Goal: Task Accomplishment & Management: Use online tool/utility

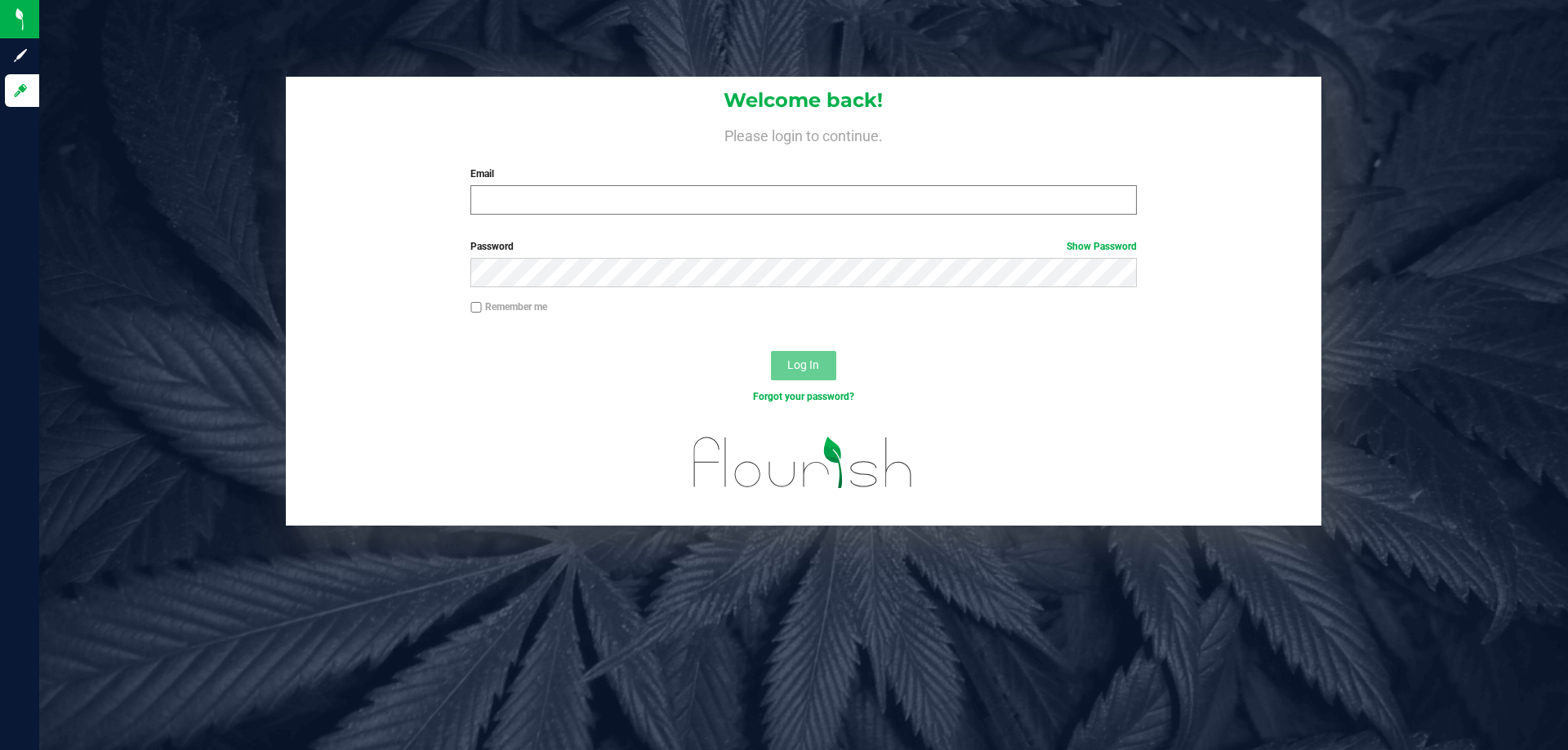
drag, startPoint x: 0, startPoint y: 0, endPoint x: 804, endPoint y: 192, distance: 826.6
click at [804, 192] on input "Email" at bounding box center [803, 200] width 665 height 30
type input "[EMAIL_ADDRESS][DOMAIN_NAME]"
click at [771, 352] on button "Log In" at bounding box center [804, 367] width 66 height 30
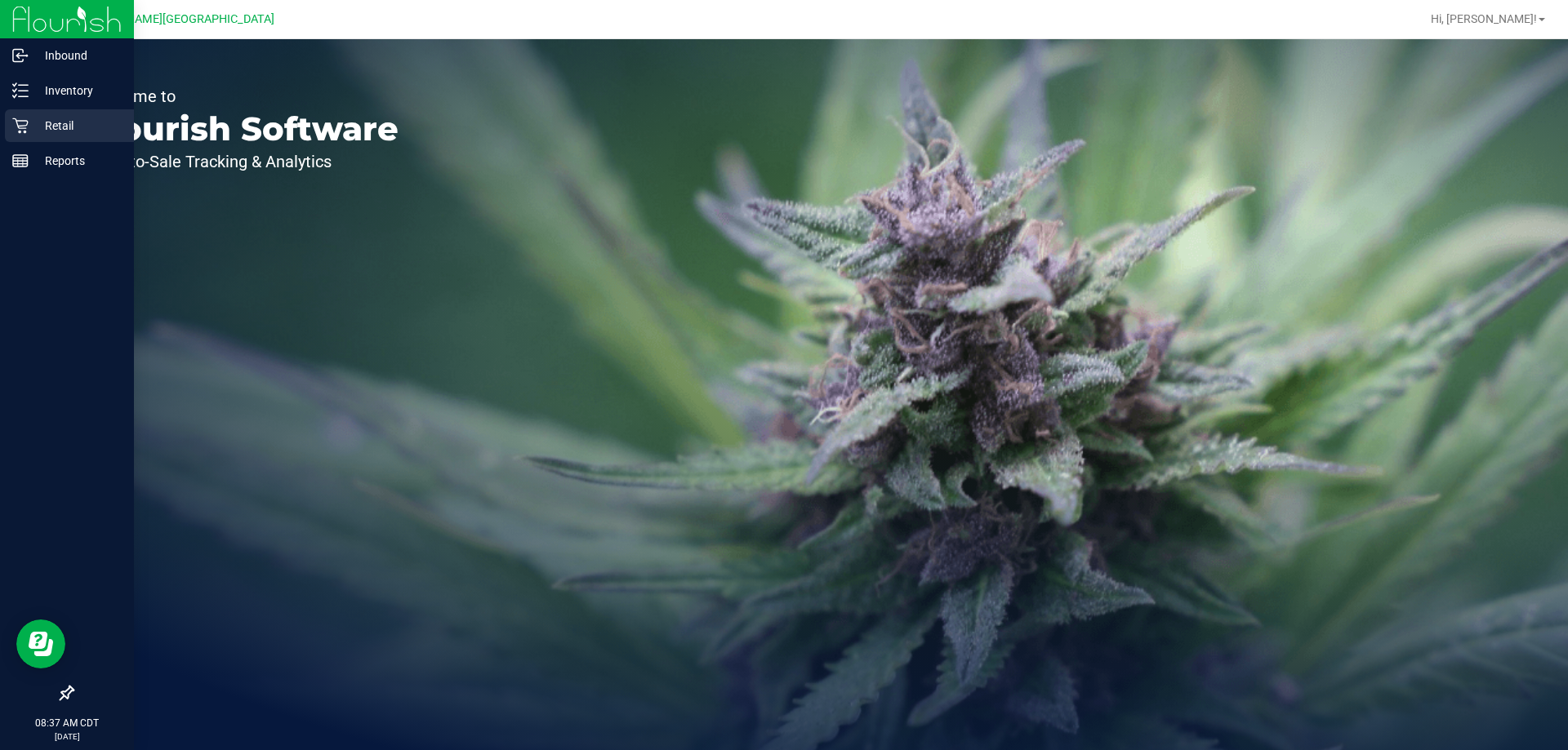
click at [20, 127] on icon at bounding box center [20, 125] width 16 height 16
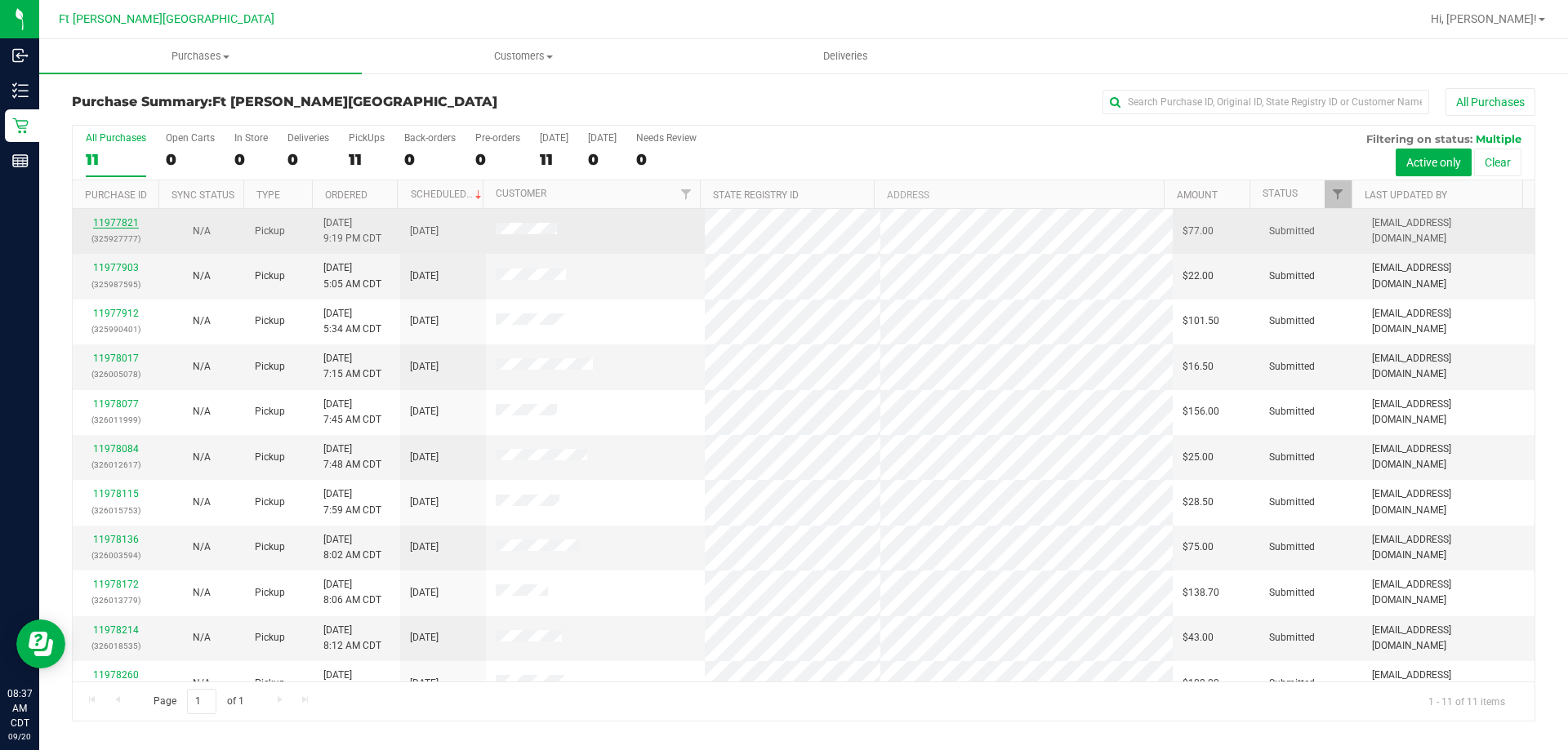
click at [102, 224] on link "11977821" at bounding box center [116, 222] width 46 height 11
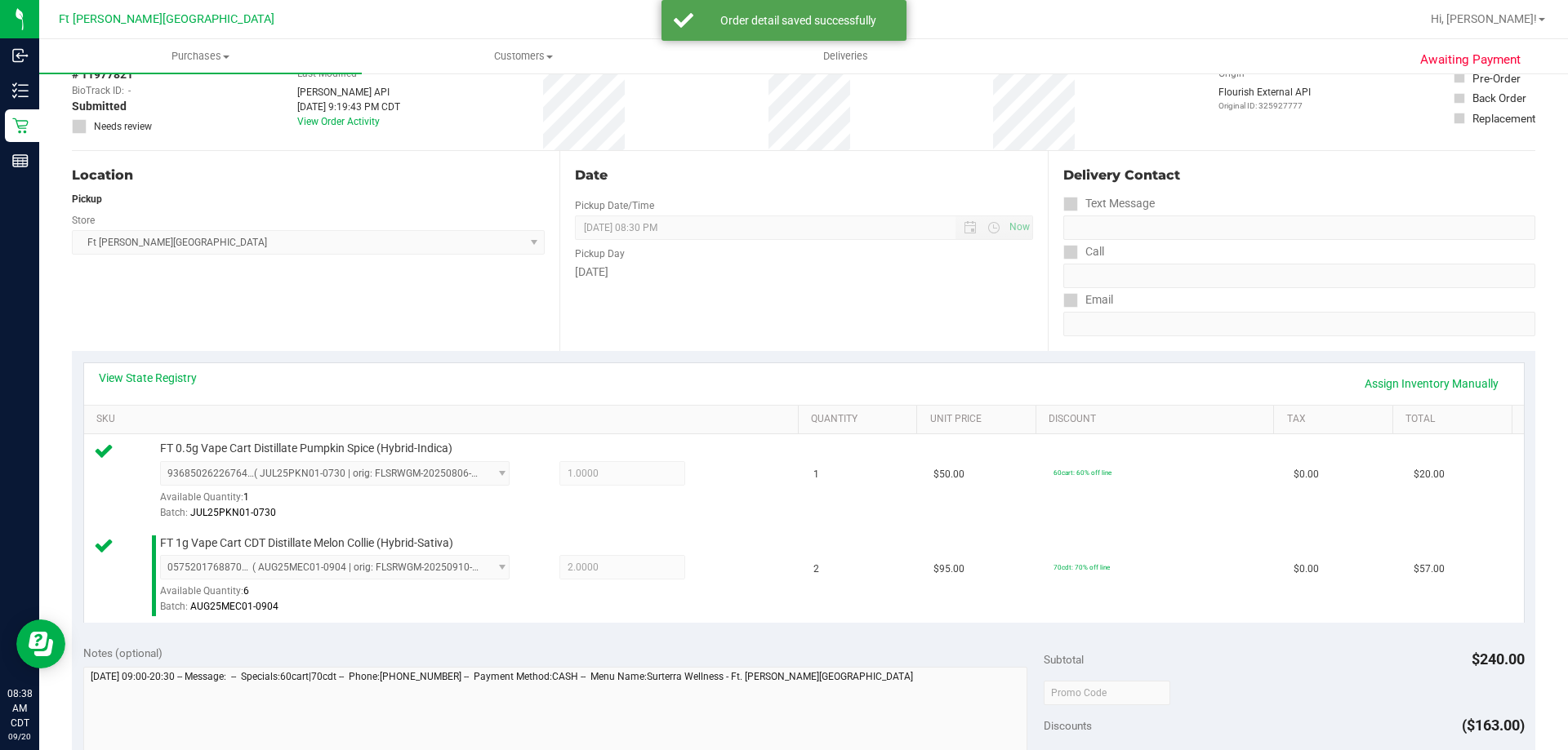
scroll to position [245, 0]
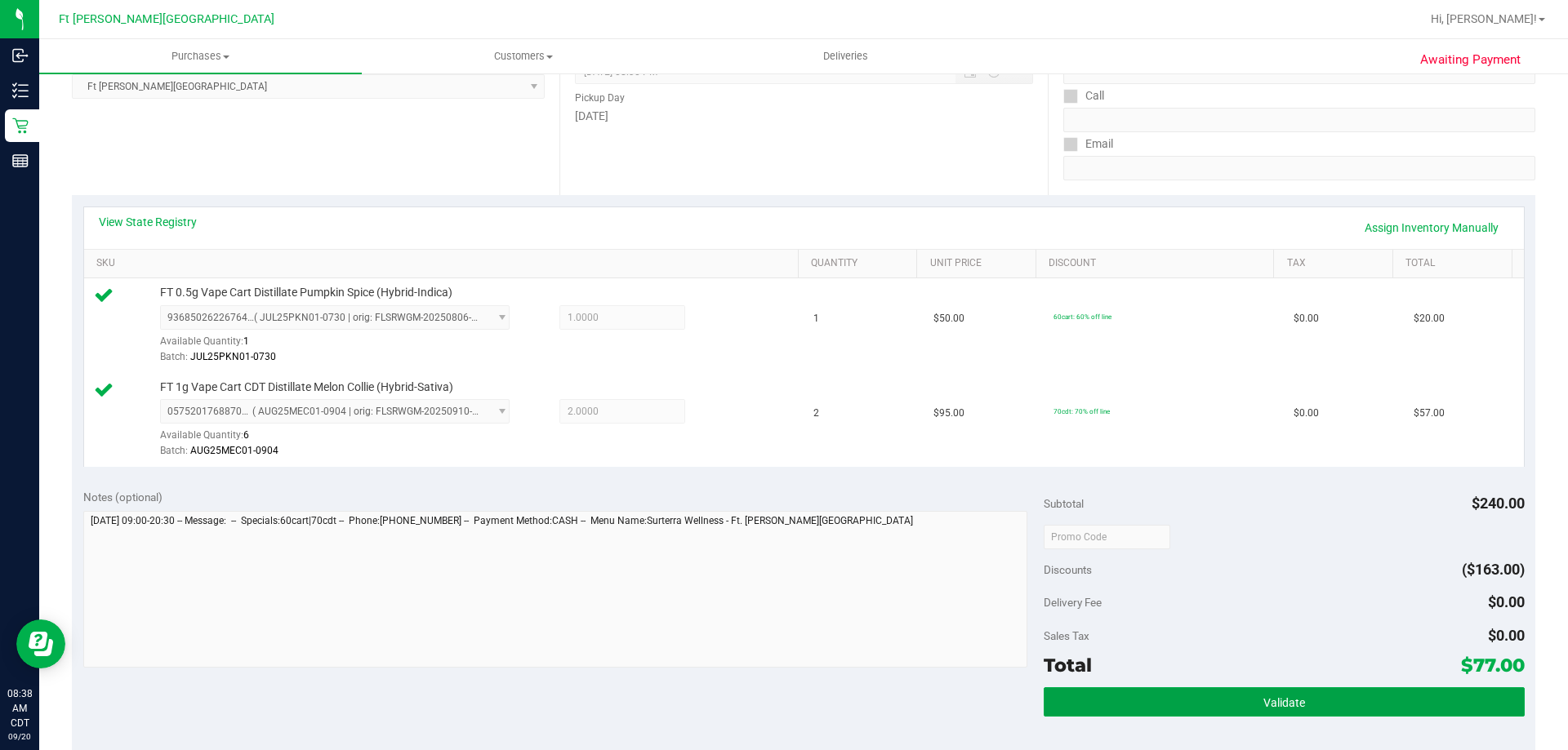
drag, startPoint x: 1127, startPoint y: 691, endPoint x: 1115, endPoint y: 667, distance: 26.8
click at [1125, 689] on button "Validate" at bounding box center [1284, 702] width 480 height 30
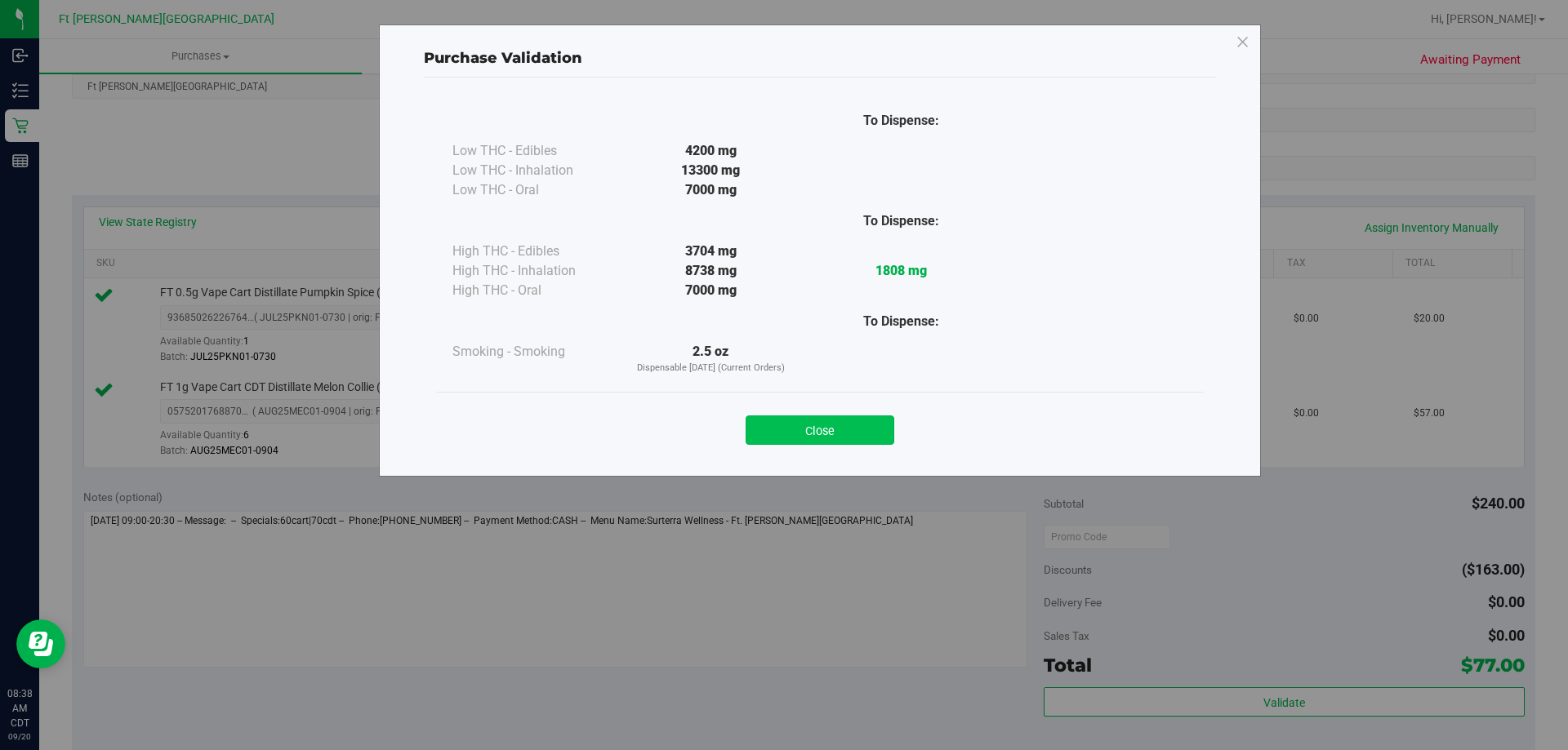
click at [891, 428] on button "Close" at bounding box center [820, 430] width 148 height 30
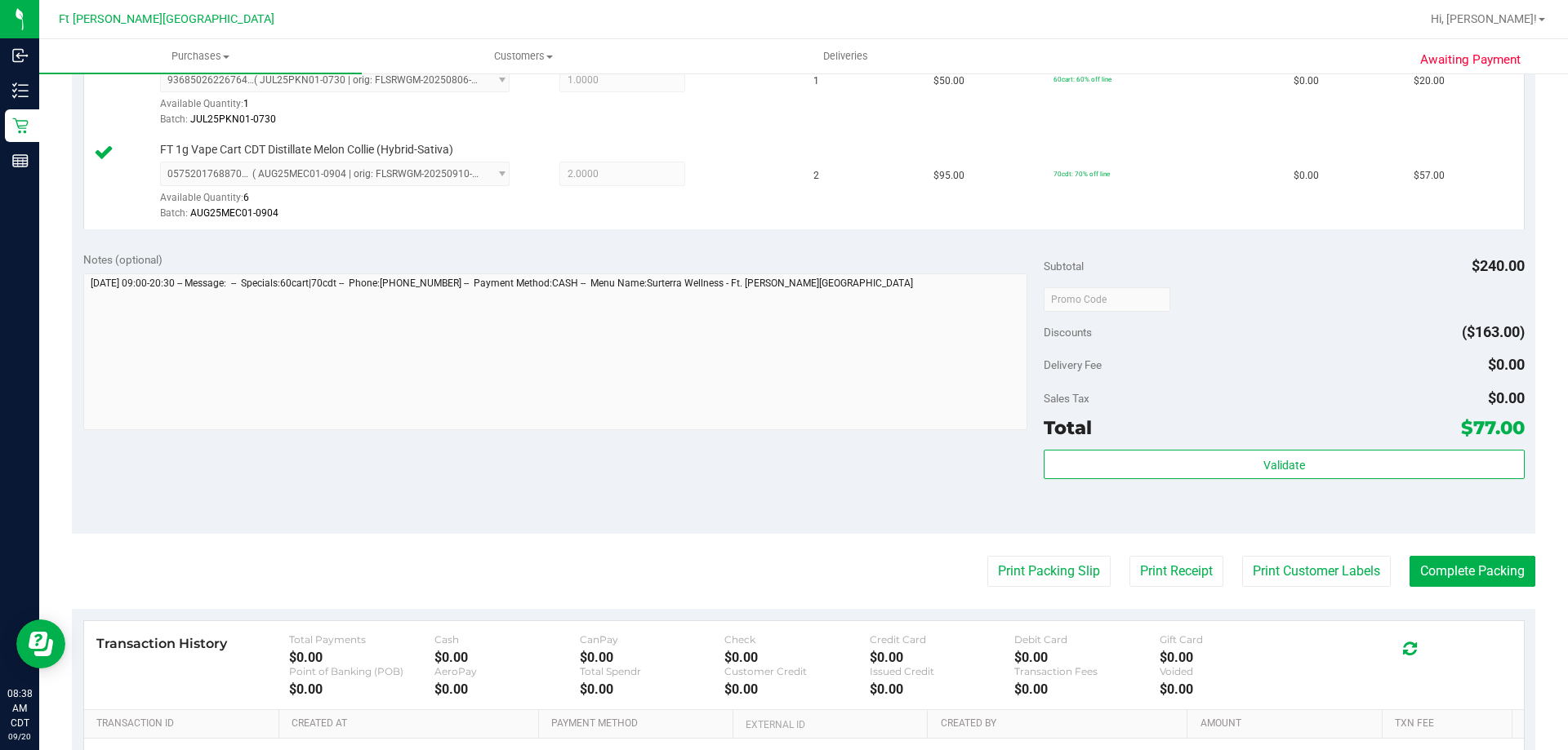
scroll to position [679, 0]
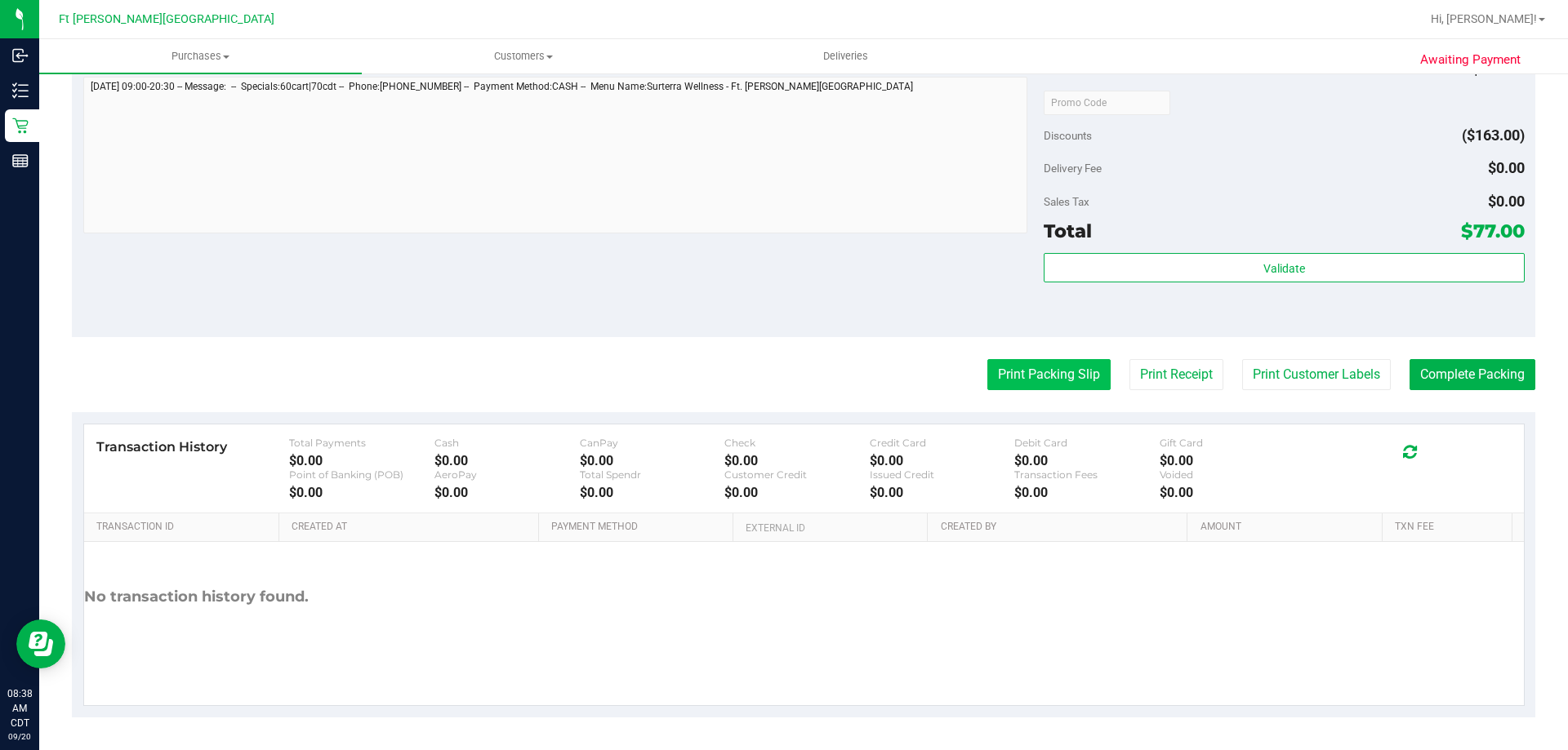
click at [1024, 383] on button "Print Packing Slip" at bounding box center [1049, 375] width 124 height 31
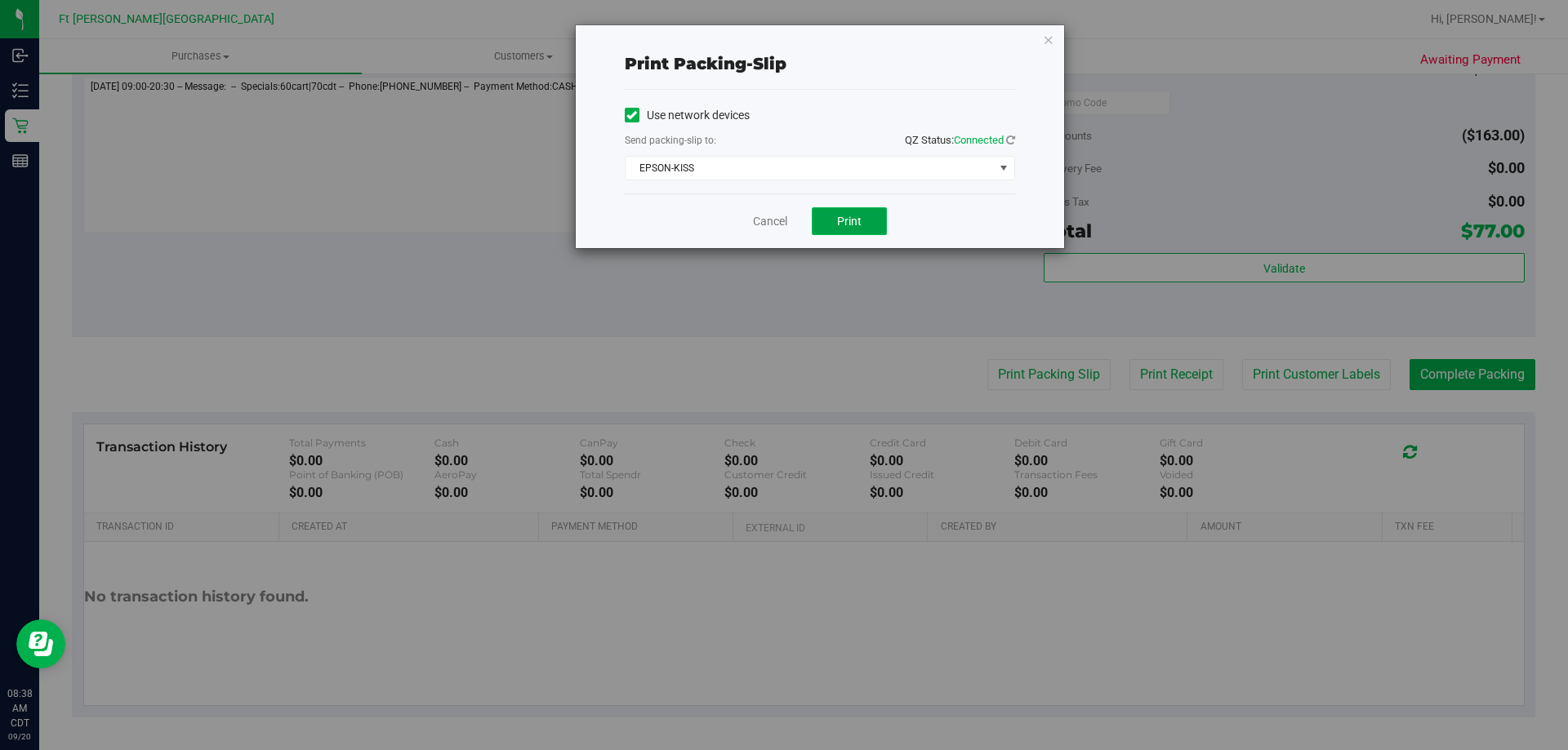
click at [866, 218] on button "Print" at bounding box center [849, 221] width 75 height 28
click at [778, 214] on link "Cancel" at bounding box center [770, 221] width 34 height 17
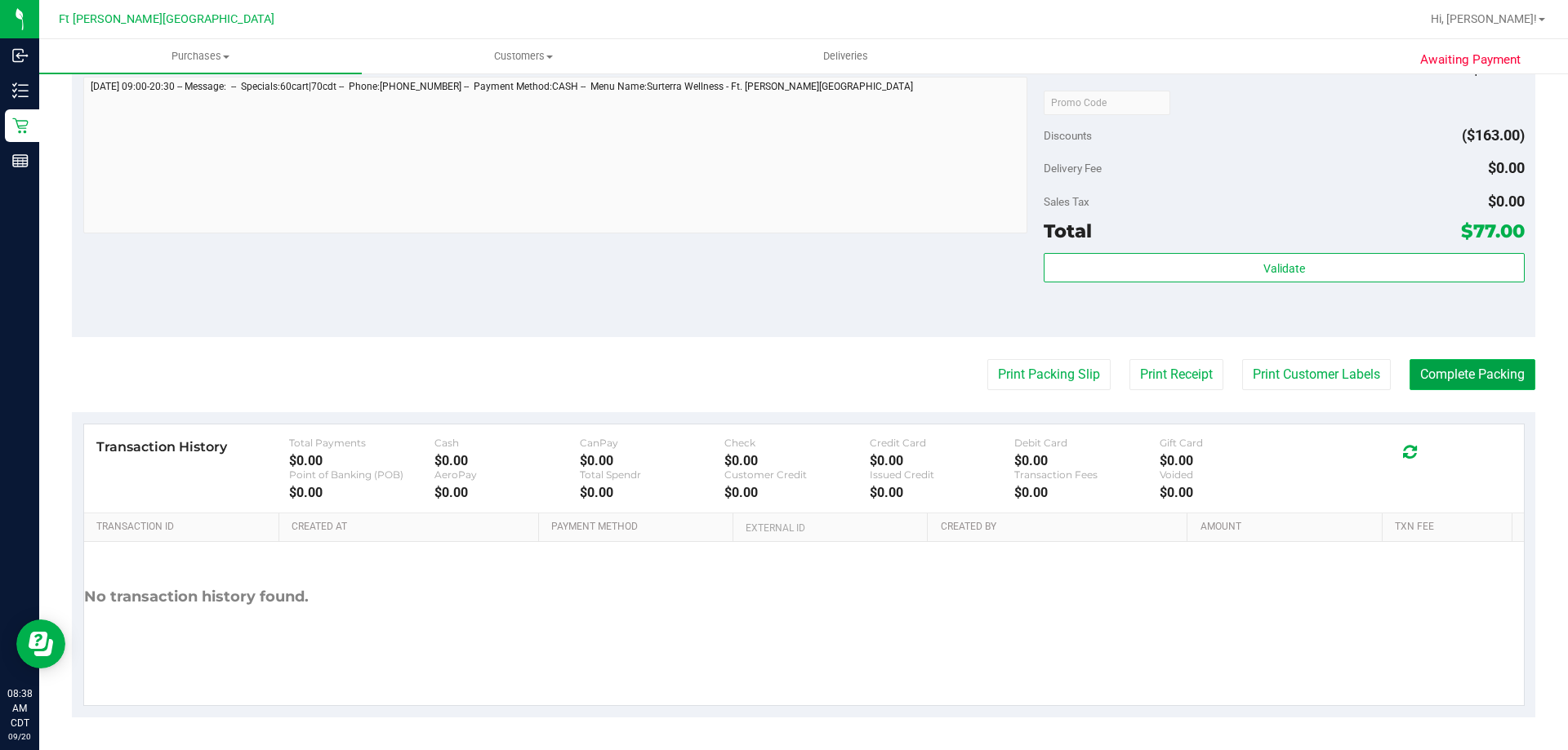
click at [1471, 386] on button "Complete Packing" at bounding box center [1472, 375] width 126 height 31
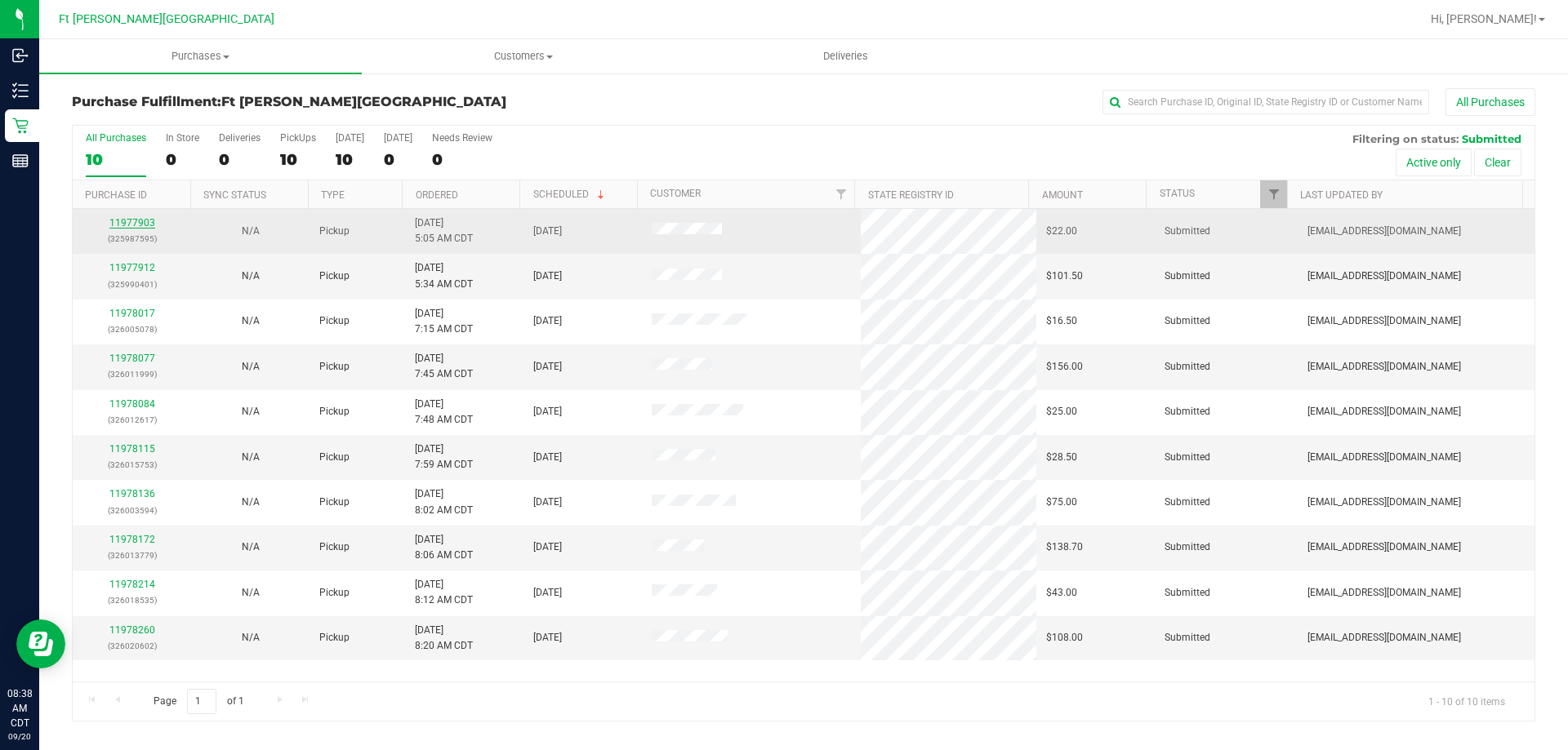
click at [121, 227] on link "11977903" at bounding box center [132, 222] width 46 height 11
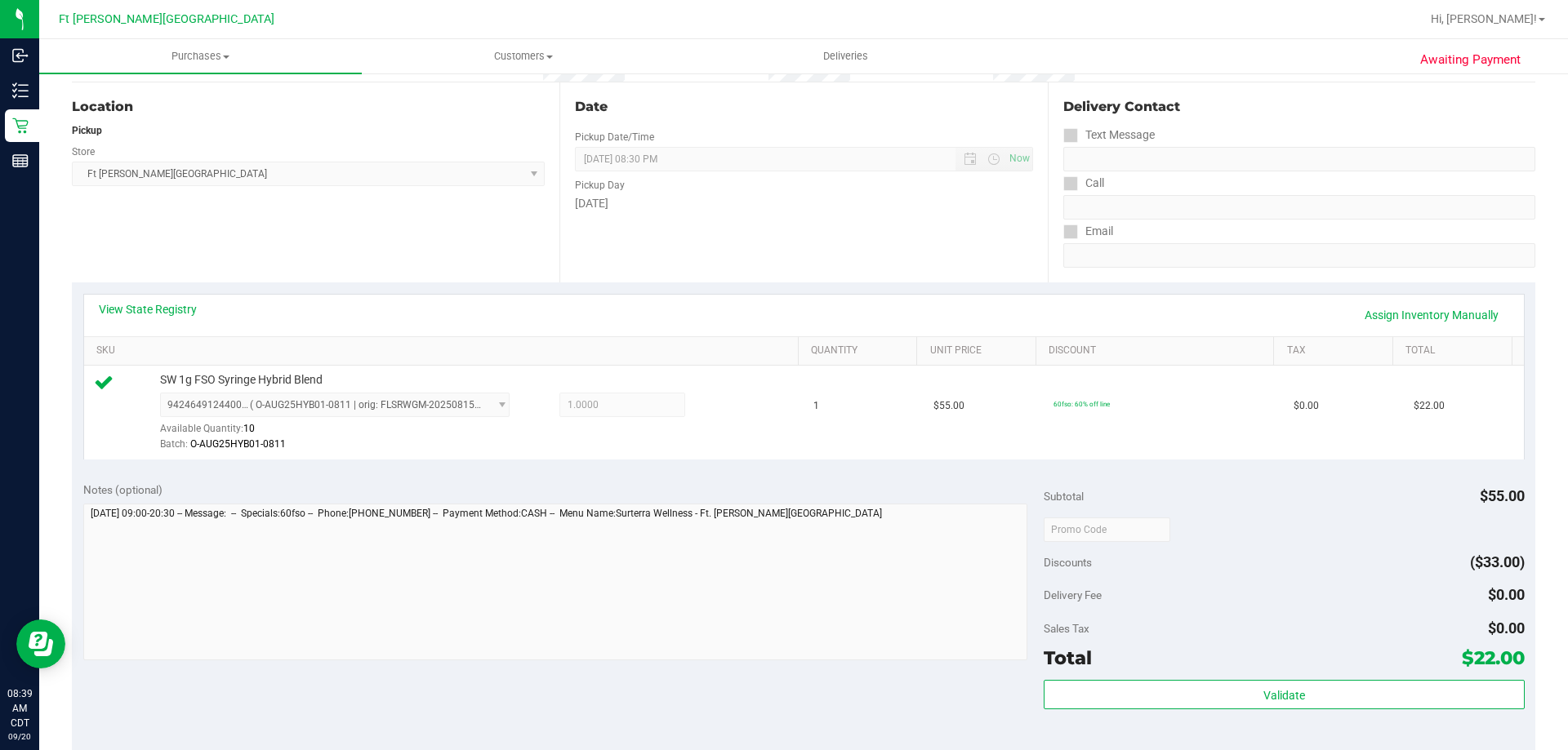
scroll to position [490, 0]
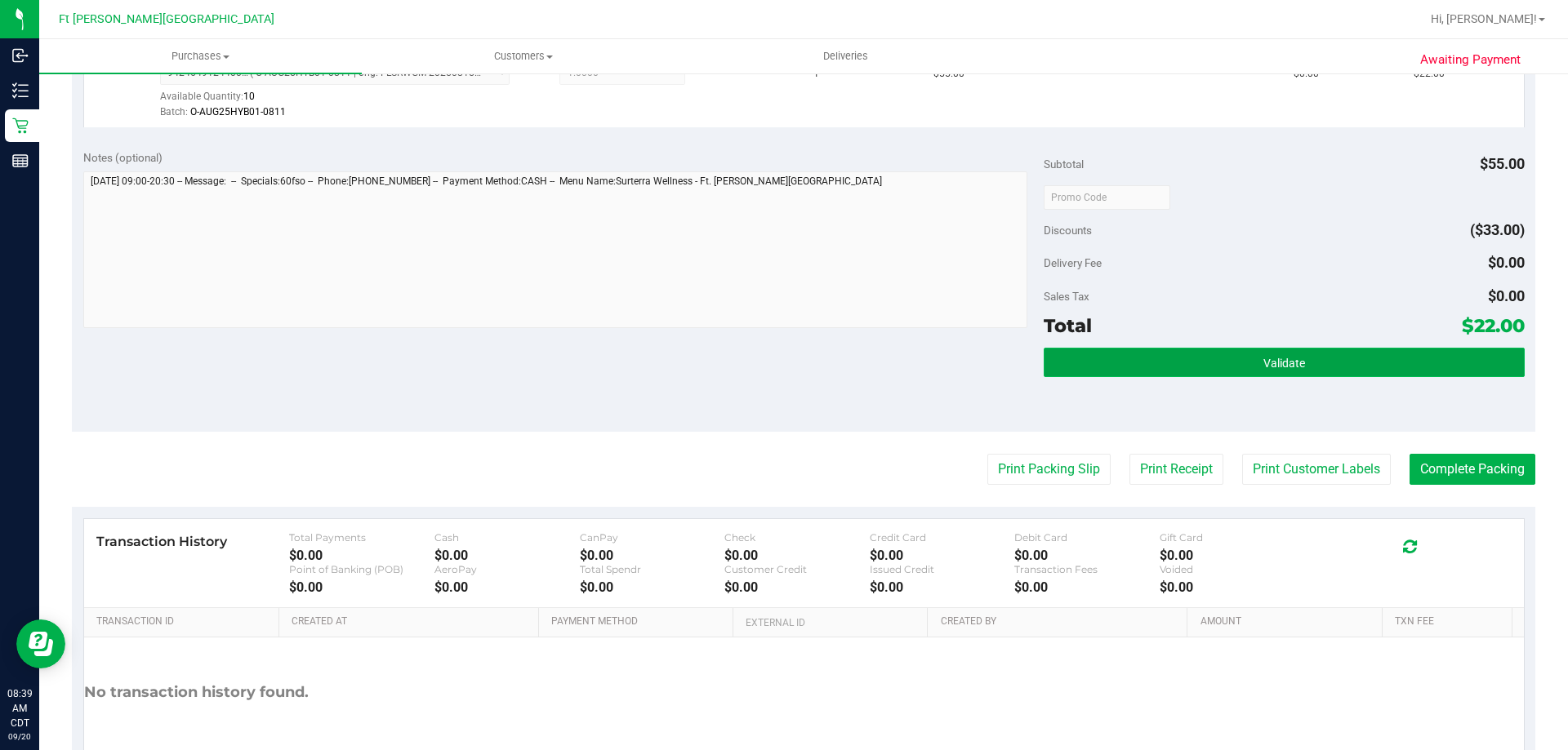
click at [1176, 370] on button "Validate" at bounding box center [1284, 363] width 480 height 30
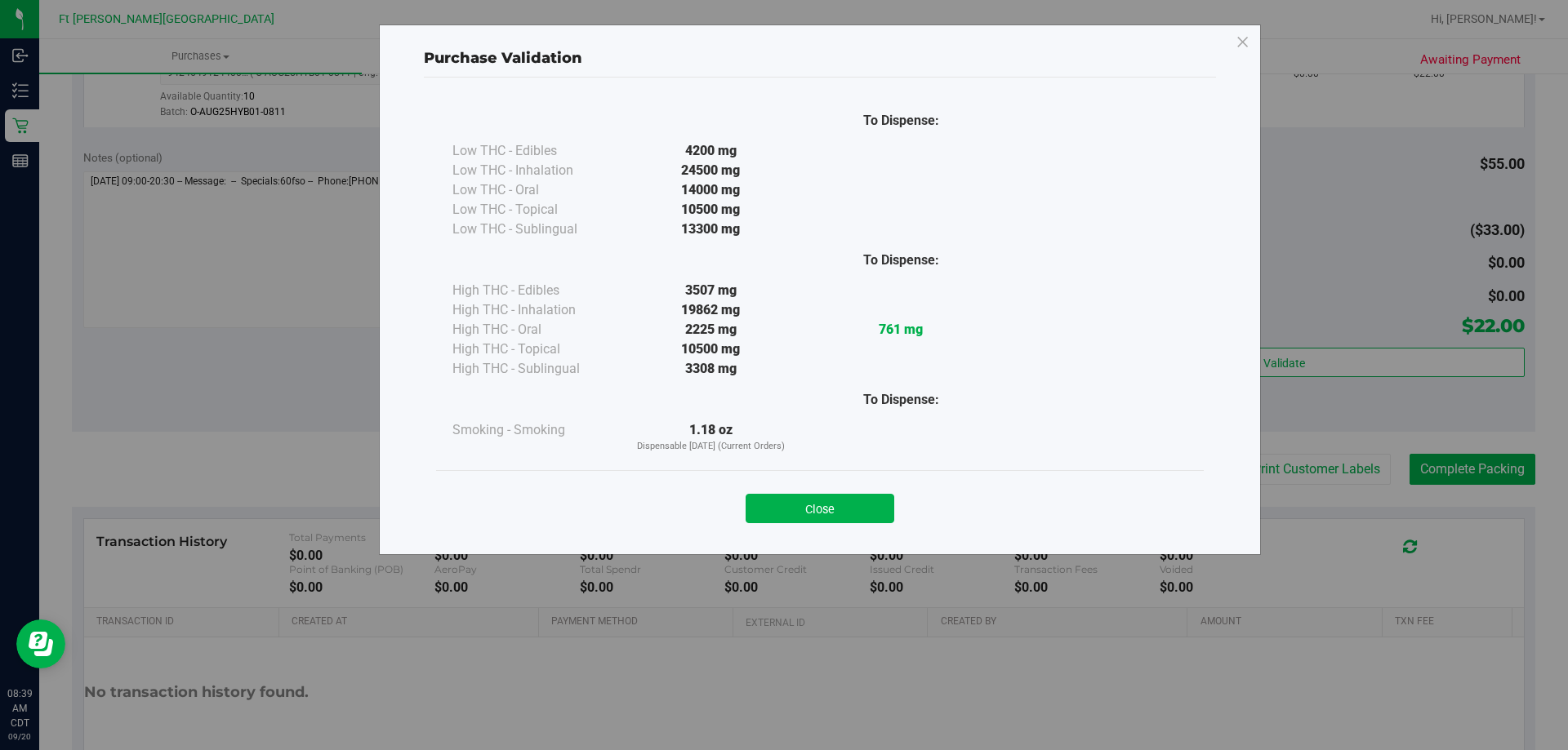
drag, startPoint x: 880, startPoint y: 496, endPoint x: 894, endPoint y: 495, distance: 14.0
click at [879, 496] on button "Close" at bounding box center [820, 509] width 148 height 30
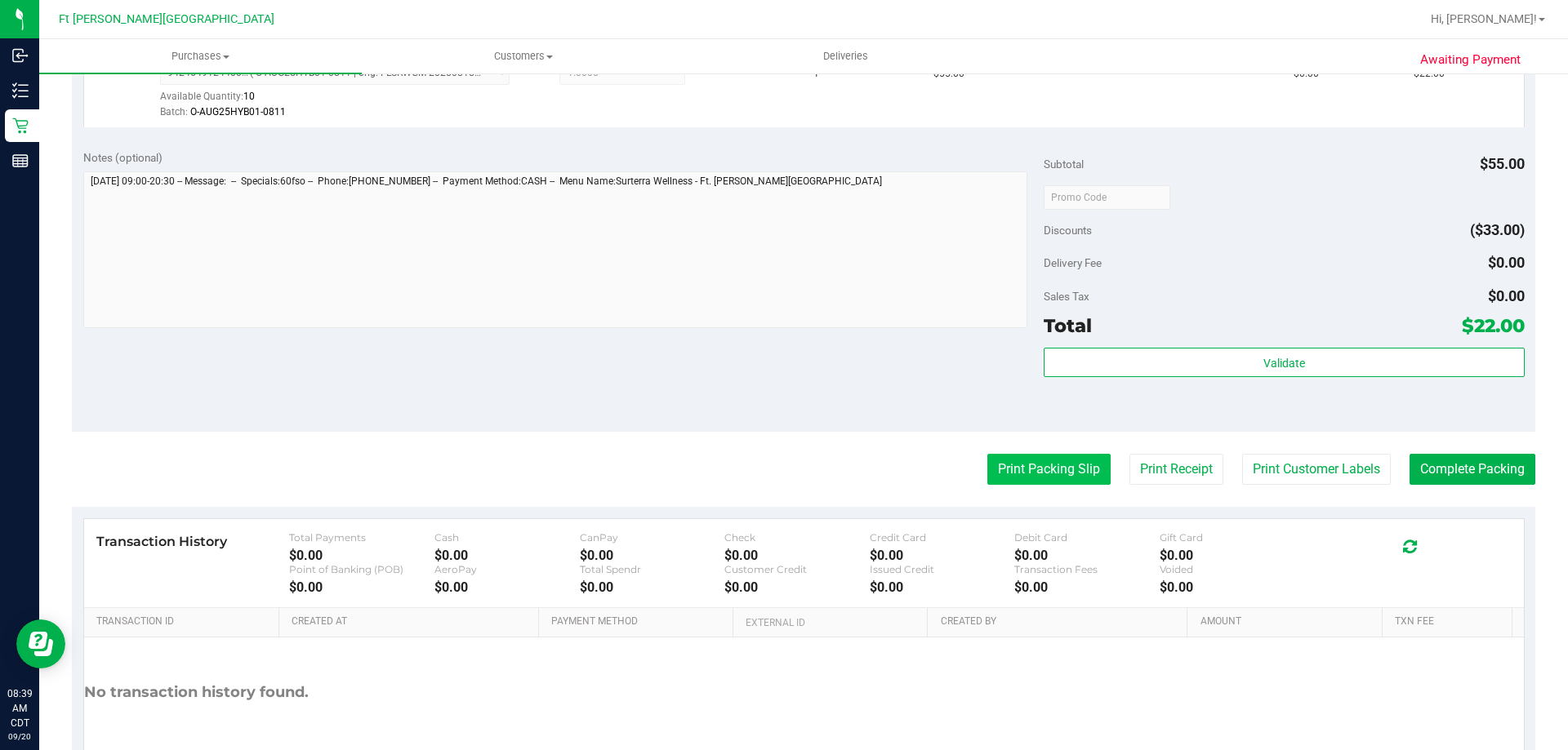
click at [1023, 460] on button "Print Packing Slip" at bounding box center [1049, 469] width 124 height 31
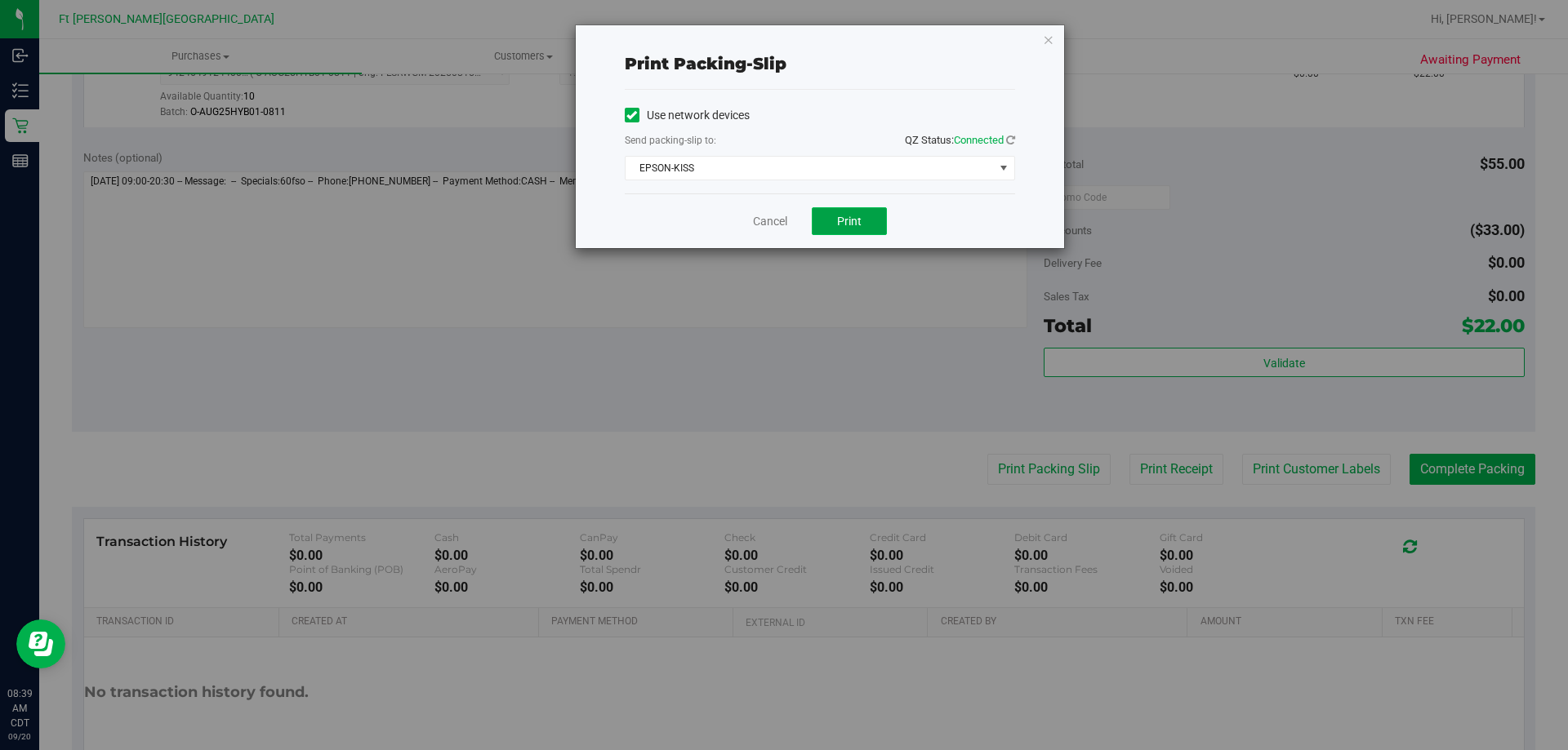
click at [825, 221] on button "Print" at bounding box center [849, 221] width 75 height 28
click at [781, 224] on link "Cancel" at bounding box center [770, 221] width 34 height 17
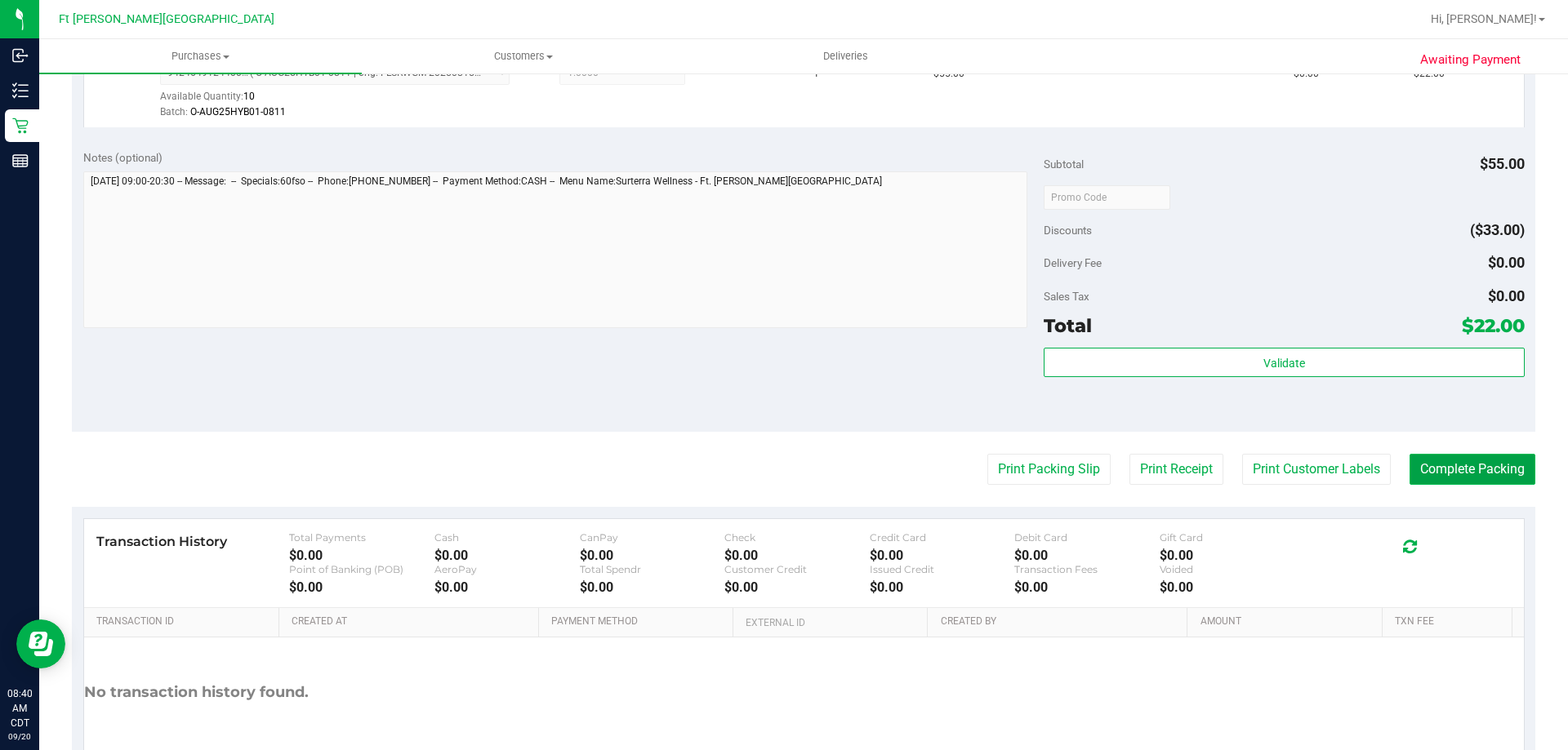
click at [1437, 472] on button "Complete Packing" at bounding box center [1472, 469] width 126 height 31
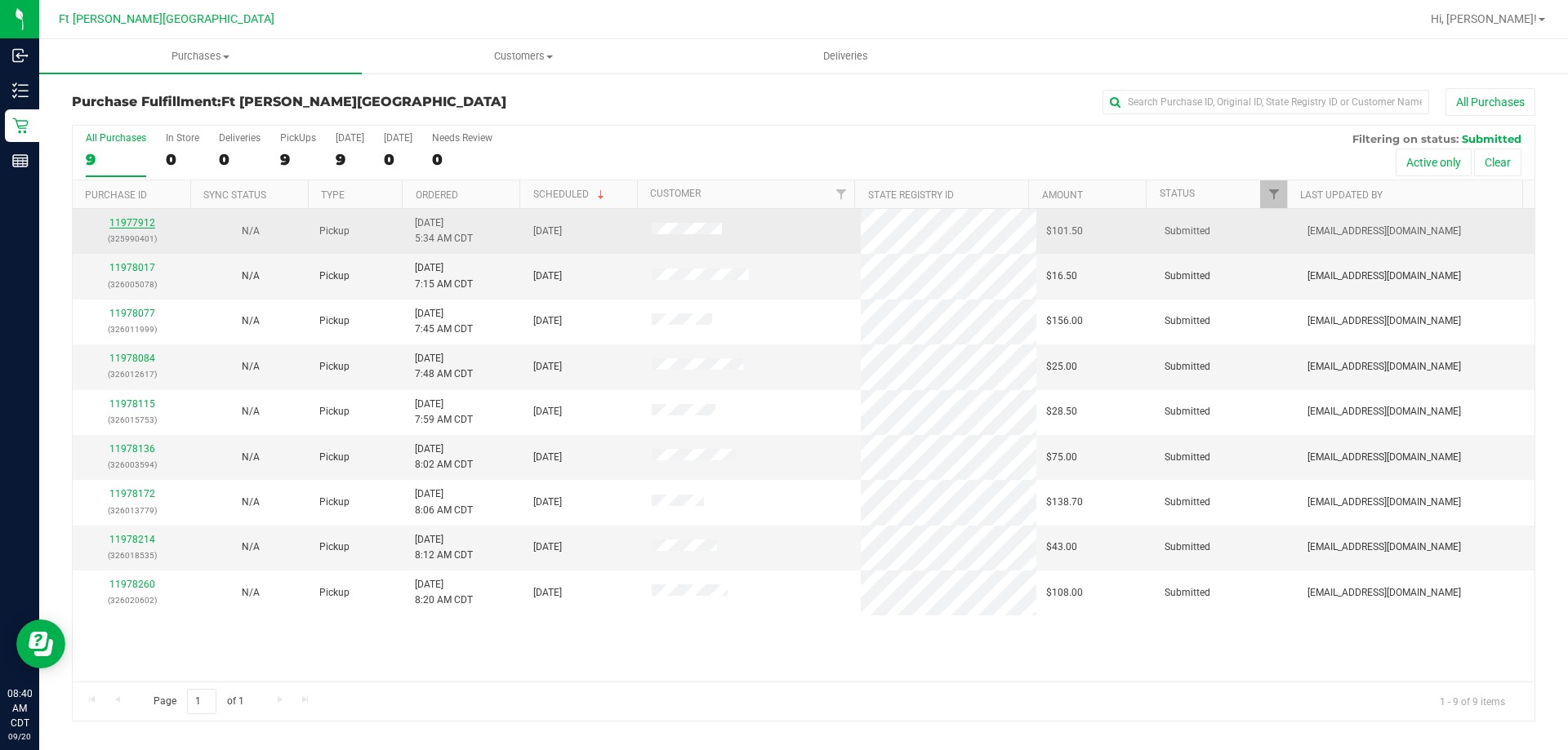
click at [128, 220] on link "11977912" at bounding box center [132, 222] width 46 height 11
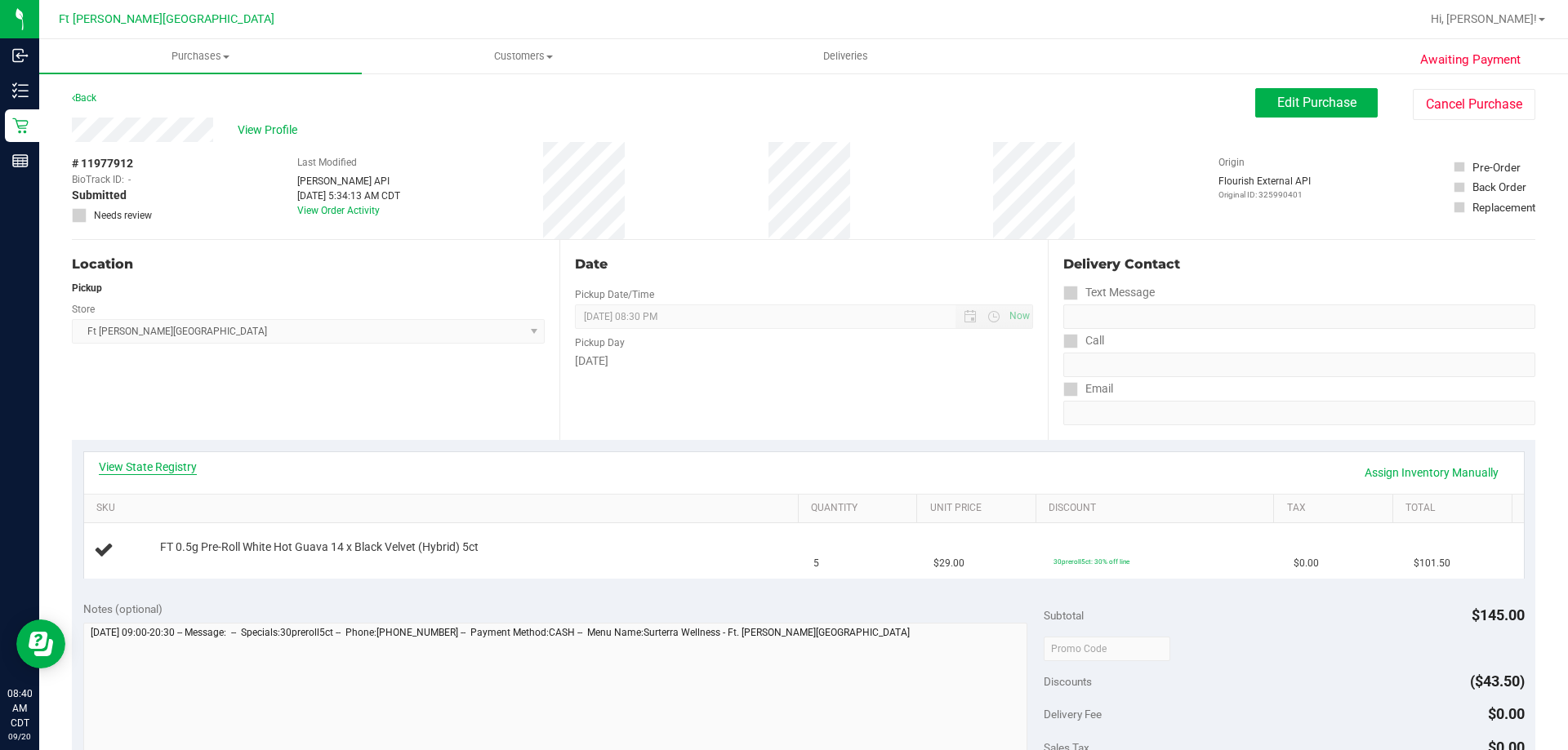
click at [173, 468] on link "View State Registry" at bounding box center [147, 467] width 98 height 16
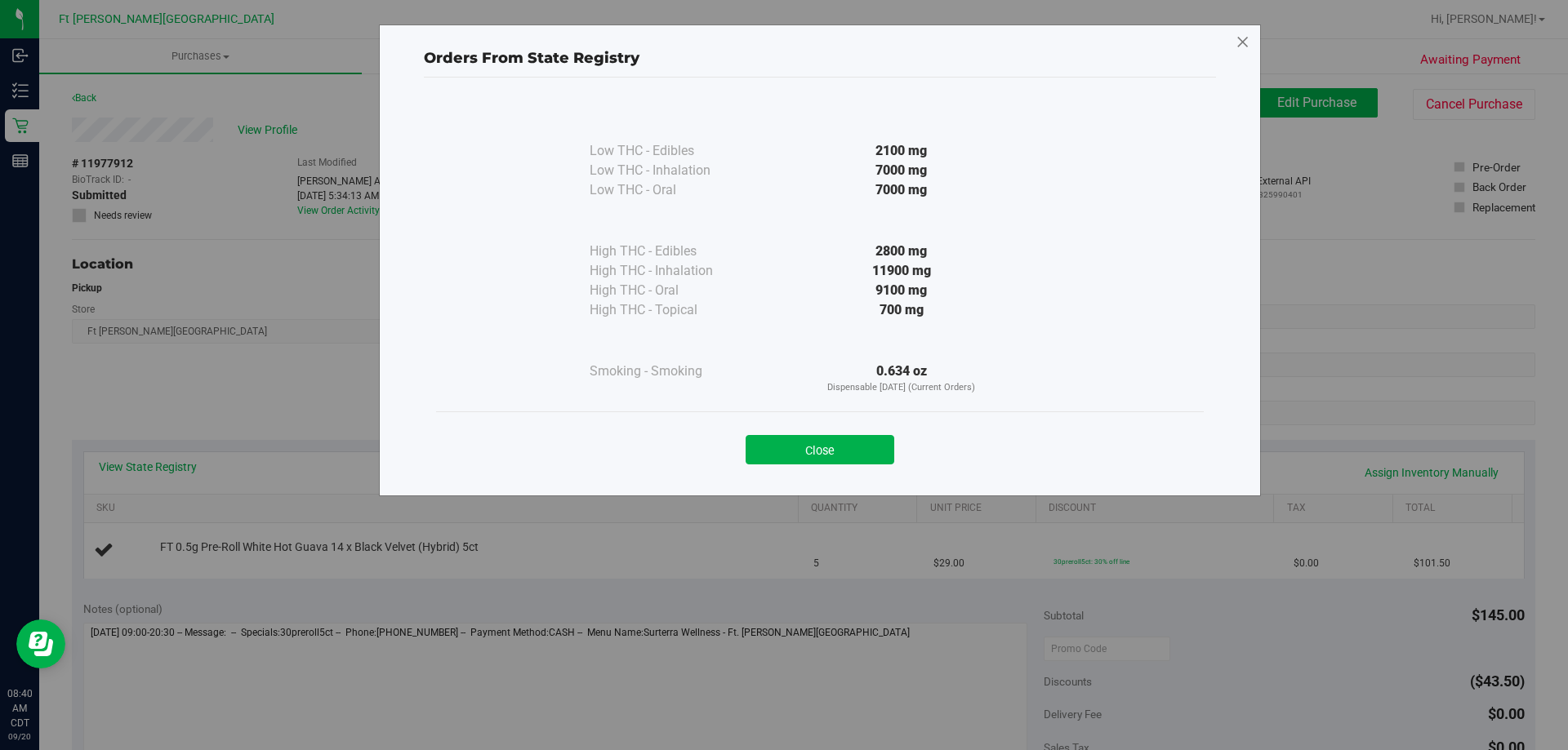
click at [1243, 43] on icon at bounding box center [1242, 43] width 15 height 26
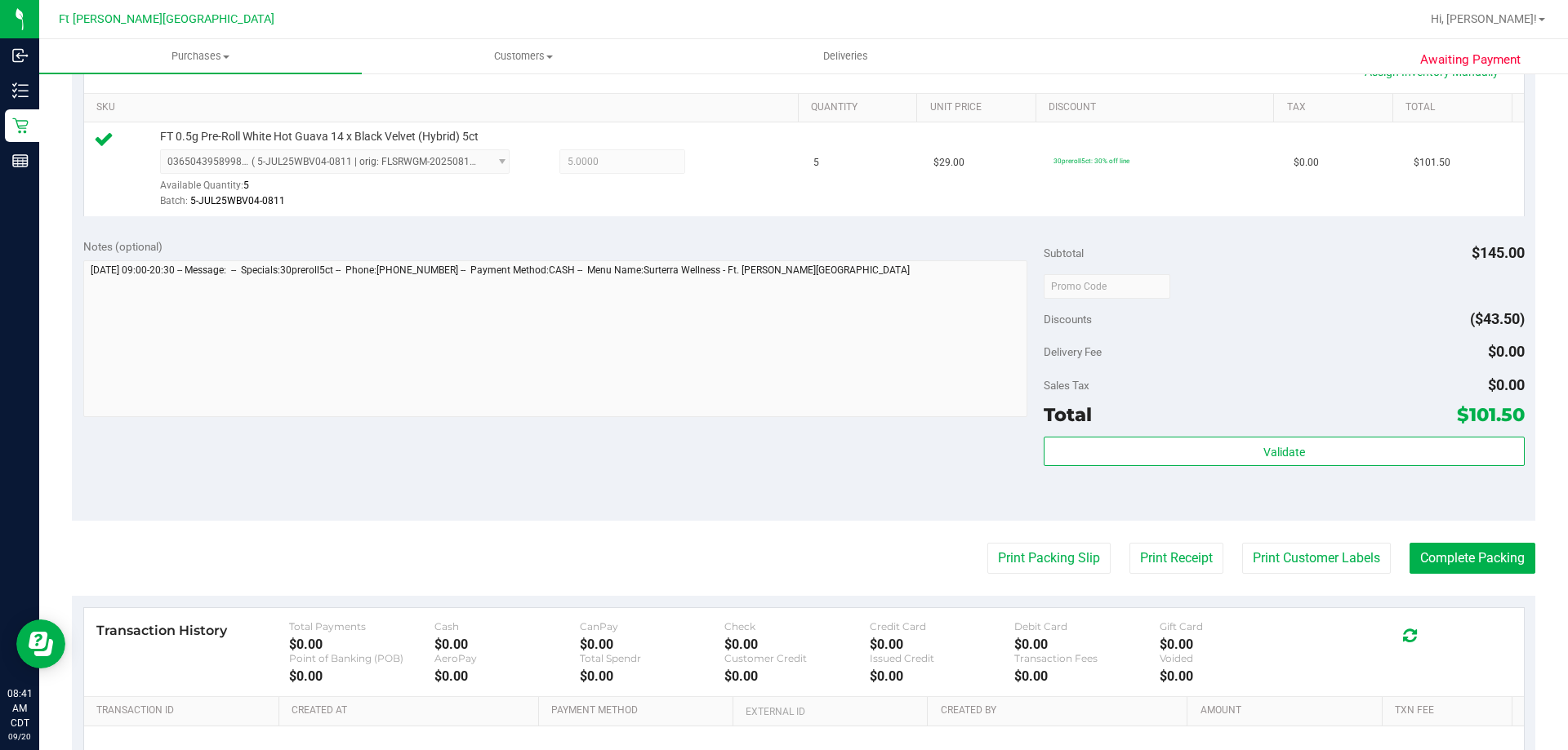
scroll to position [408, 0]
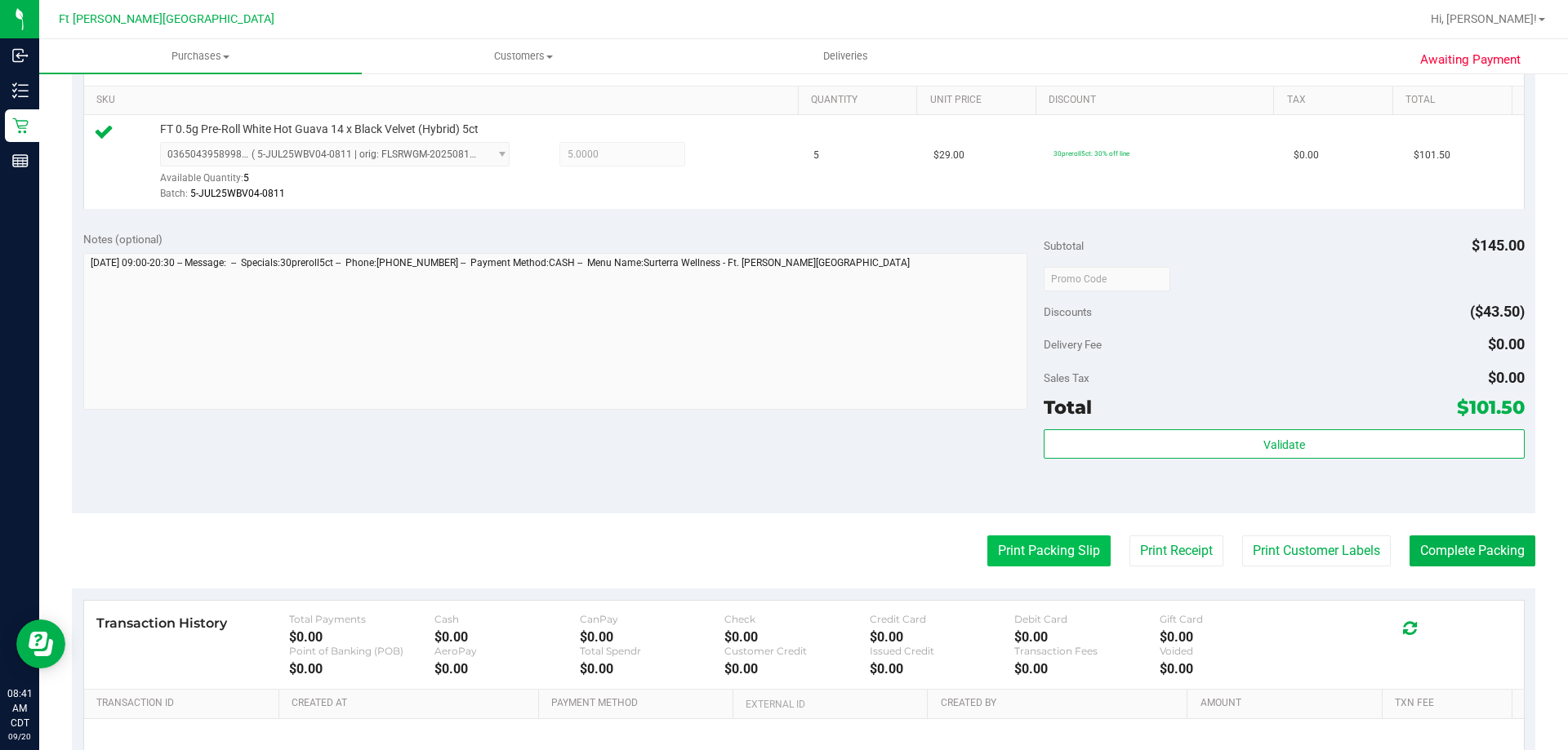
click at [1064, 547] on button "Print Packing Slip" at bounding box center [1049, 551] width 124 height 31
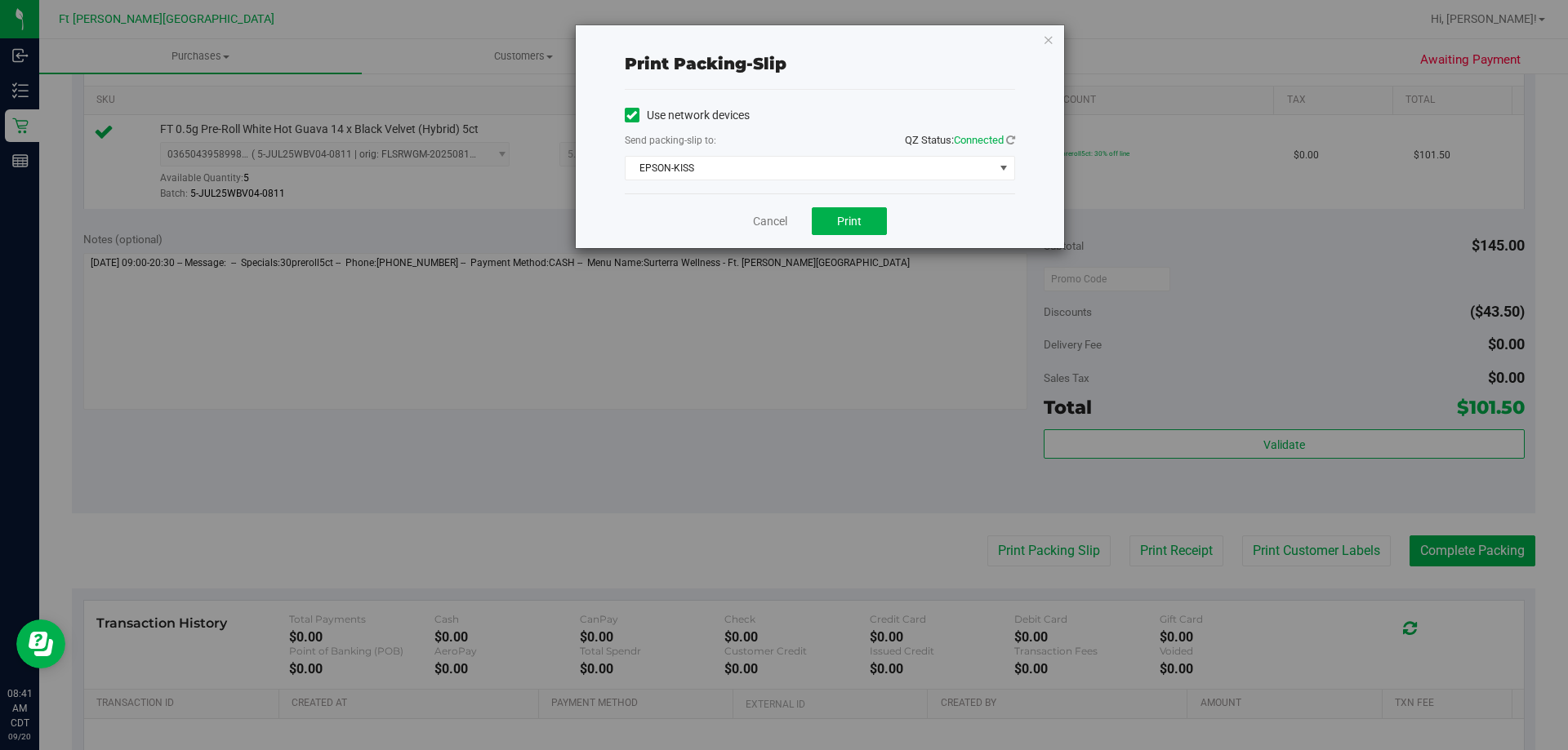
click at [1045, 40] on icon "button" at bounding box center [1048, 40] width 11 height 20
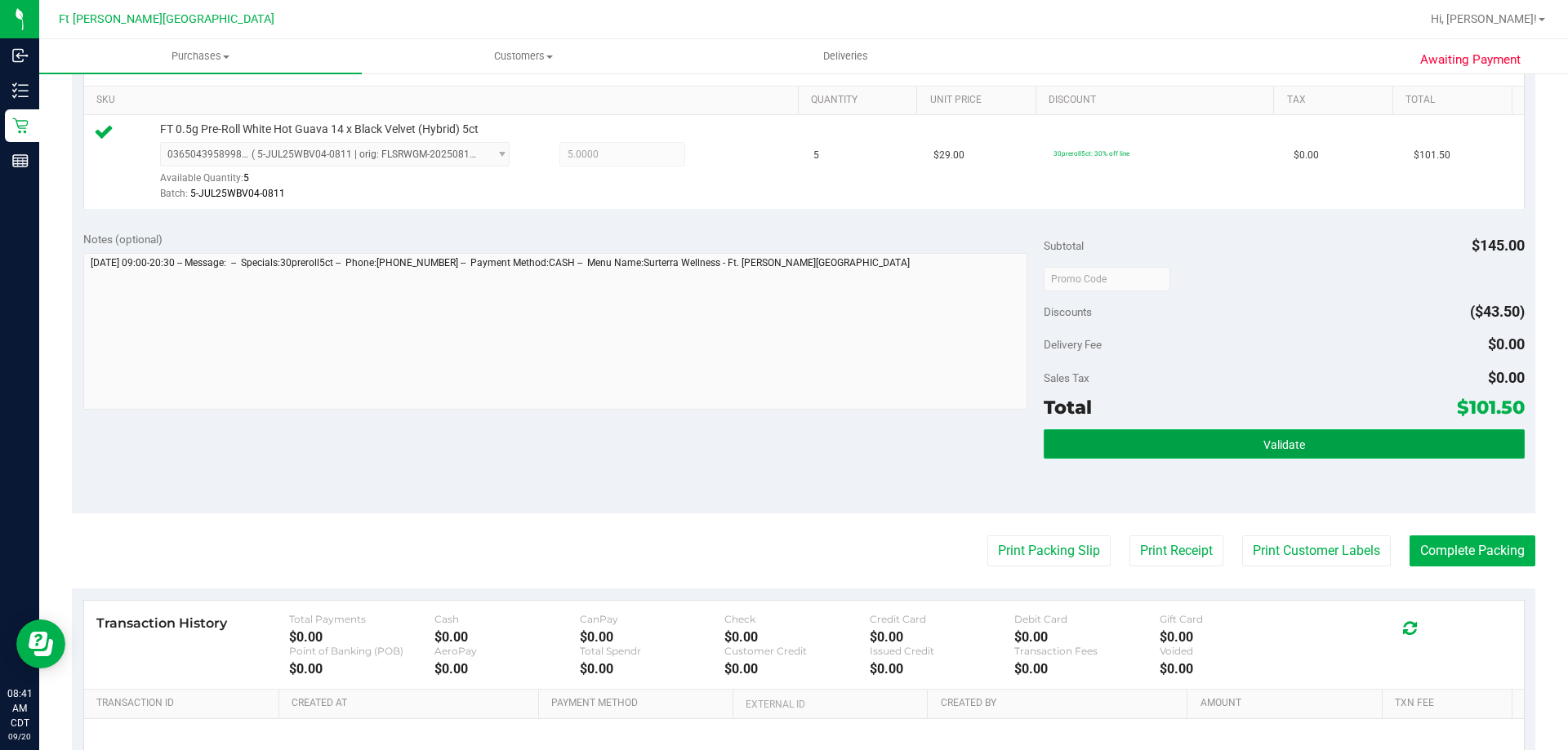
click at [1086, 430] on button "Validate" at bounding box center [1284, 444] width 480 height 30
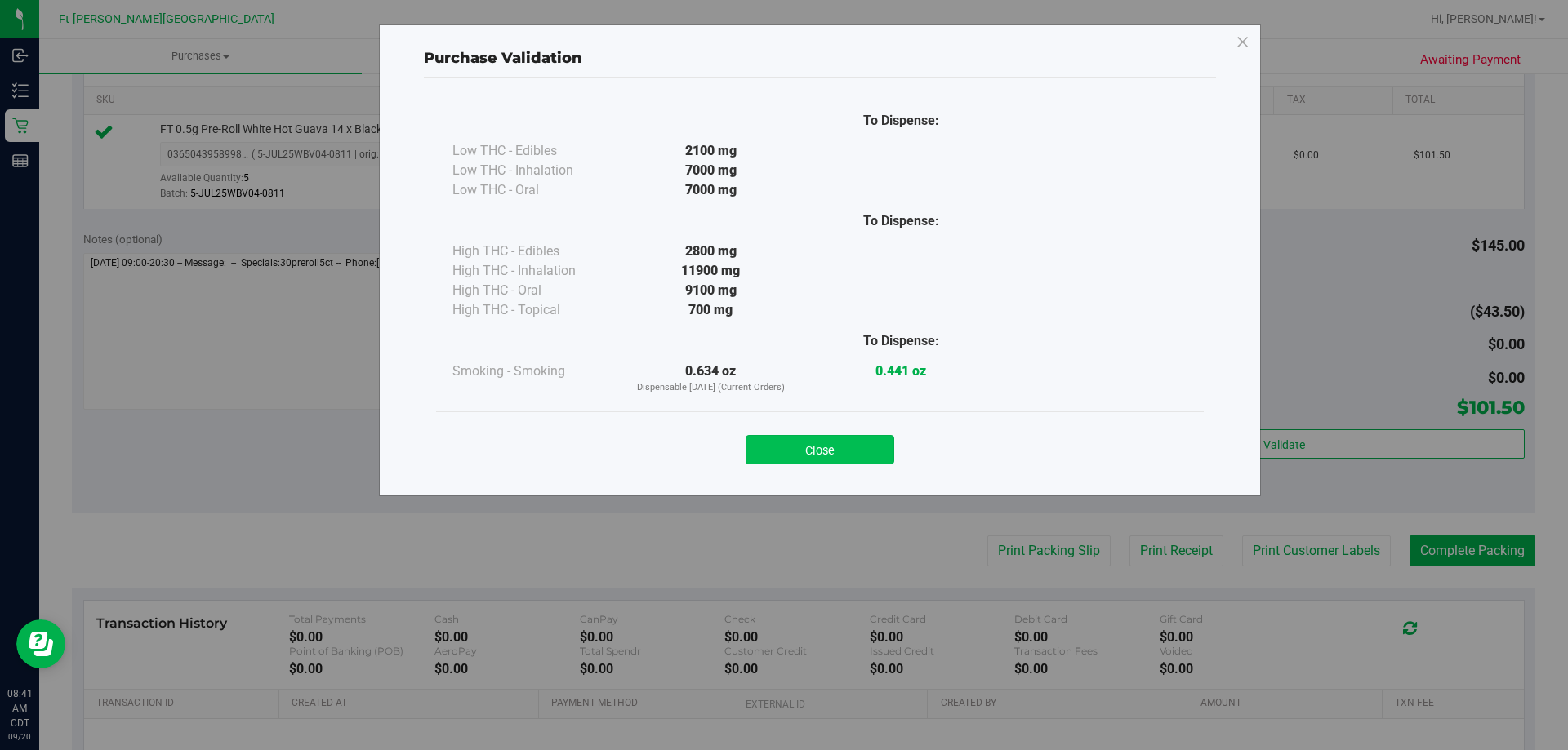
click at [841, 450] on button "Close" at bounding box center [820, 450] width 148 height 30
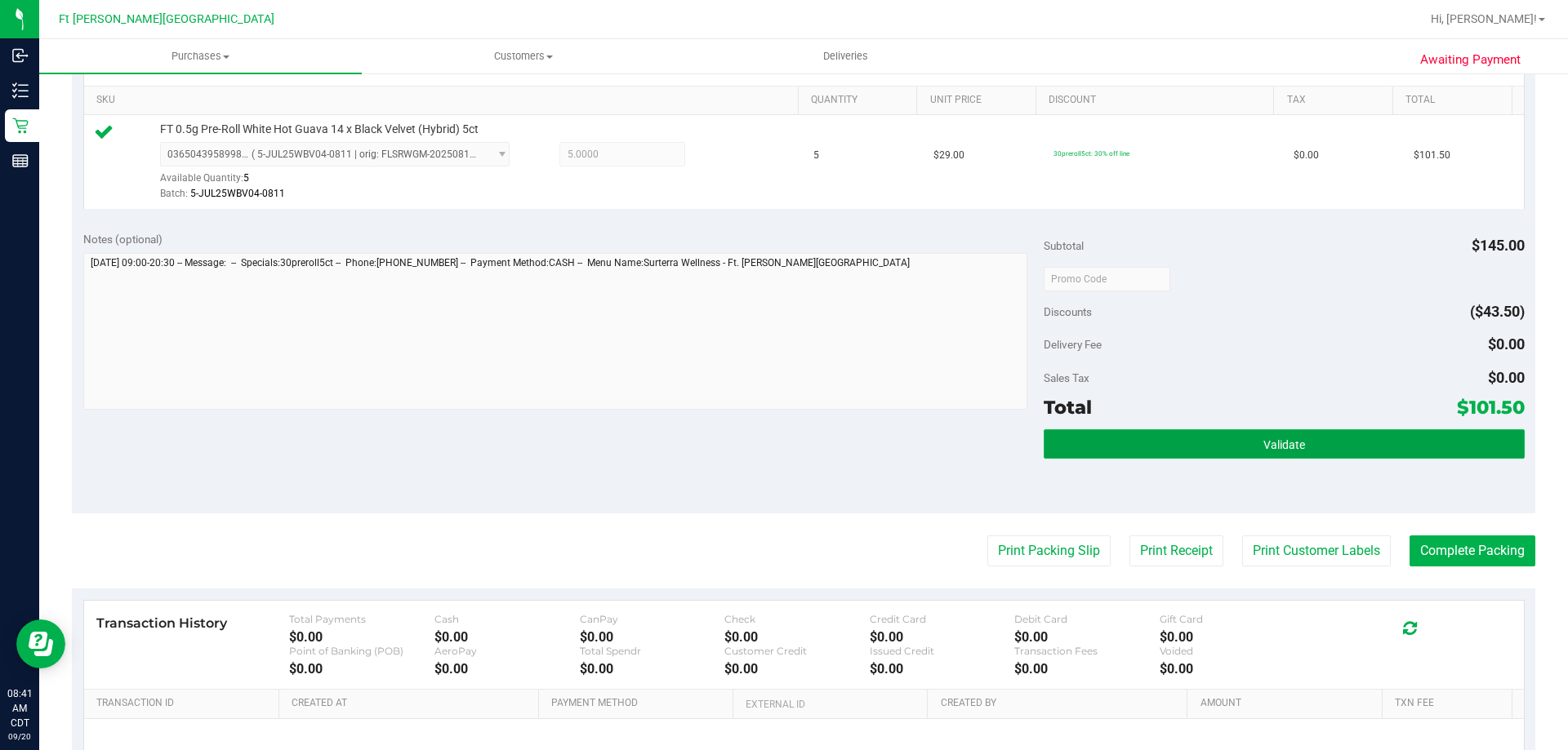
click at [1159, 451] on button "Validate" at bounding box center [1284, 444] width 480 height 30
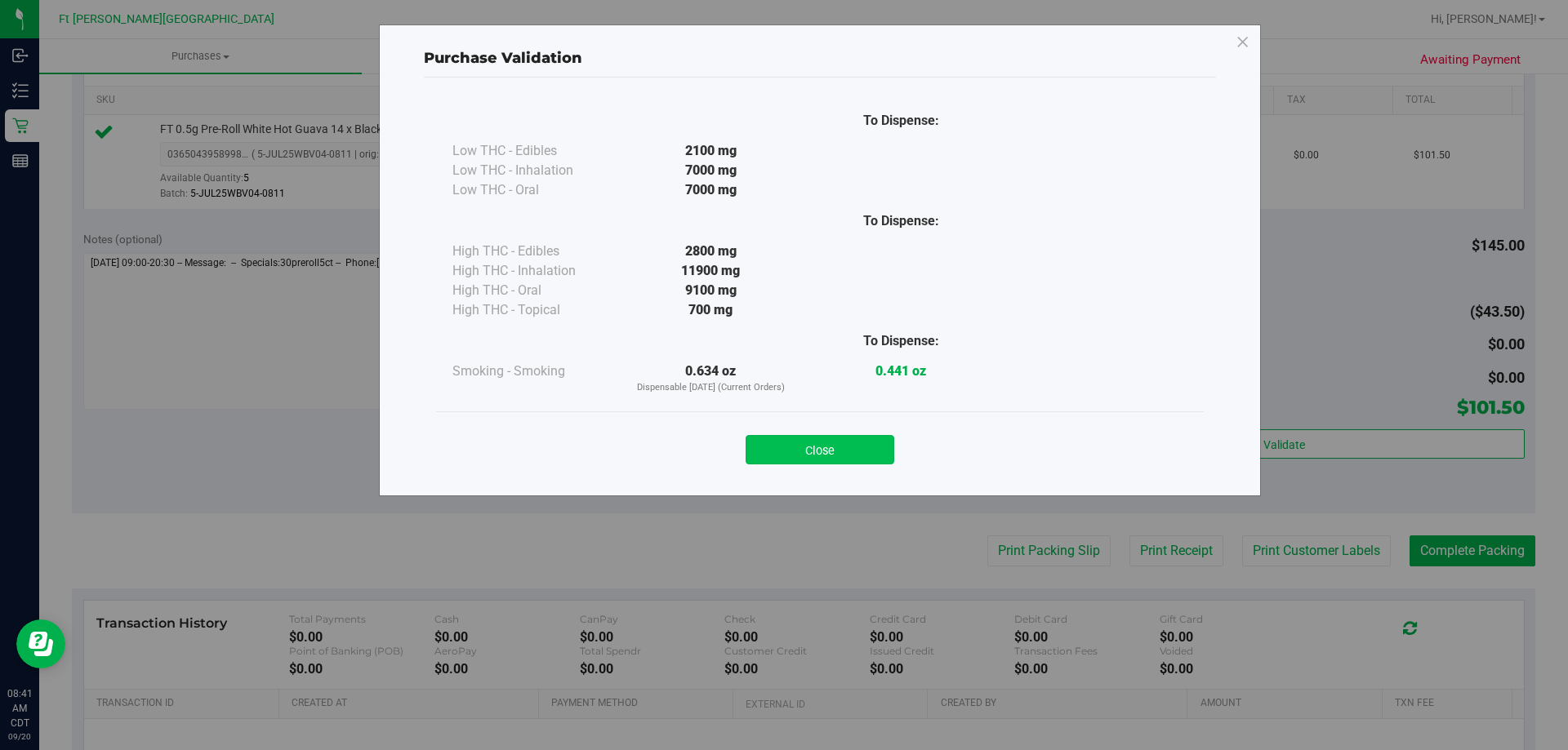
click at [831, 445] on button "Close" at bounding box center [820, 450] width 148 height 30
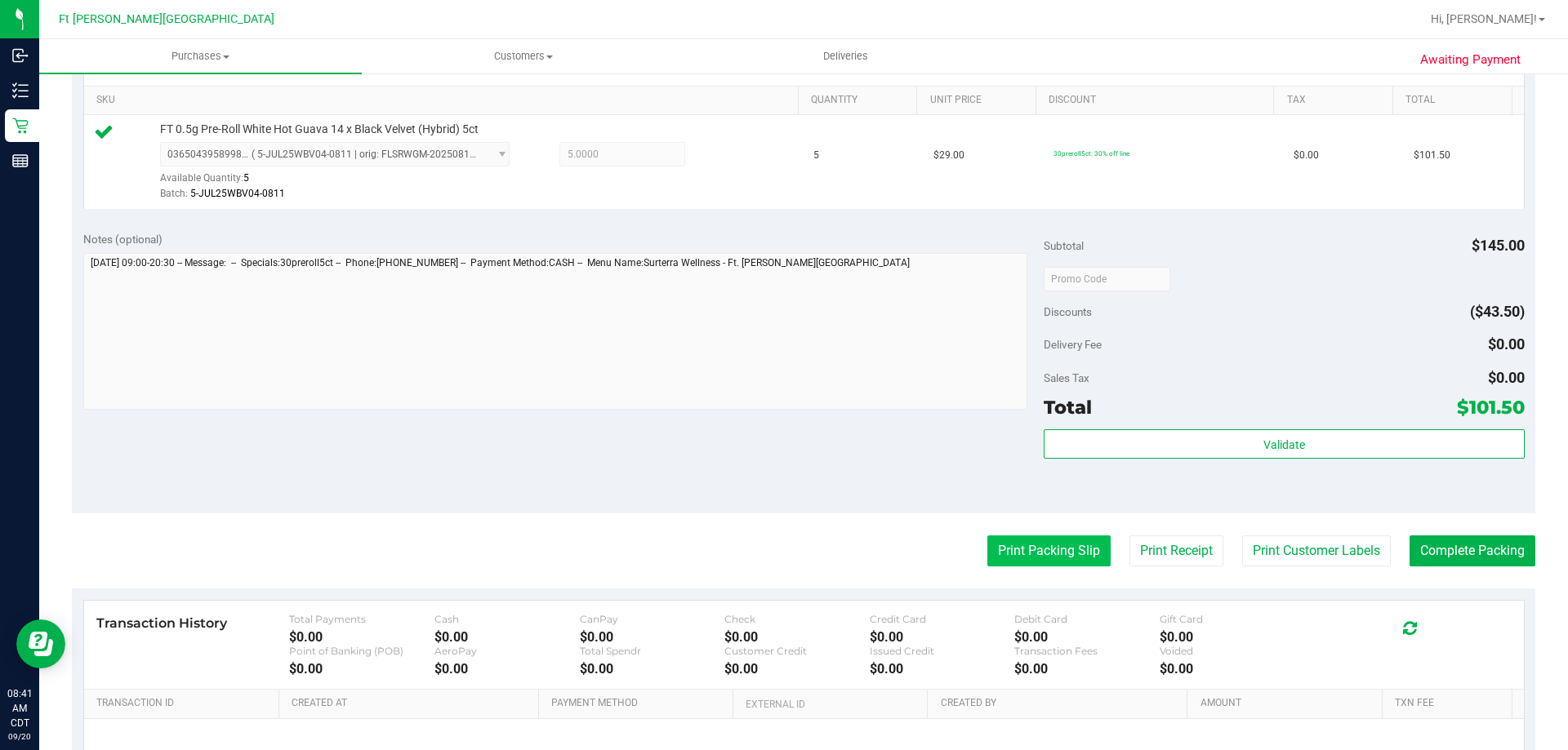
click at [1015, 550] on button "Print Packing Slip" at bounding box center [1049, 551] width 124 height 31
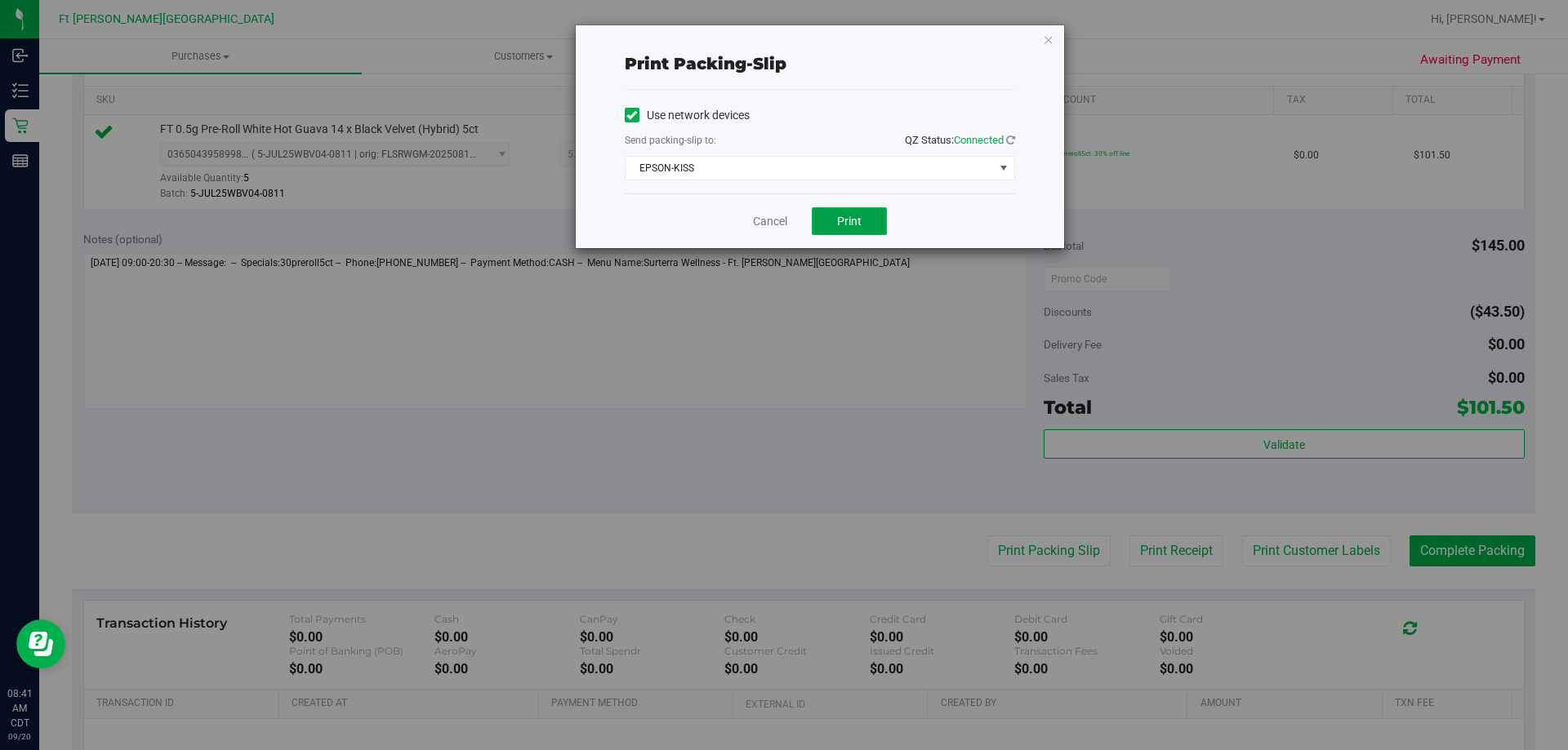
click at [836, 211] on button "Print" at bounding box center [849, 221] width 75 height 28
click at [778, 227] on link "Cancel" at bounding box center [770, 221] width 34 height 17
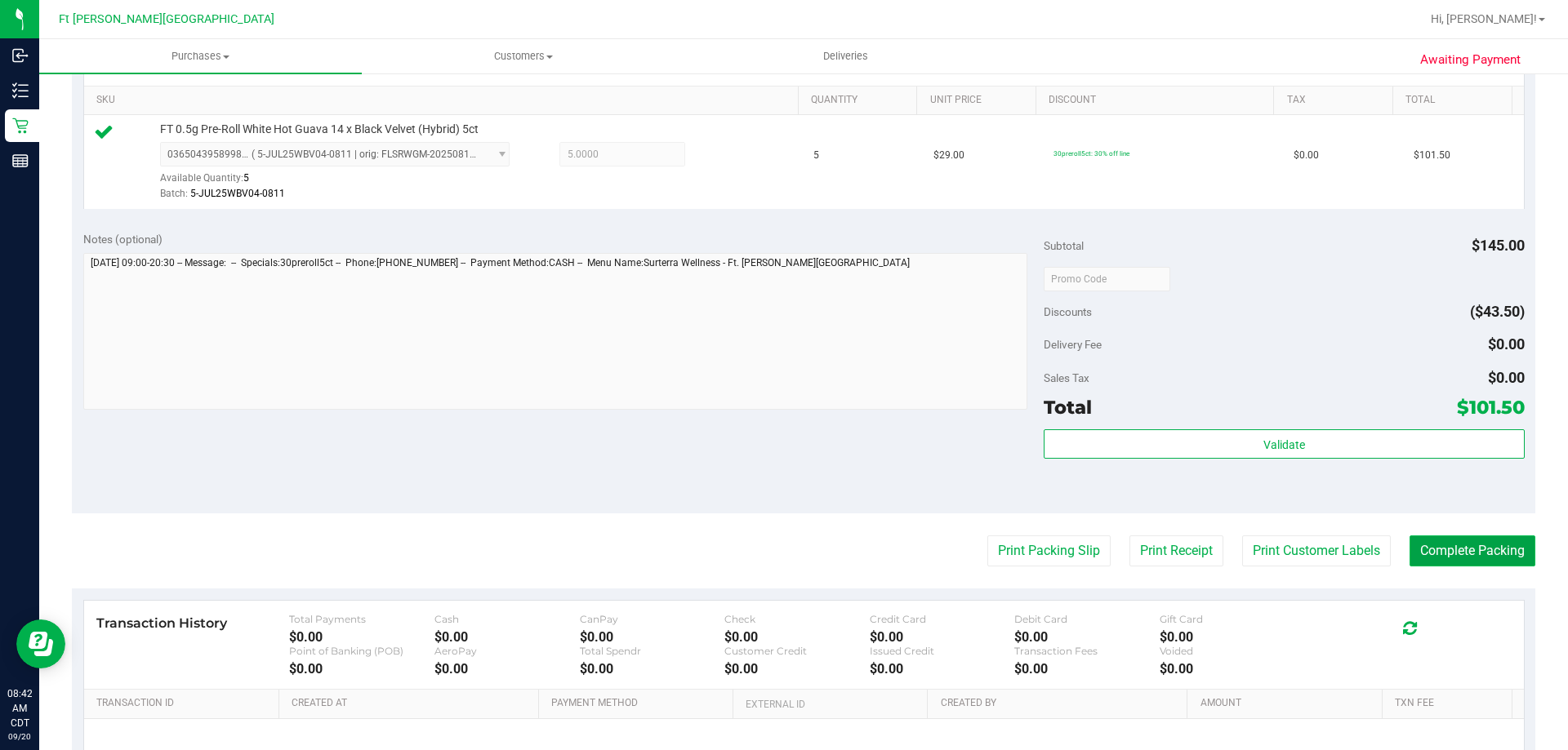
click at [1489, 564] on button "Complete Packing" at bounding box center [1472, 551] width 126 height 31
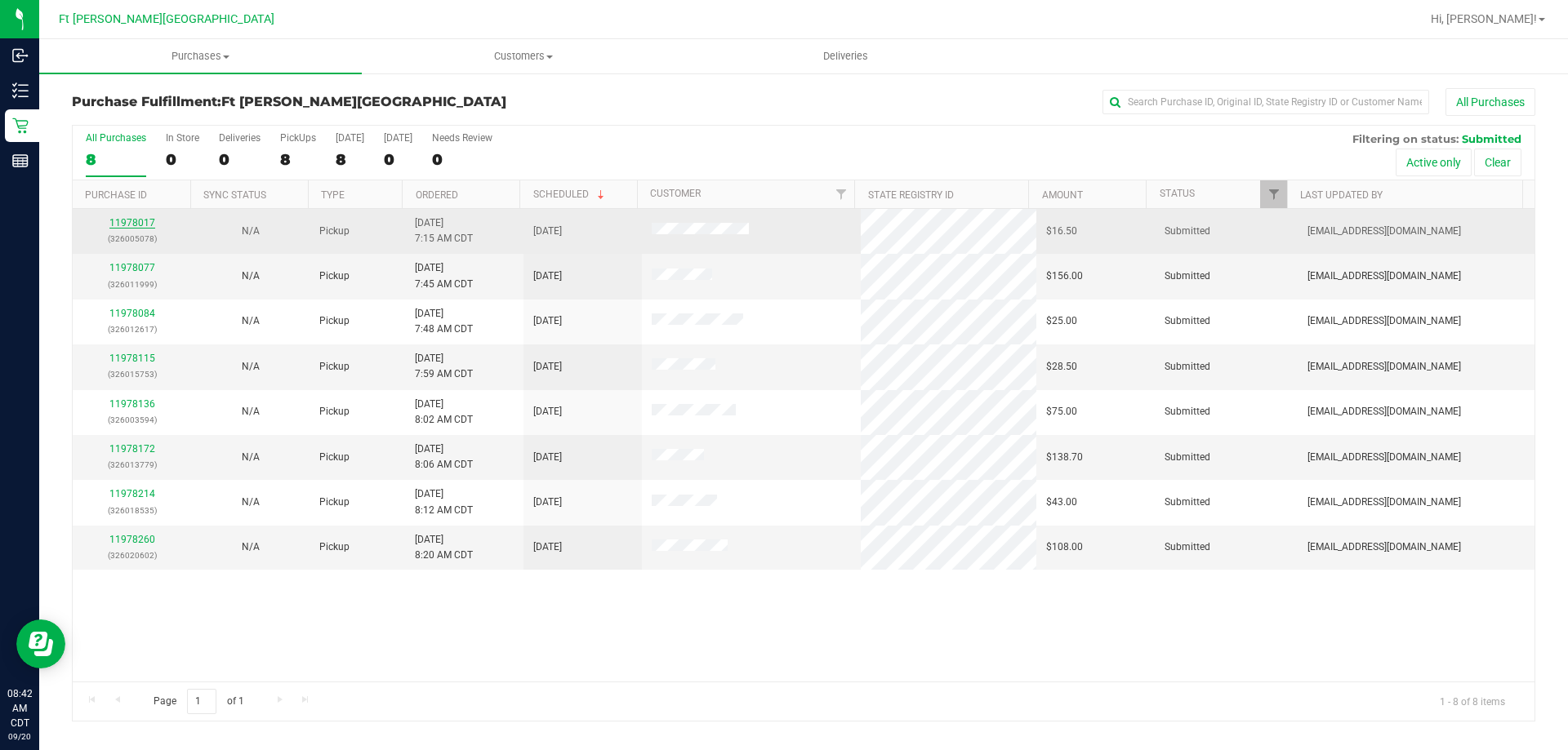
click at [132, 224] on link "11978017" at bounding box center [132, 222] width 46 height 11
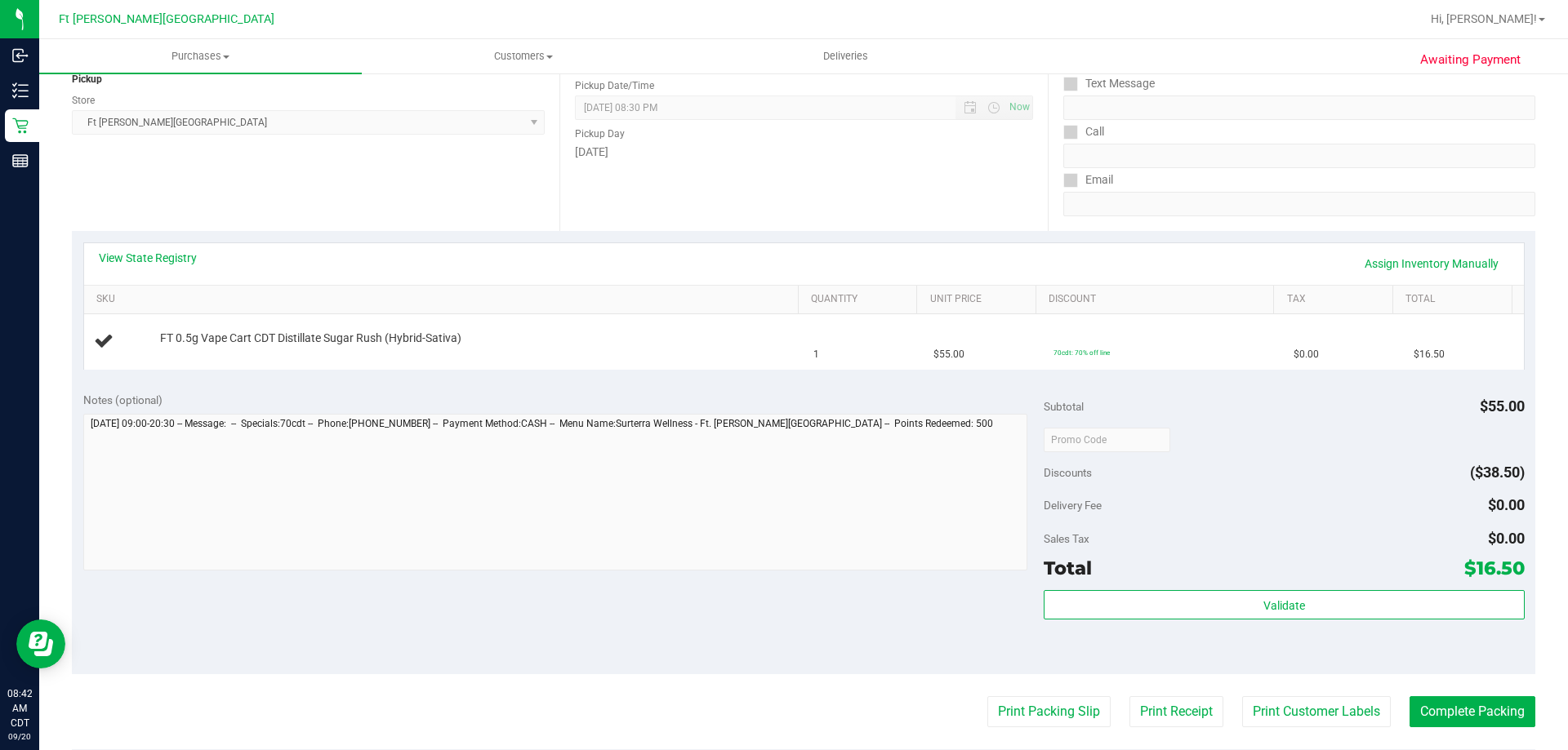
scroll to position [327, 0]
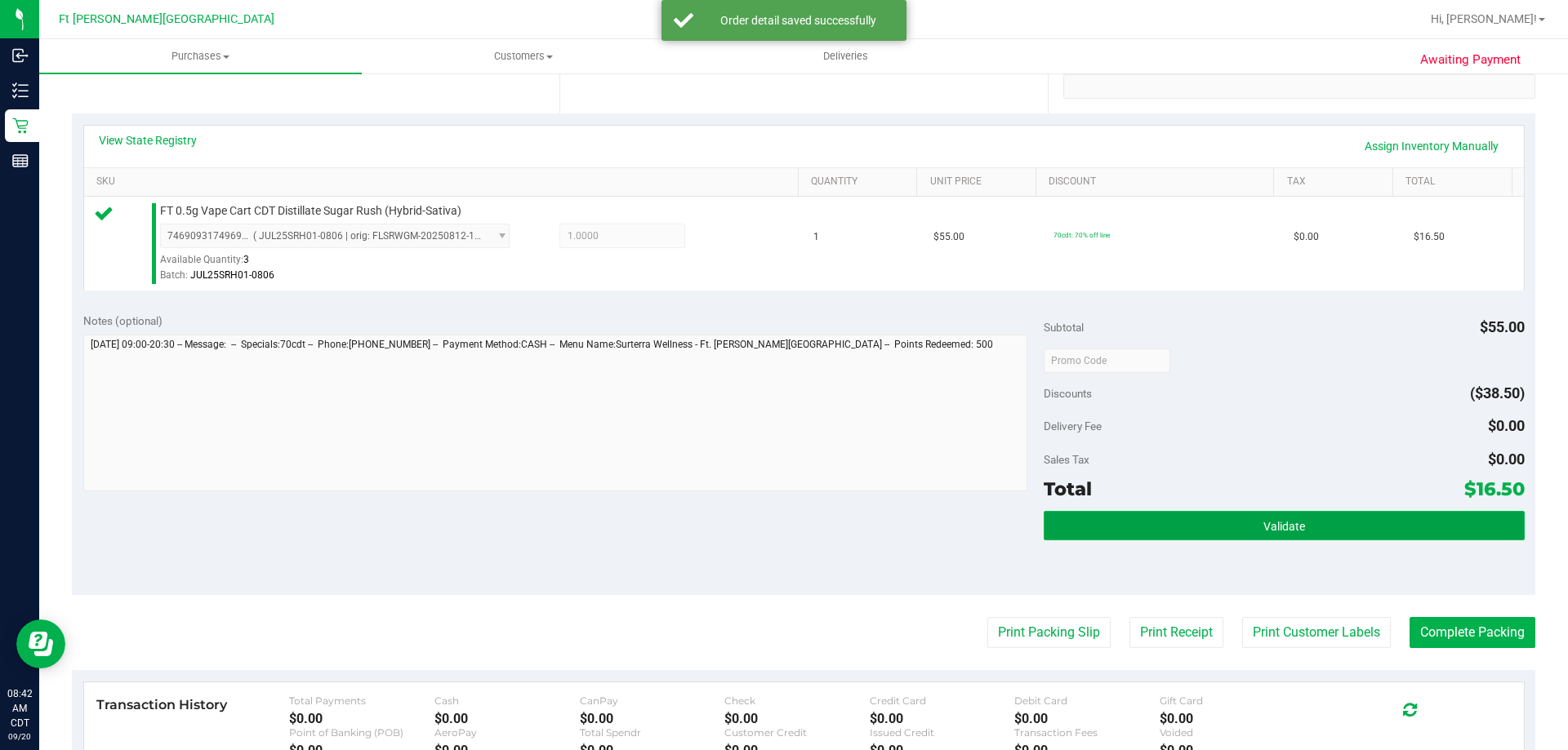
click at [1233, 533] on button "Validate" at bounding box center [1284, 526] width 480 height 30
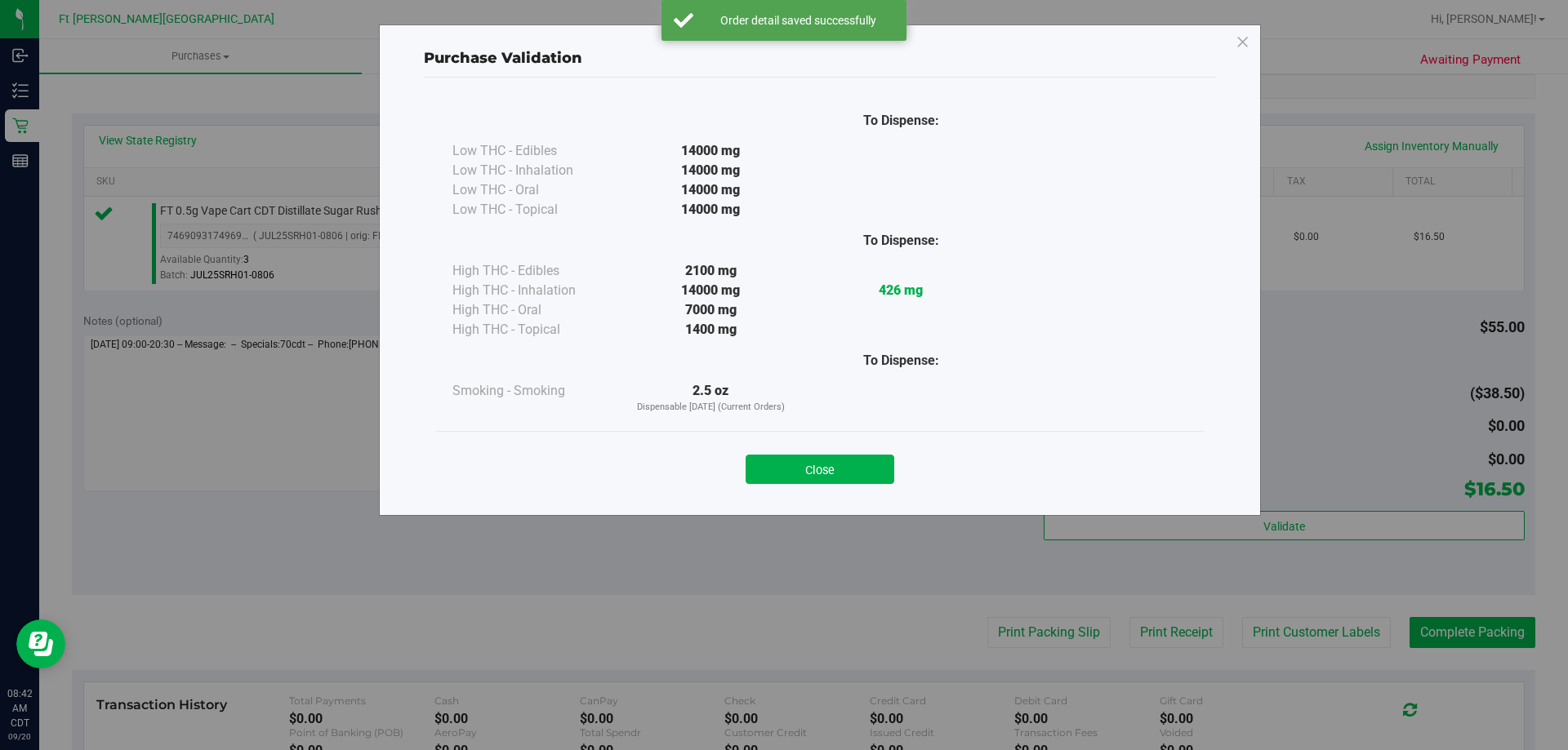
drag, startPoint x: 873, startPoint y: 469, endPoint x: 882, endPoint y: 468, distance: 9.1
click at [873, 468] on button "Close" at bounding box center [820, 470] width 148 height 30
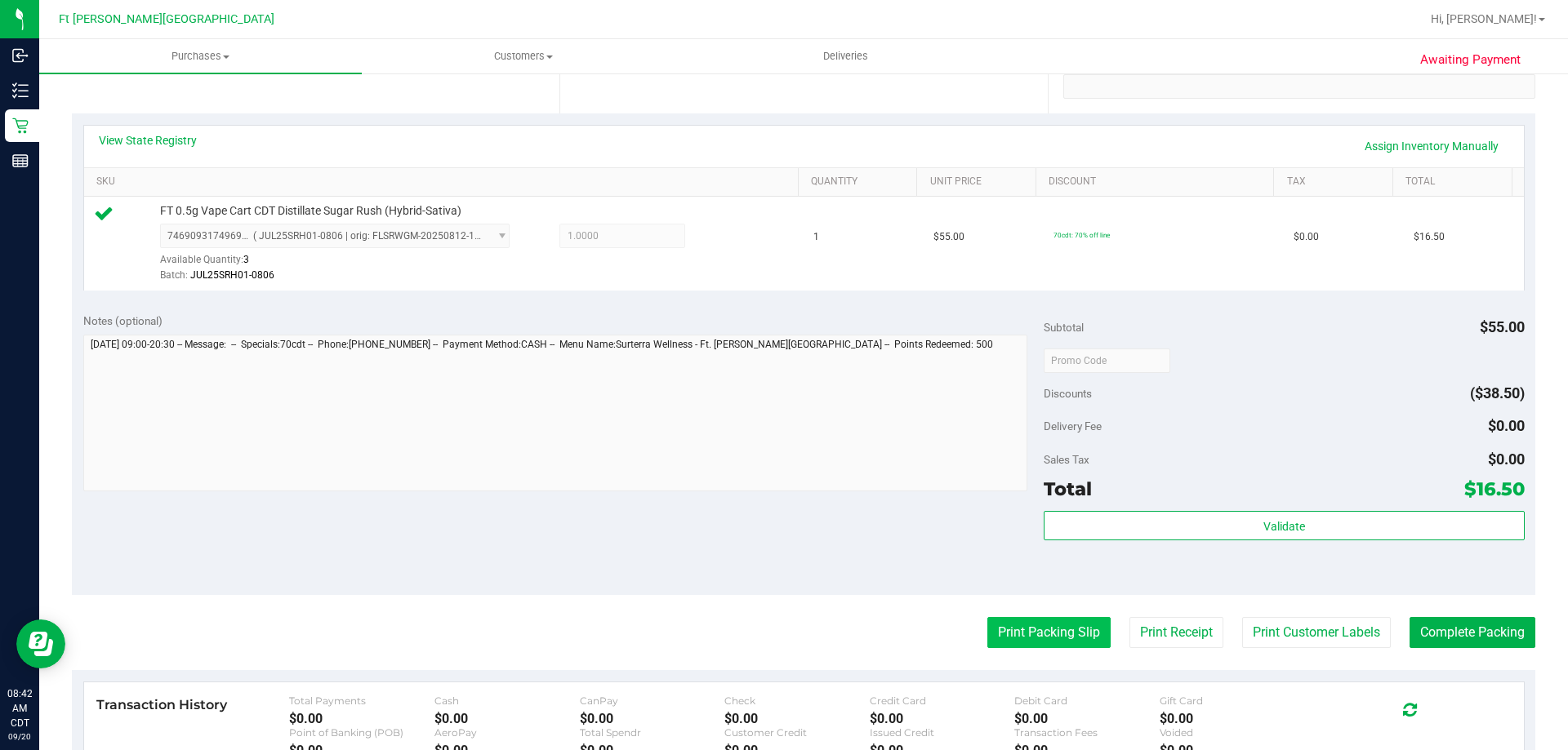
click at [1041, 636] on button "Print Packing Slip" at bounding box center [1049, 632] width 124 height 31
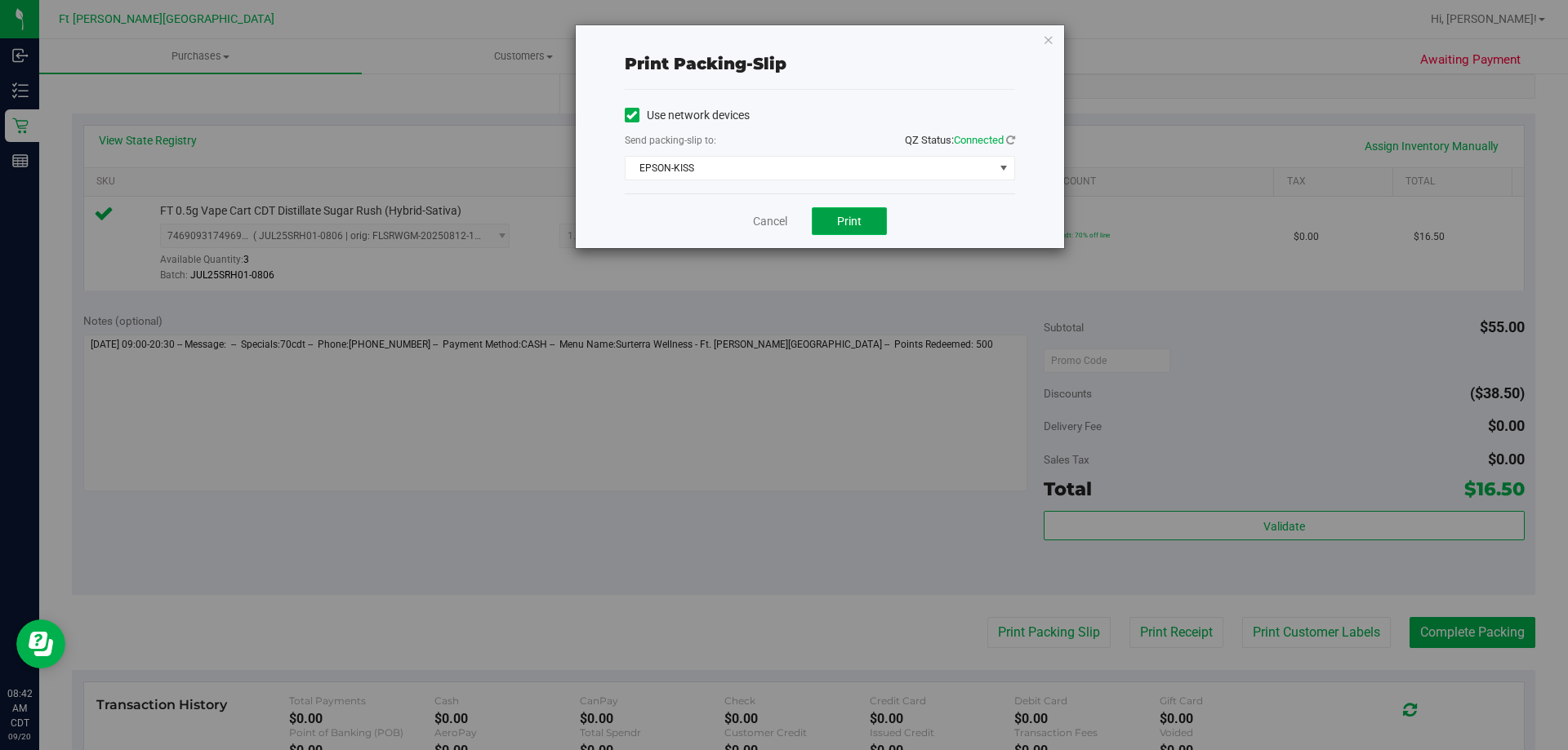
click at [863, 220] on button "Print" at bounding box center [849, 221] width 75 height 28
click at [787, 221] on link "Cancel" at bounding box center [770, 221] width 34 height 17
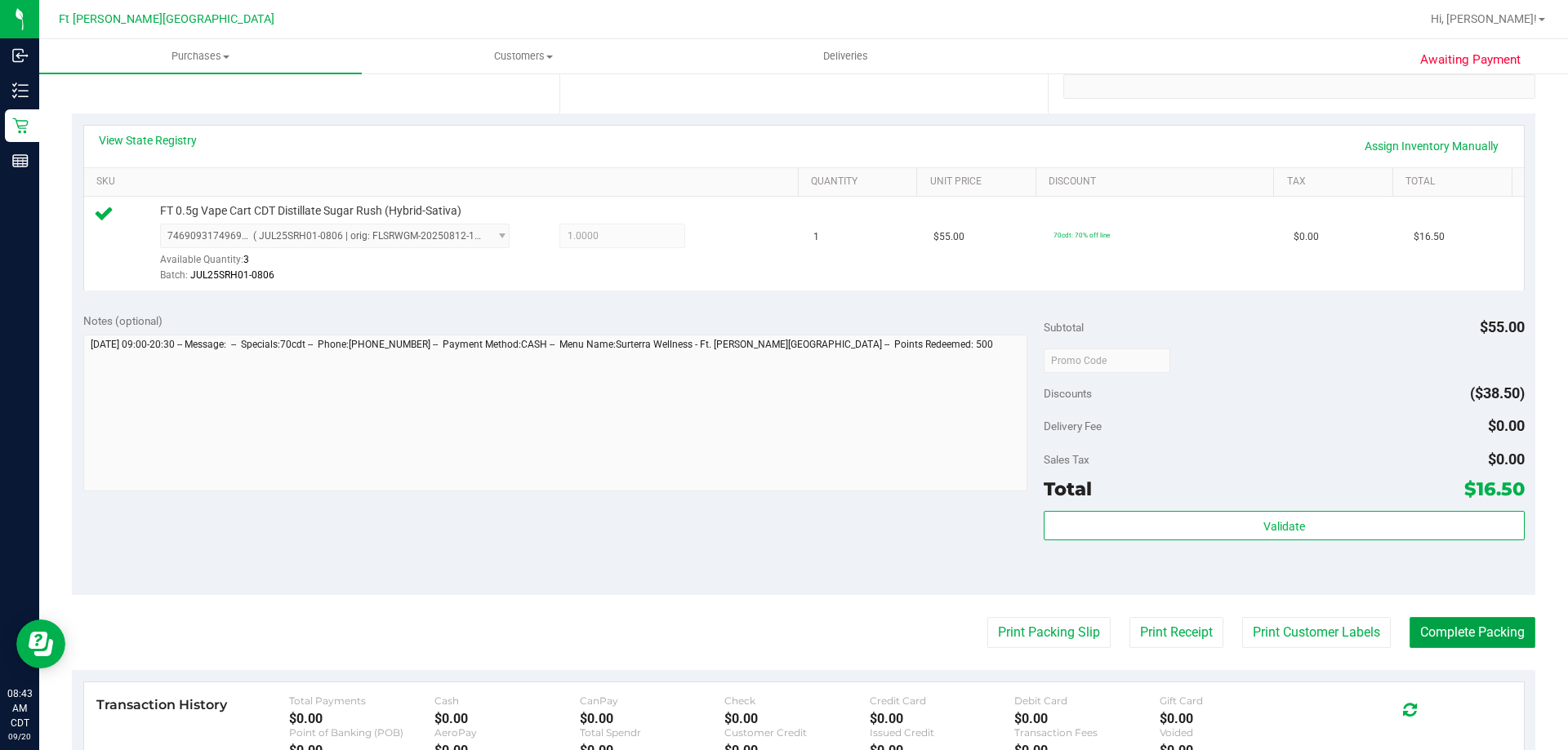
click at [1455, 627] on button "Complete Packing" at bounding box center [1472, 632] width 126 height 31
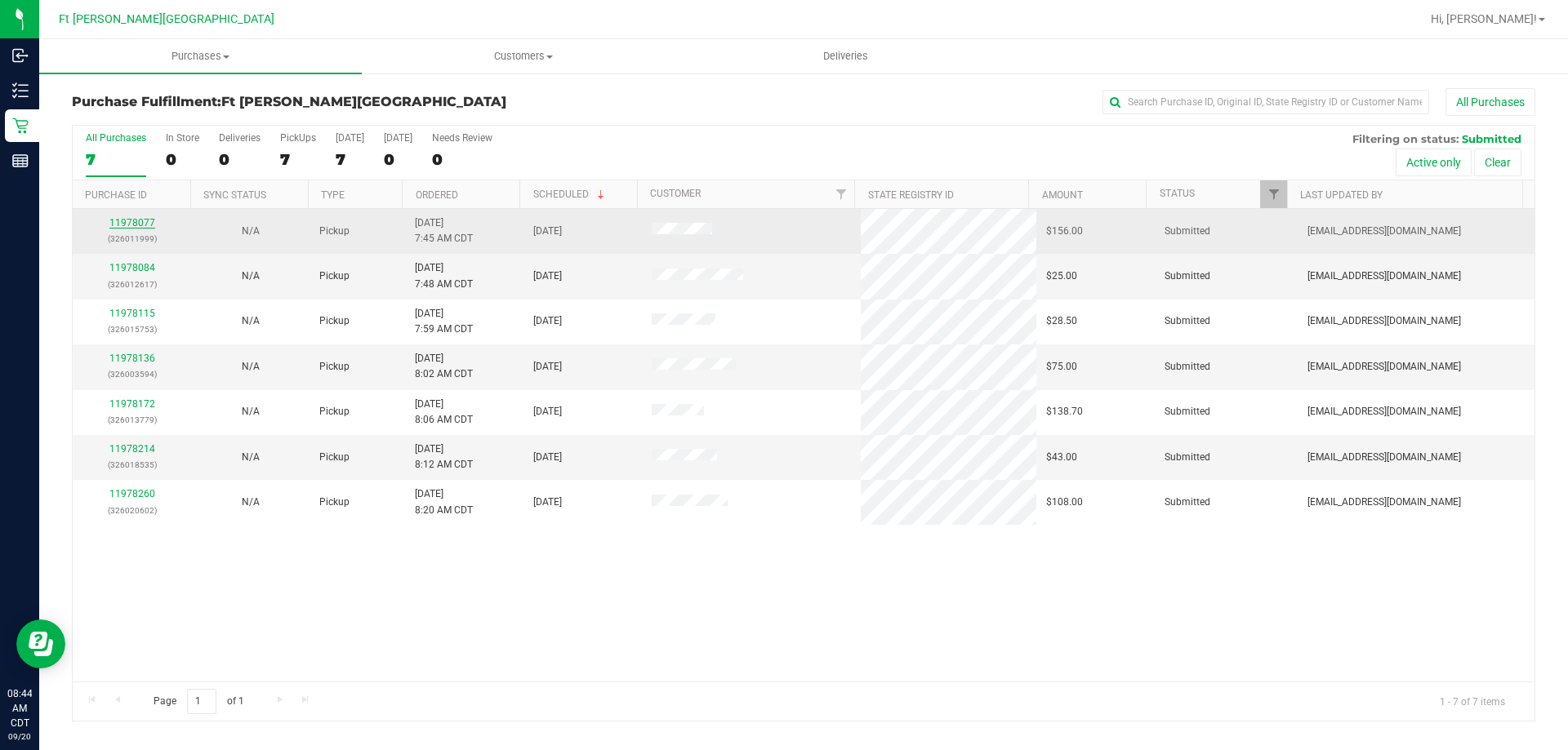
click at [139, 218] on link "11978077" at bounding box center [132, 222] width 46 height 11
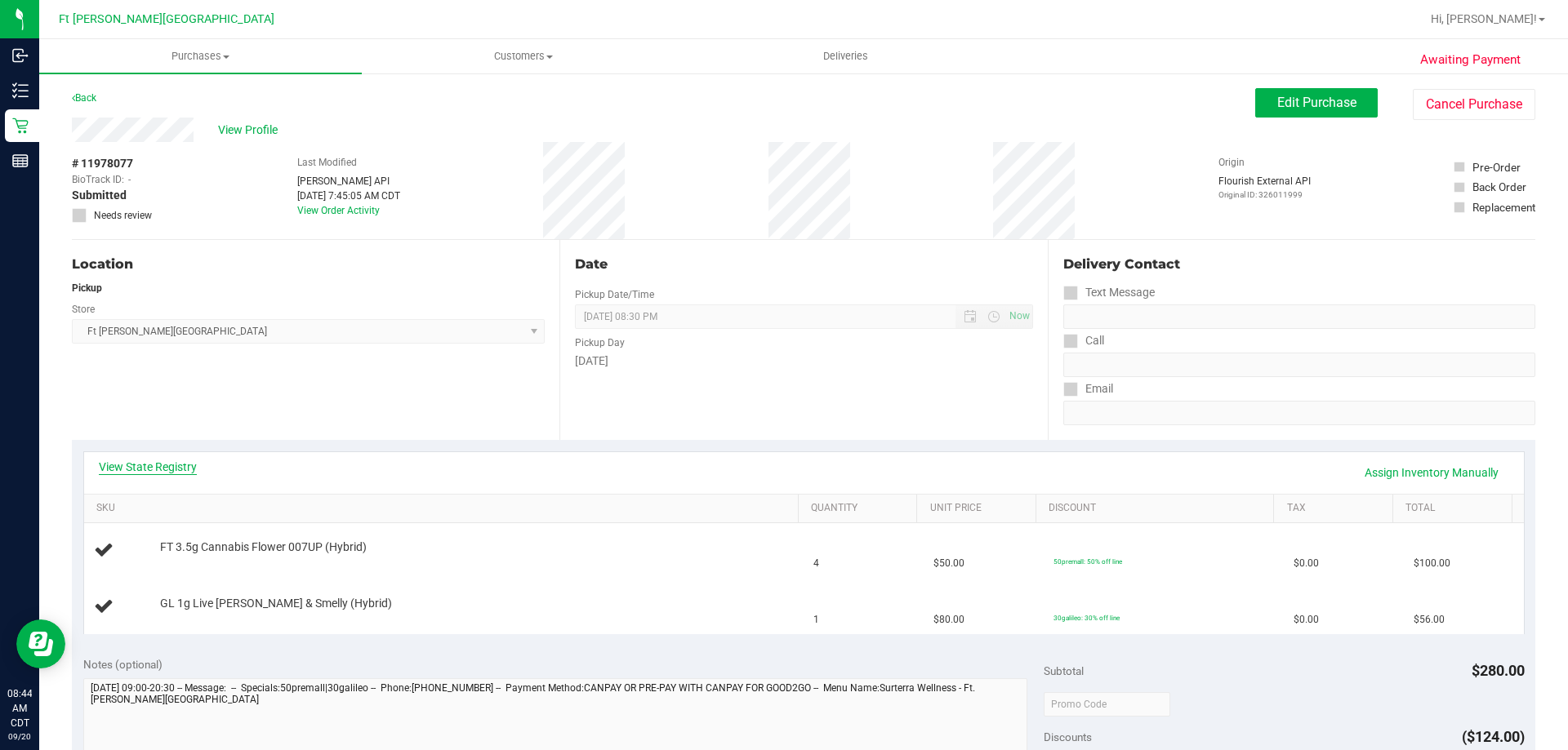
click at [184, 467] on link "View State Registry" at bounding box center [147, 467] width 98 height 16
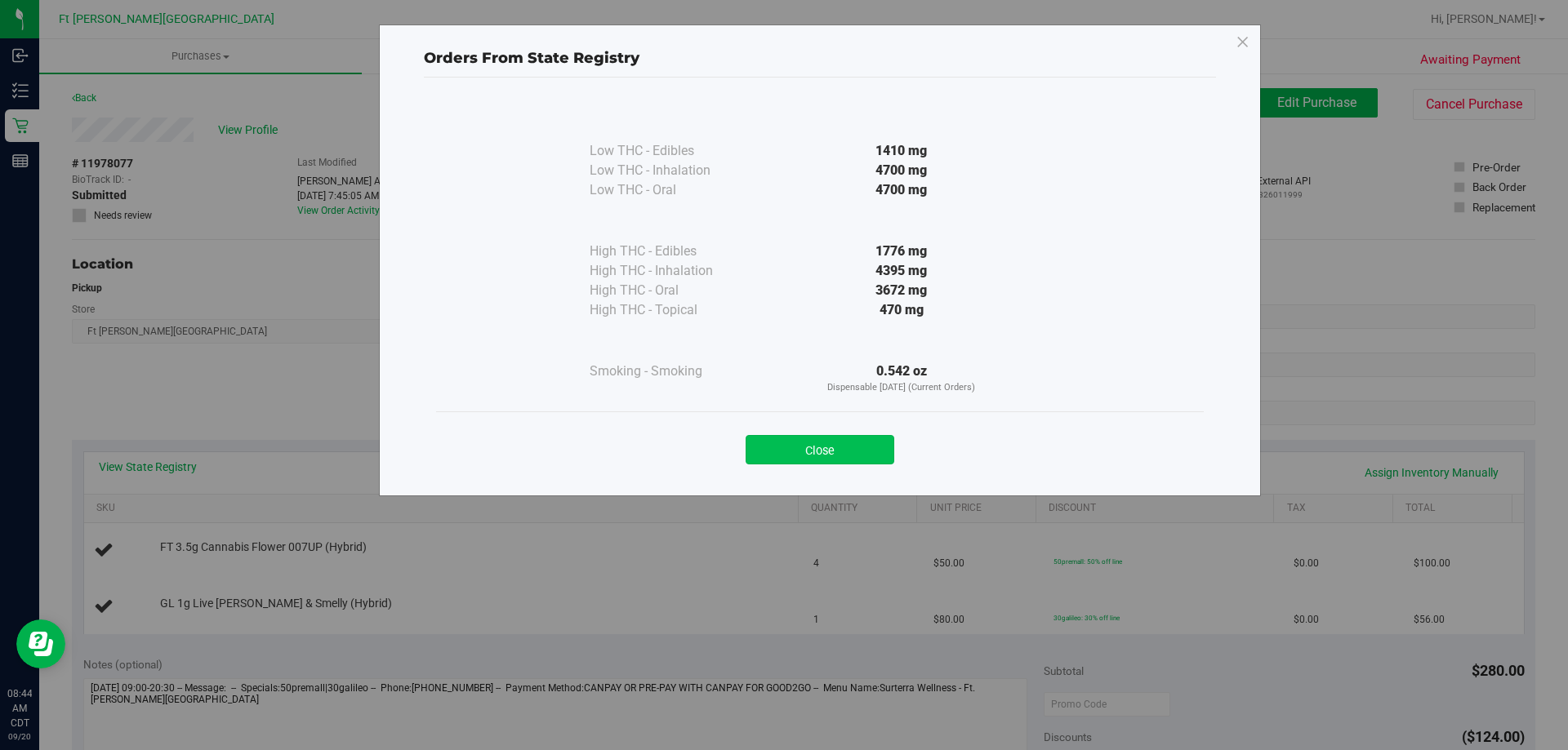
click at [787, 443] on button "Close" at bounding box center [820, 450] width 148 height 30
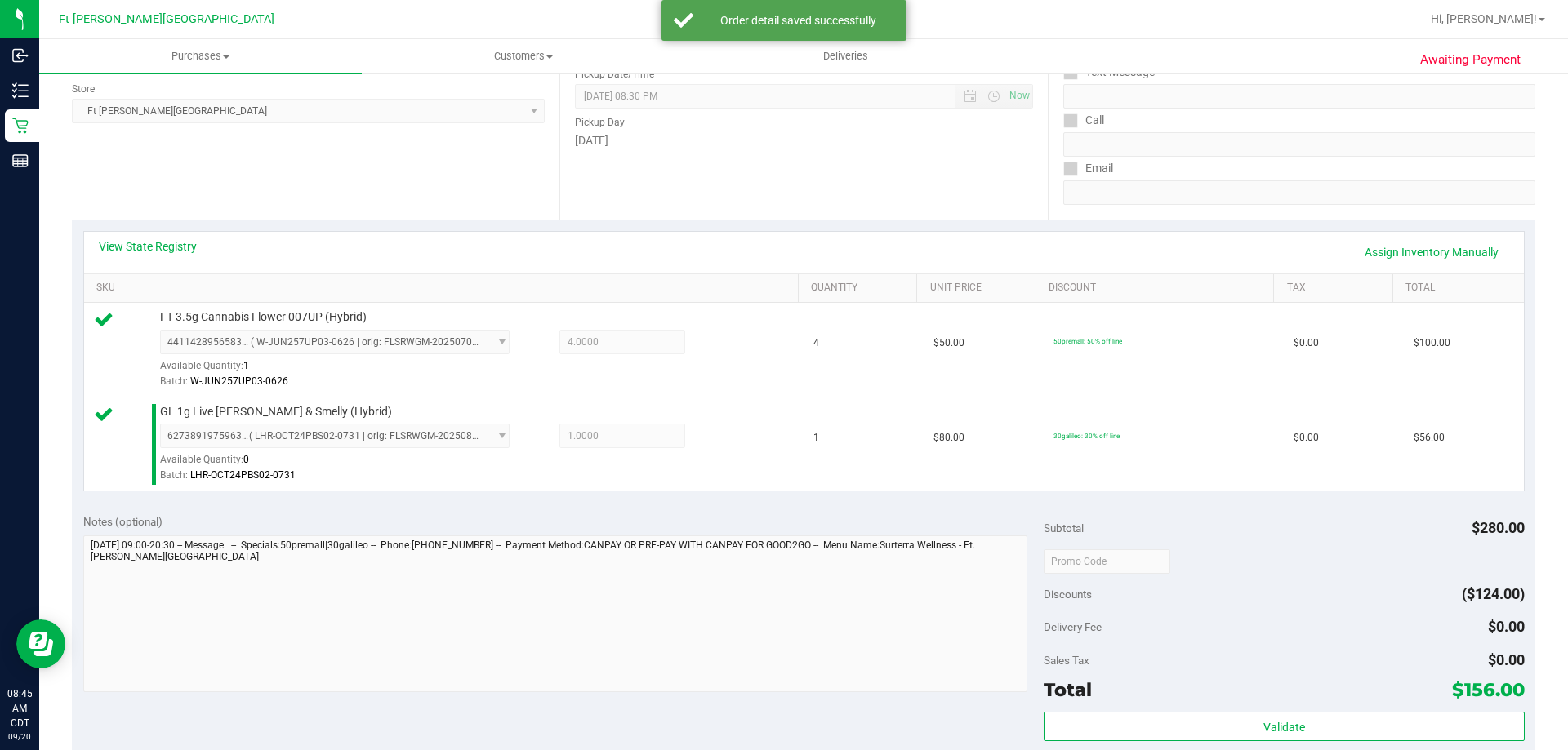
scroll to position [408, 0]
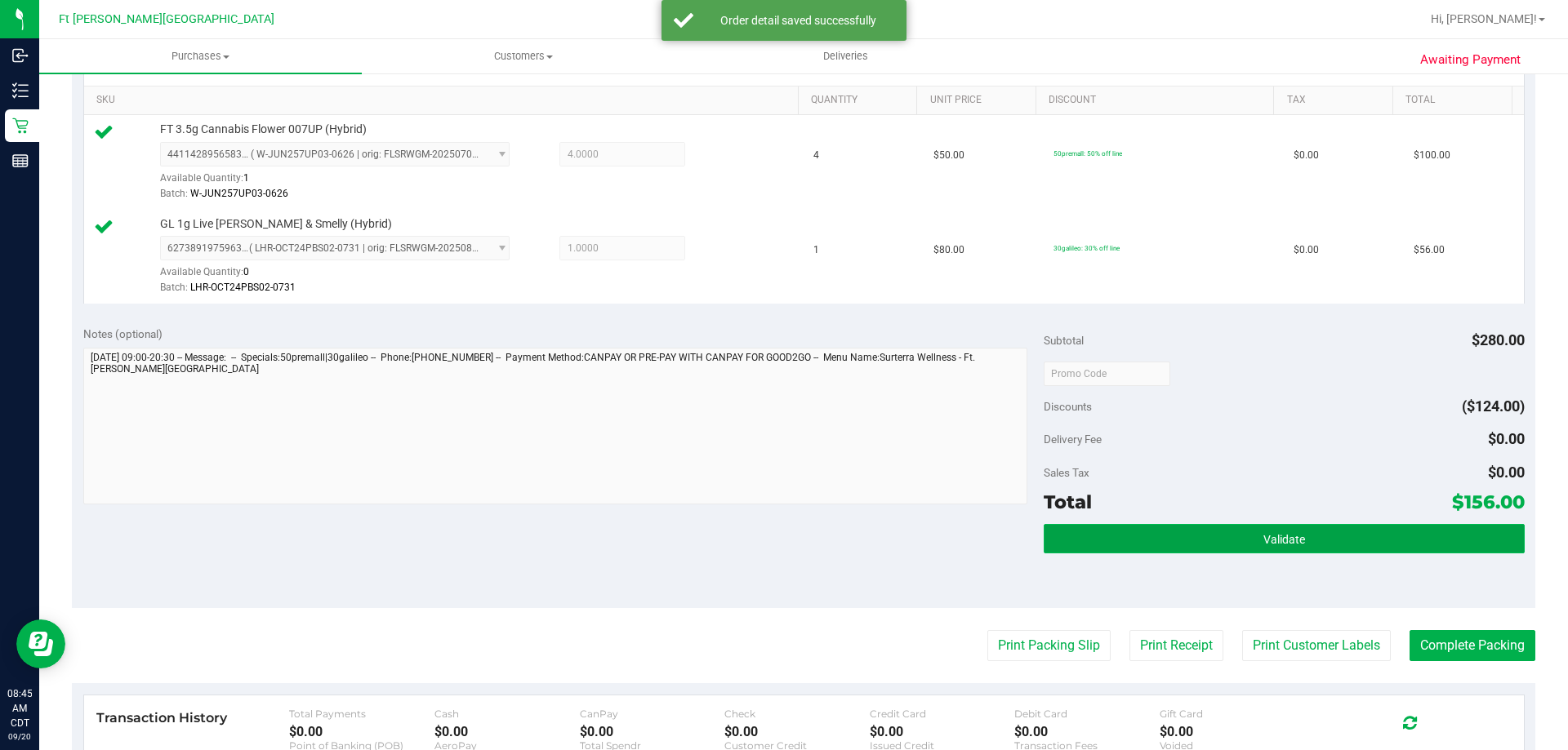
click at [1187, 543] on button "Validate" at bounding box center [1284, 539] width 480 height 30
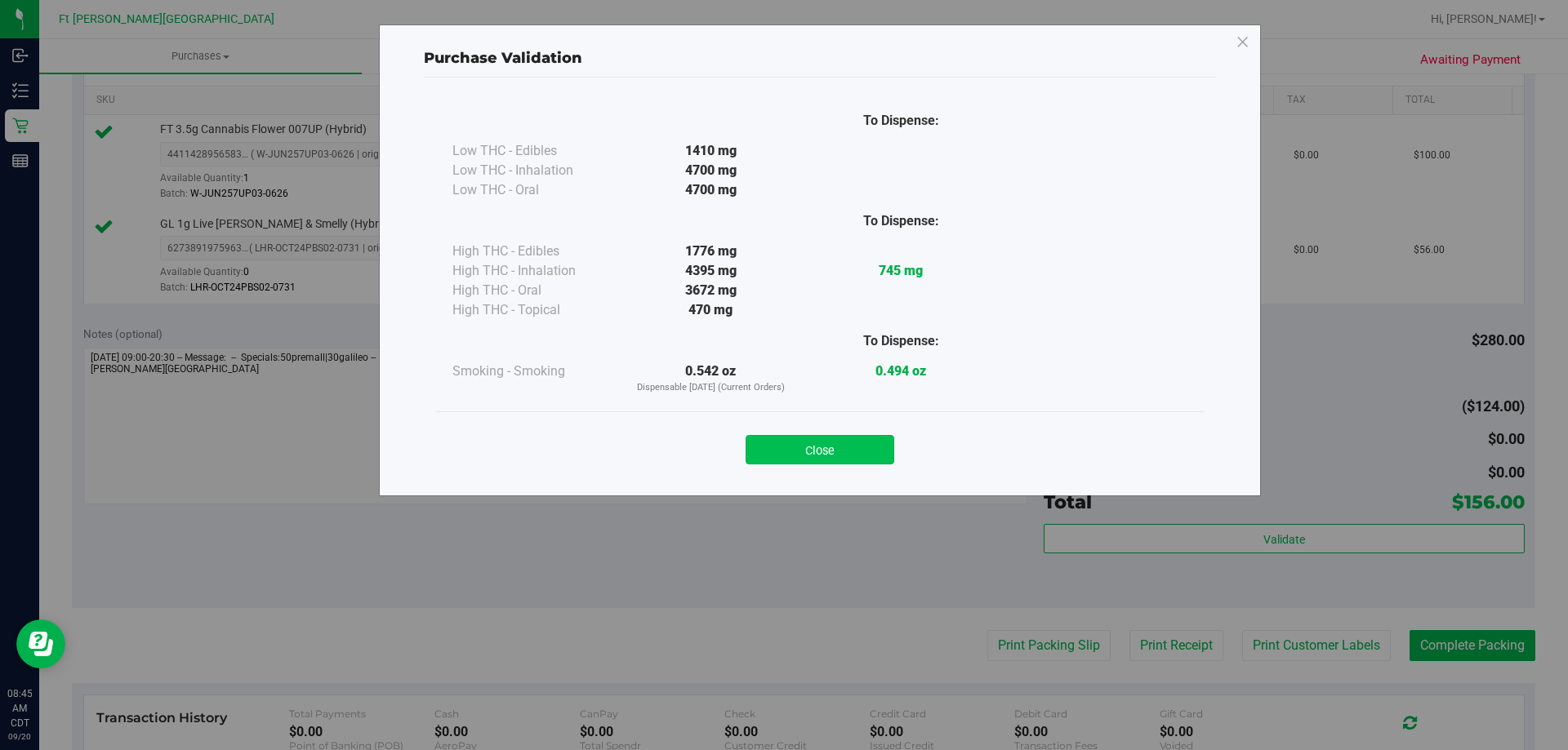
click at [852, 450] on button "Close" at bounding box center [820, 450] width 148 height 30
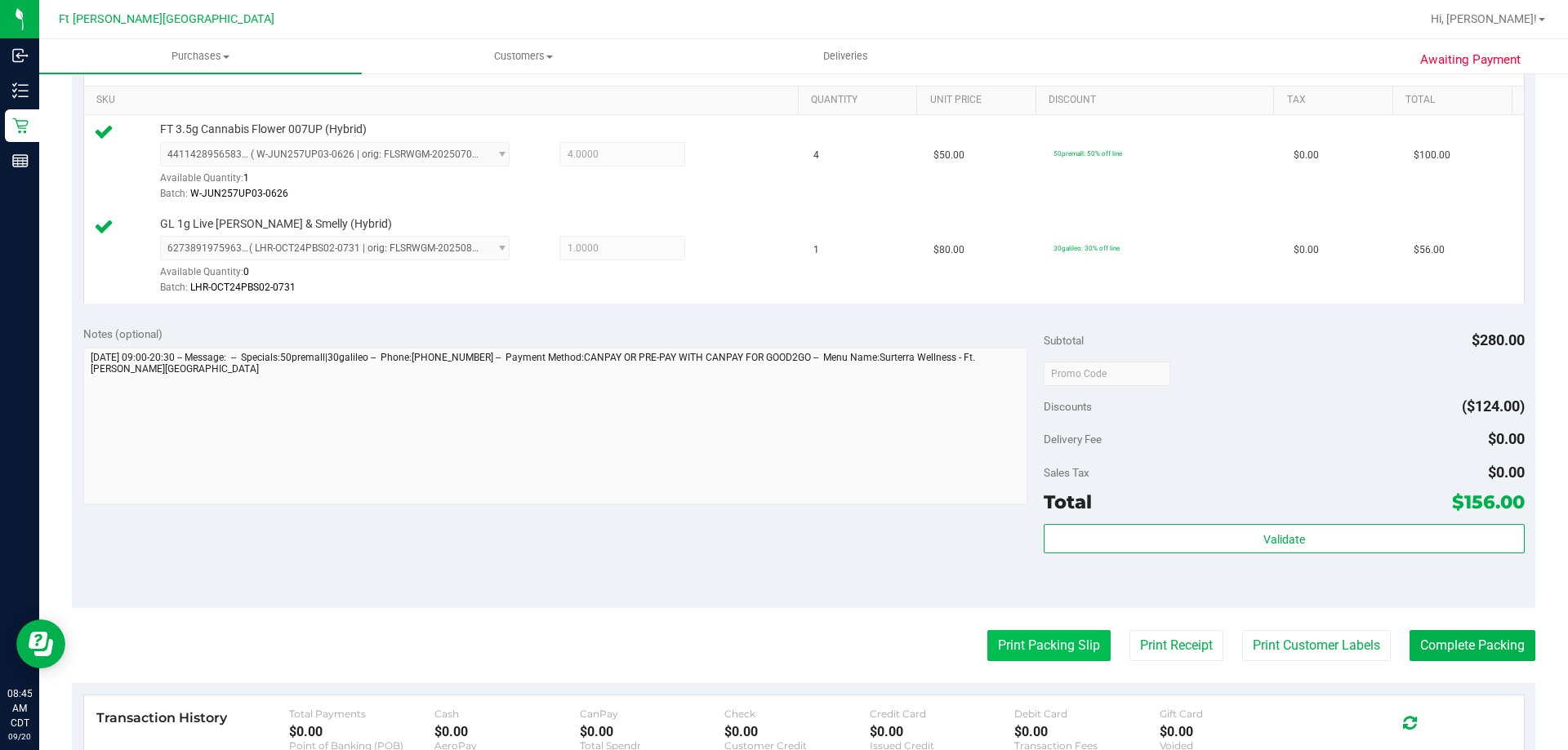
click at [1008, 642] on button "Print Packing Slip" at bounding box center [1049, 645] width 124 height 31
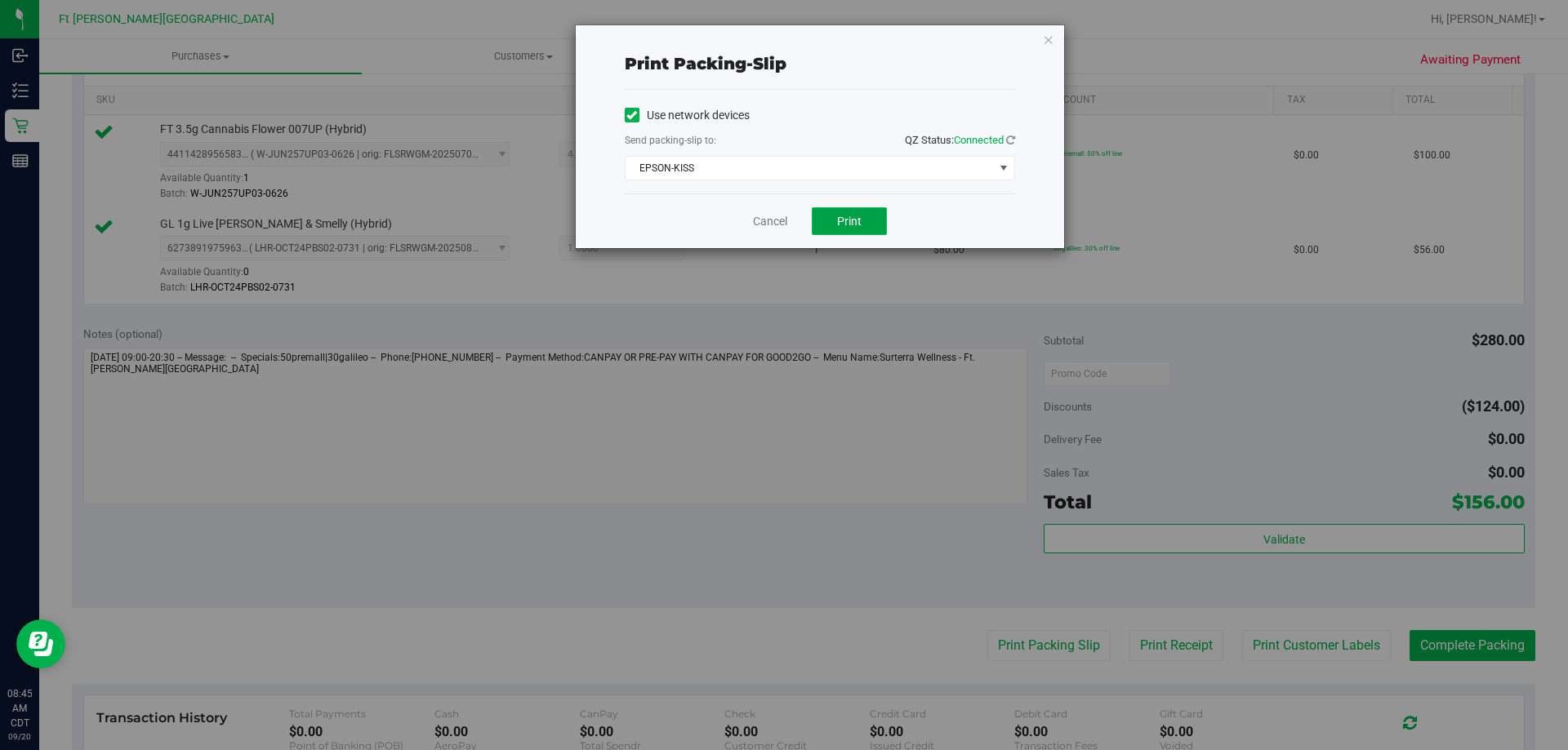
click at [841, 217] on span "Print" at bounding box center [849, 221] width 25 height 13
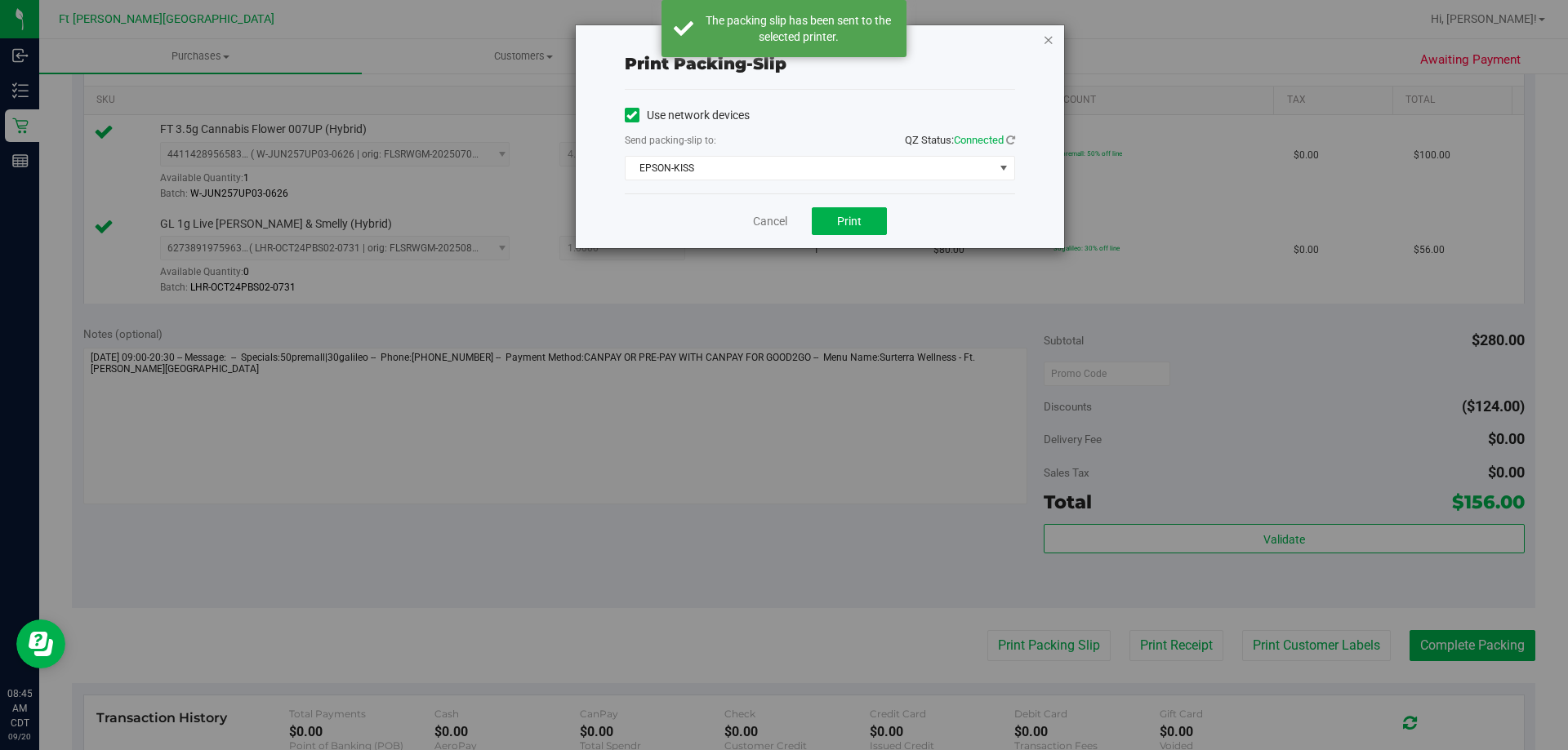
click at [1044, 41] on icon "button" at bounding box center [1048, 40] width 11 height 20
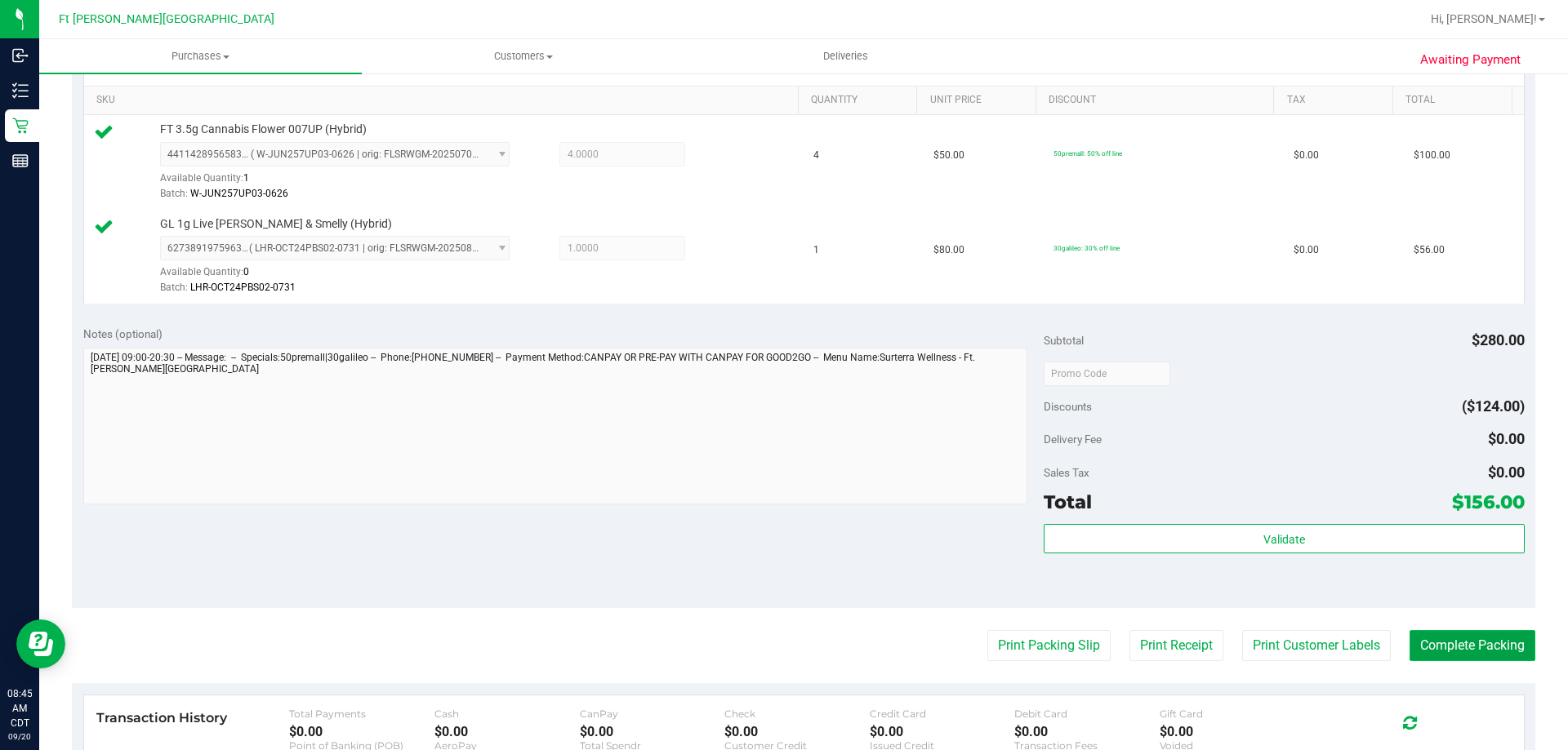
click at [1464, 638] on button "Complete Packing" at bounding box center [1472, 645] width 126 height 31
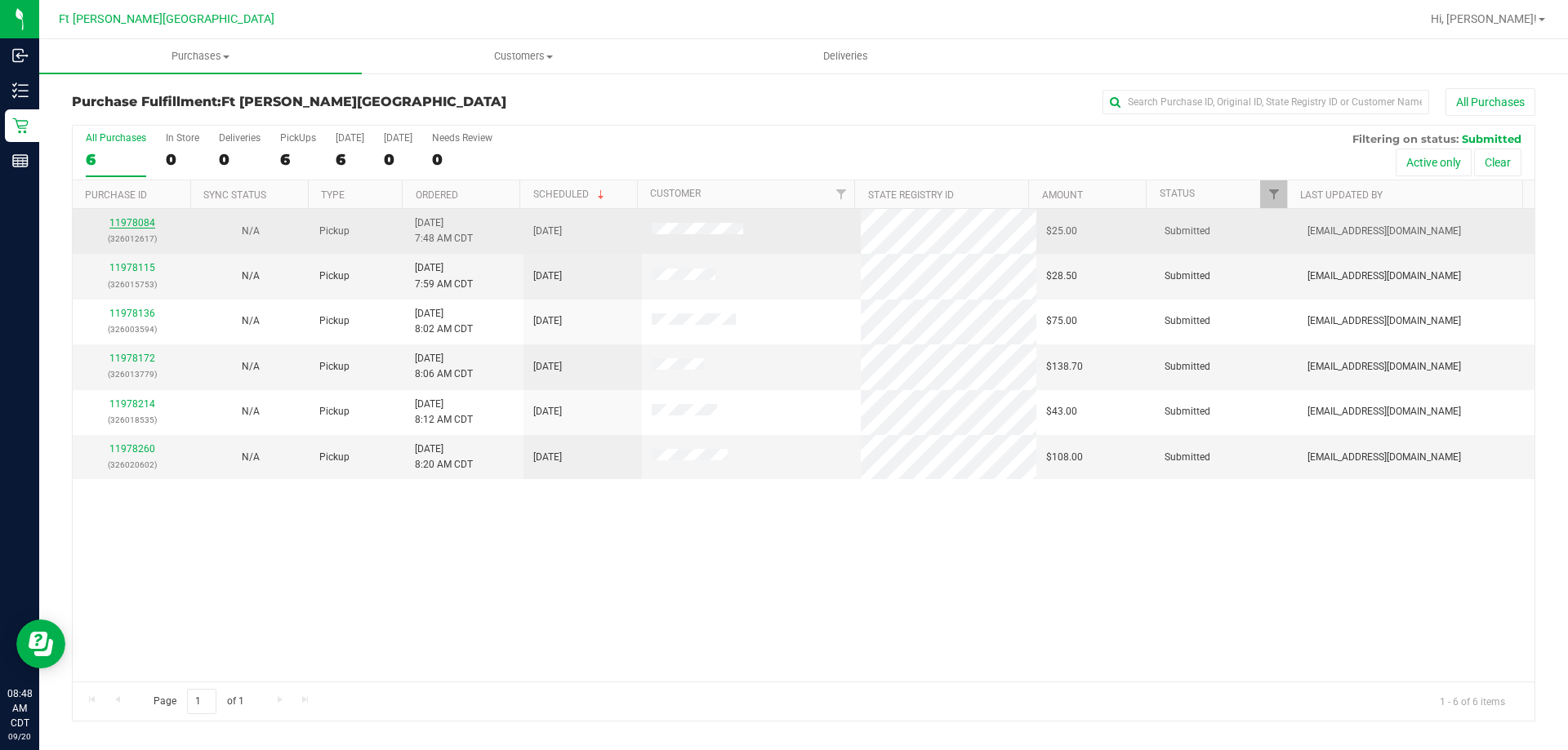
click at [136, 224] on link "11978084" at bounding box center [132, 222] width 46 height 11
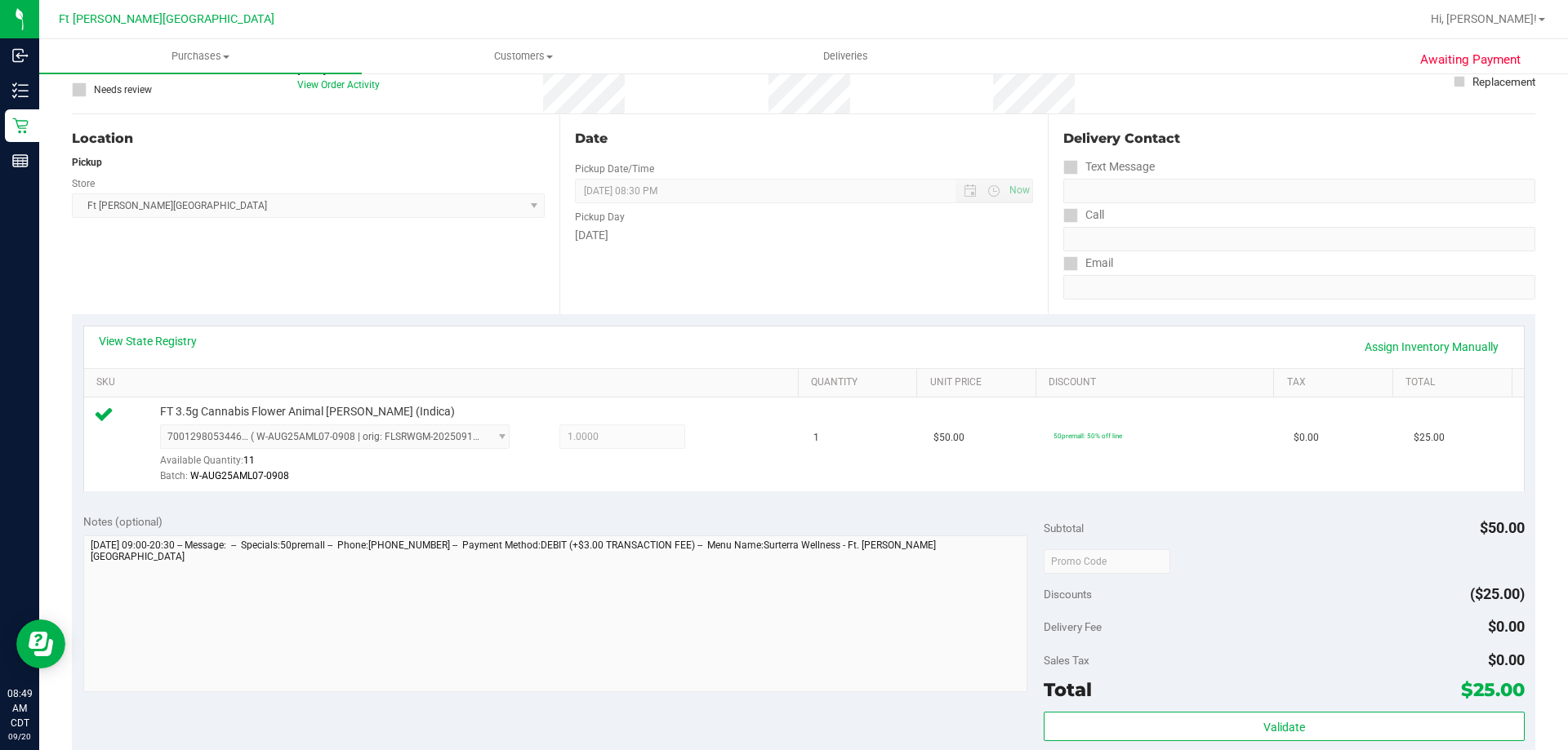
scroll to position [408, 0]
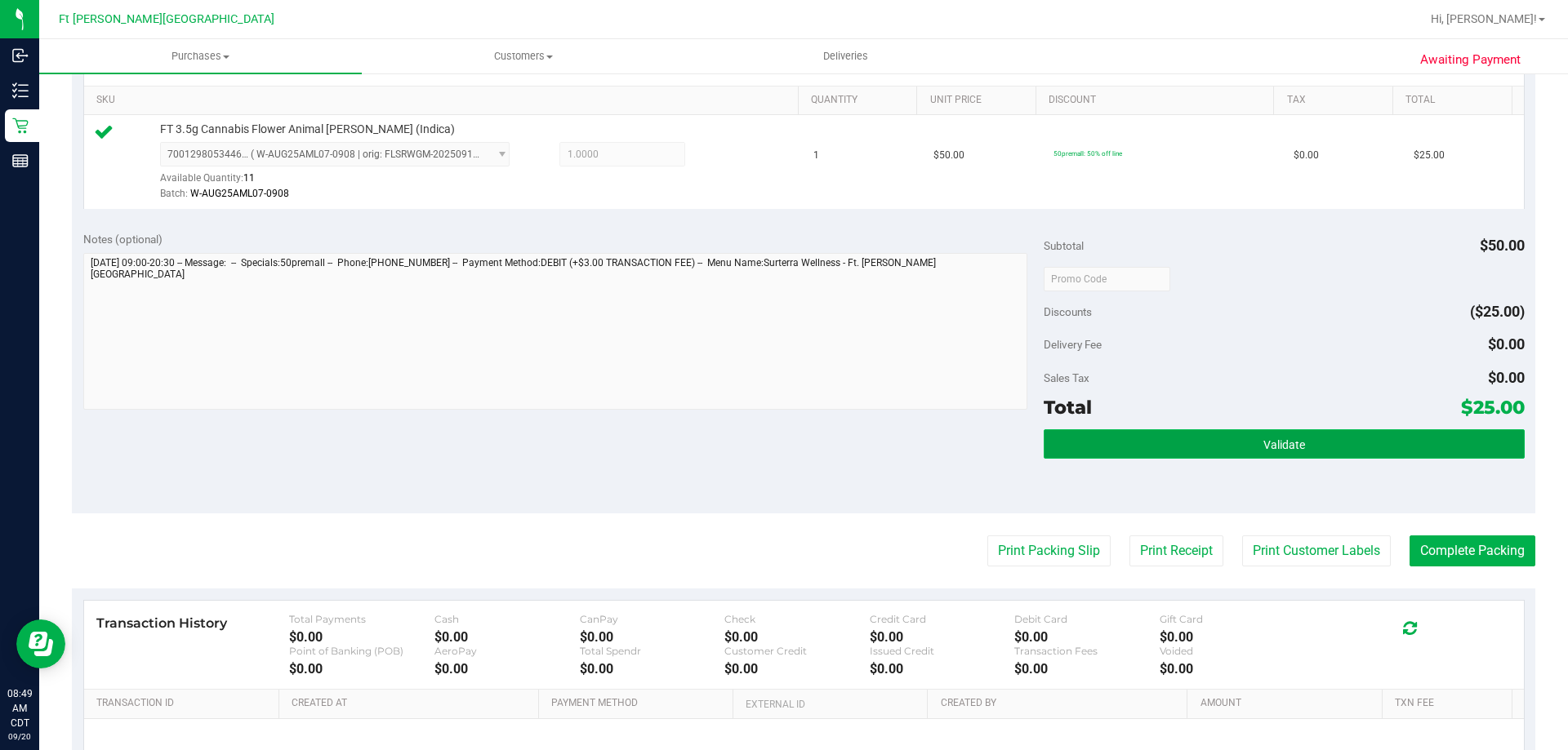
click at [1100, 439] on button "Validate" at bounding box center [1284, 444] width 480 height 30
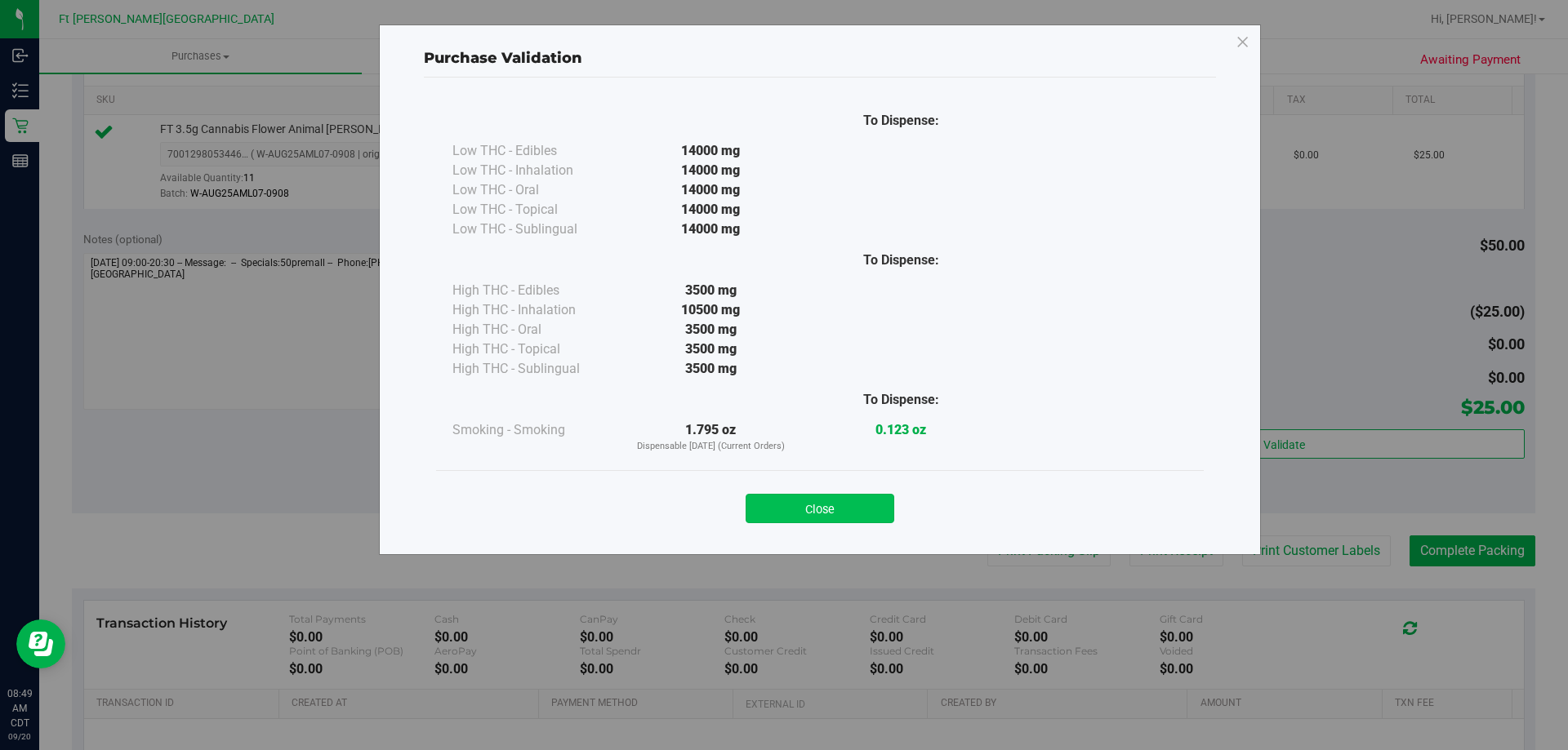
click at [851, 511] on button "Close" at bounding box center [820, 509] width 148 height 30
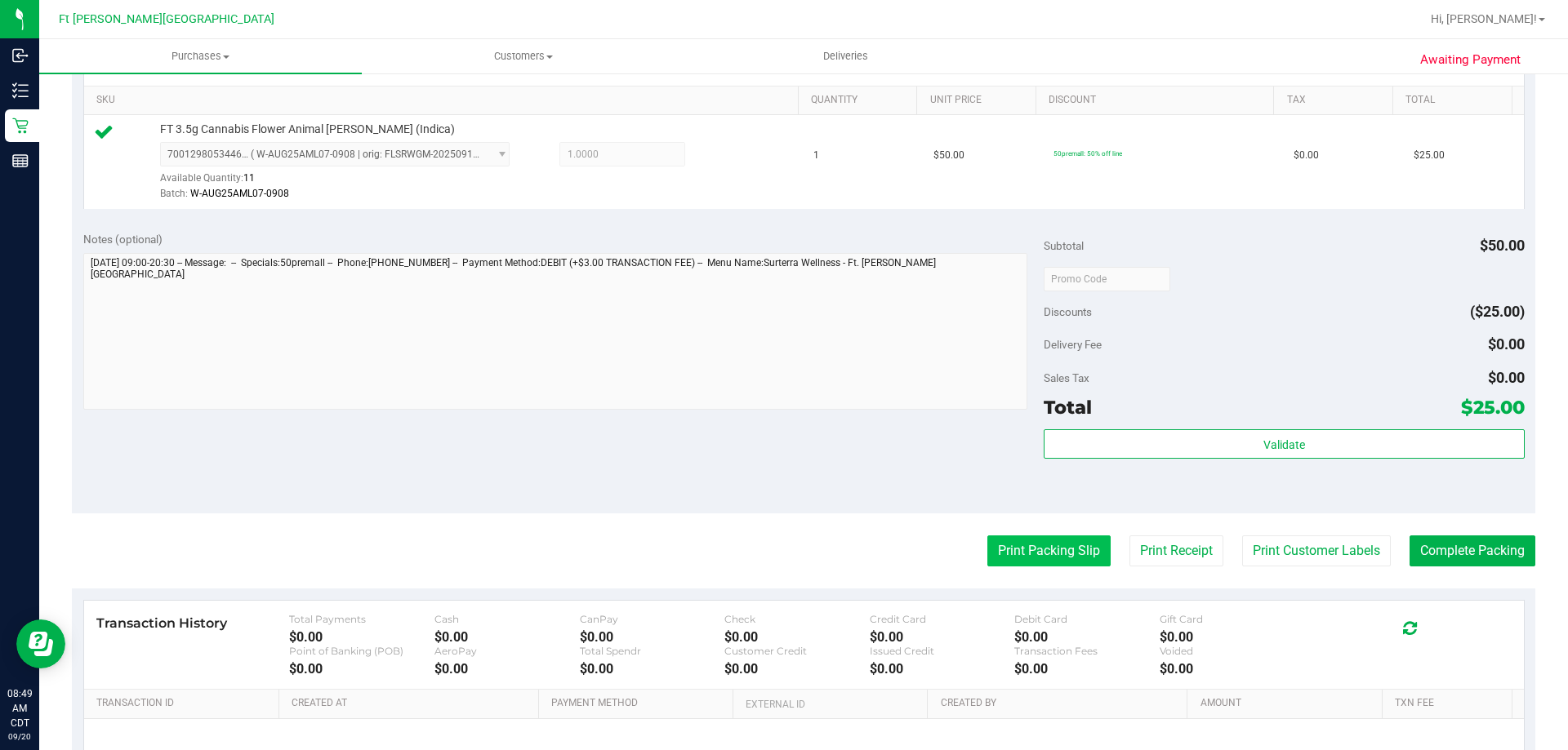
click at [1041, 555] on button "Print Packing Slip" at bounding box center [1049, 551] width 124 height 31
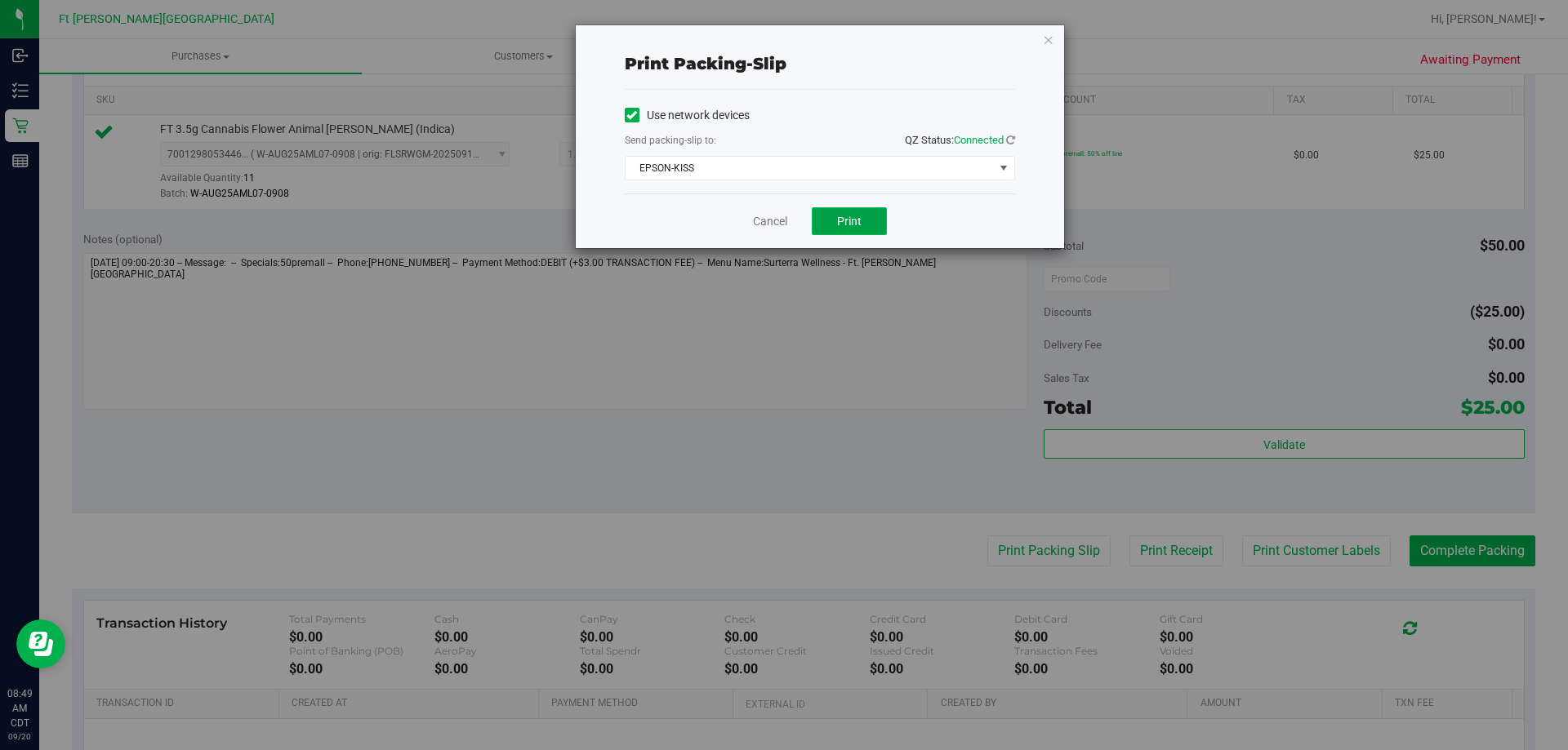
click at [869, 229] on button "Print" at bounding box center [849, 221] width 75 height 28
drag, startPoint x: 1047, startPoint y: 45, endPoint x: 1093, endPoint y: 92, distance: 65.8
click at [1046, 46] on icon "button" at bounding box center [1048, 40] width 11 height 20
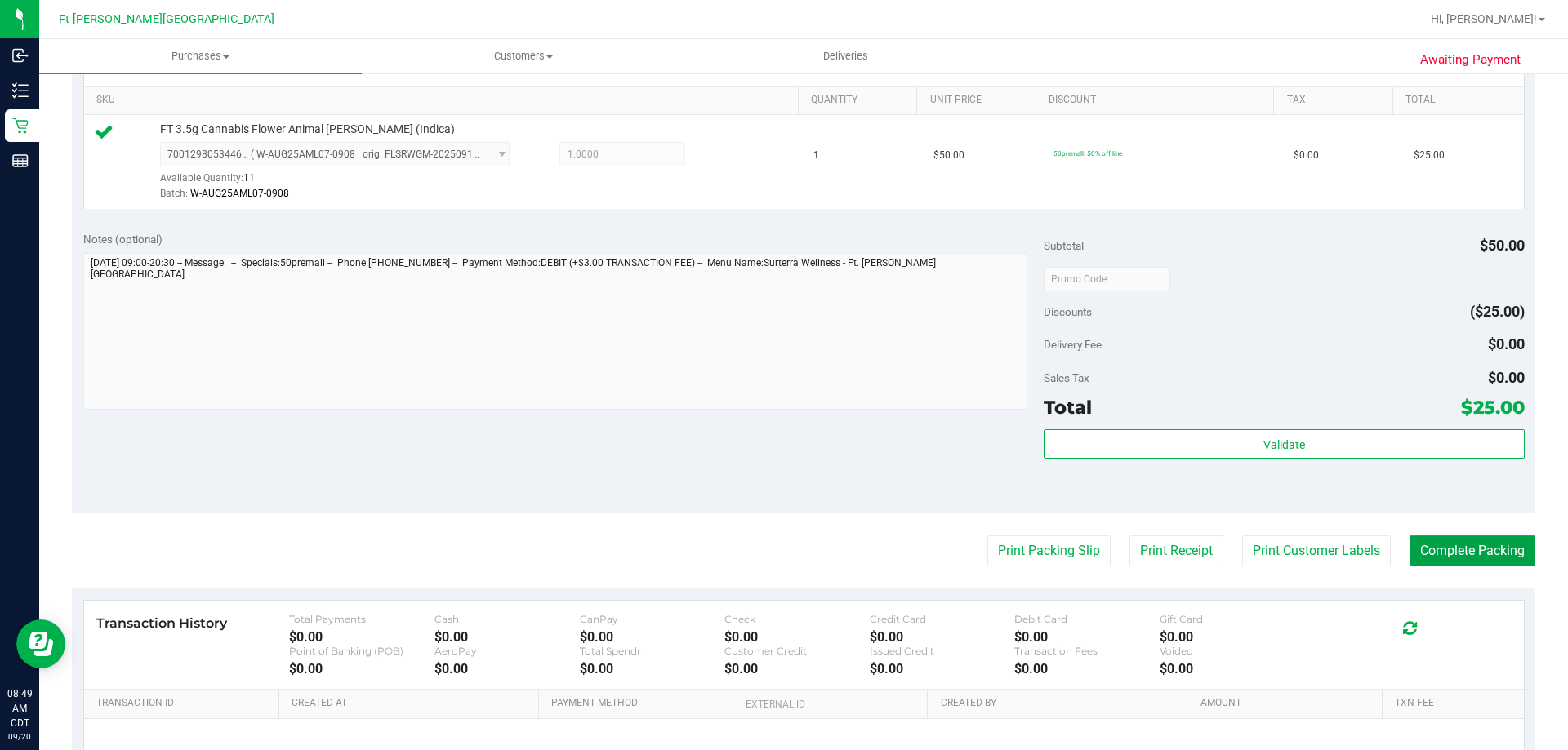
drag, startPoint x: 1431, startPoint y: 559, endPoint x: 1436, endPoint y: 545, distance: 14.9
click at [1431, 557] on button "Complete Packing" at bounding box center [1472, 551] width 126 height 31
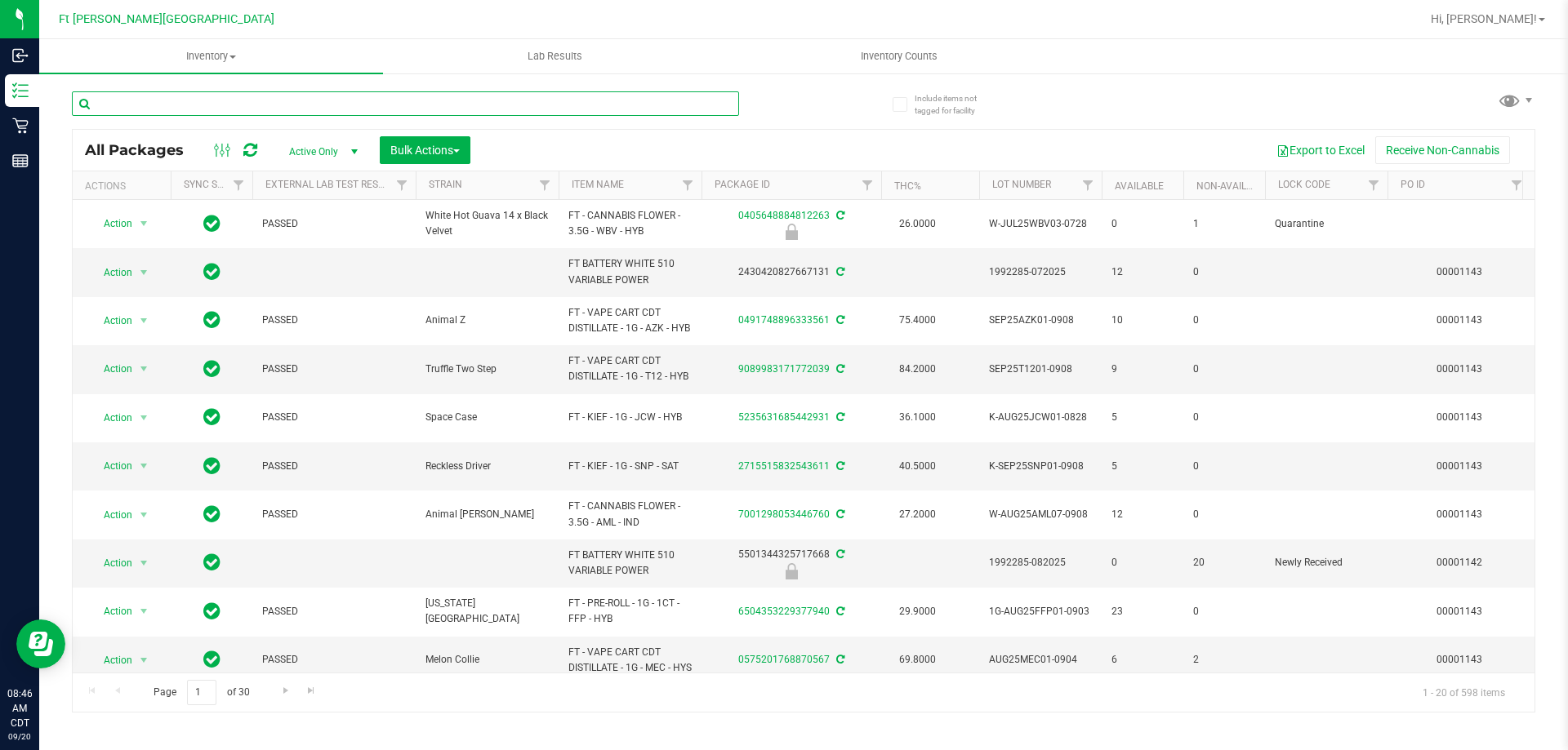
click at [254, 107] on input "text" at bounding box center [405, 104] width 667 height 25
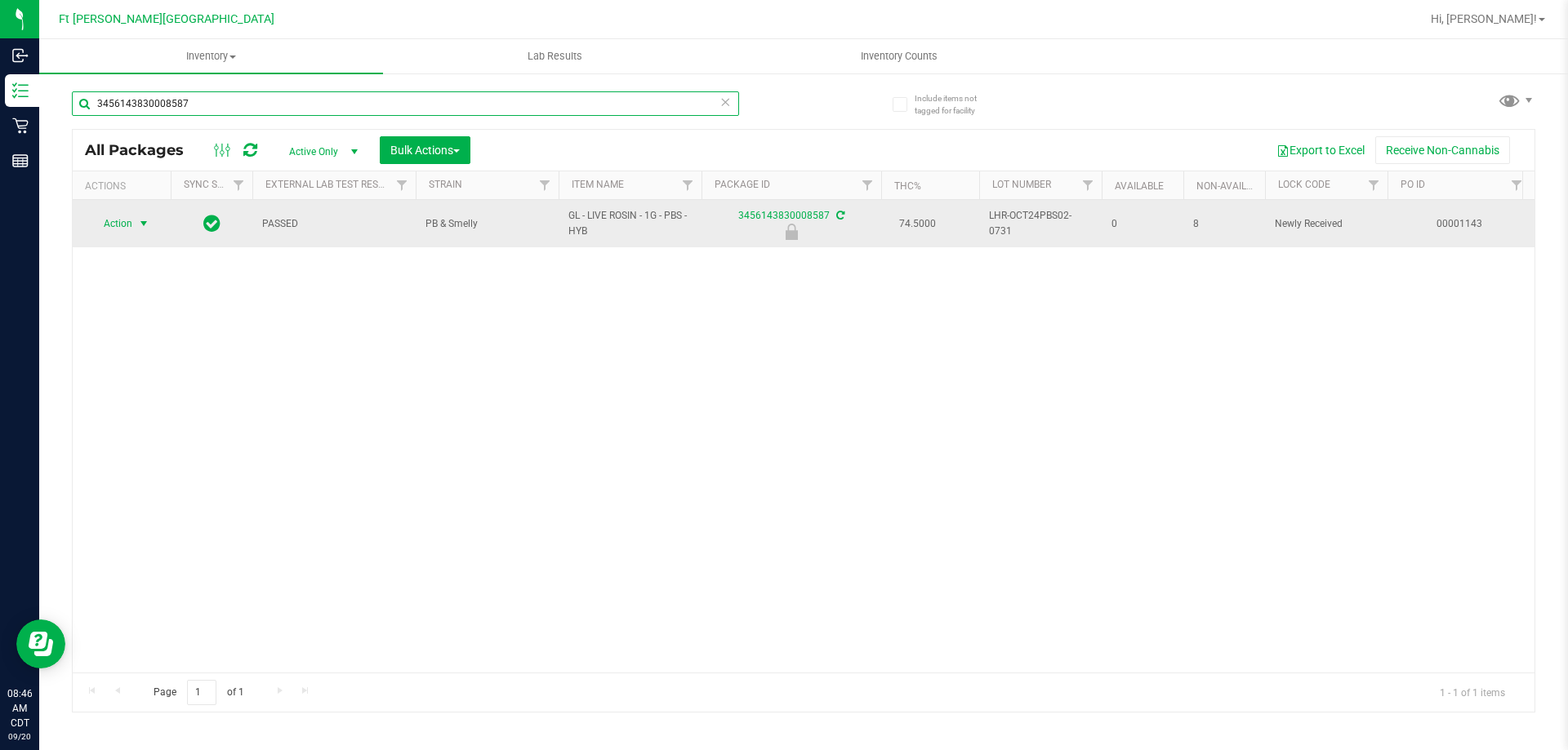
type input "3456143830008587"
click at [122, 225] on span "Action" at bounding box center [111, 223] width 44 height 23
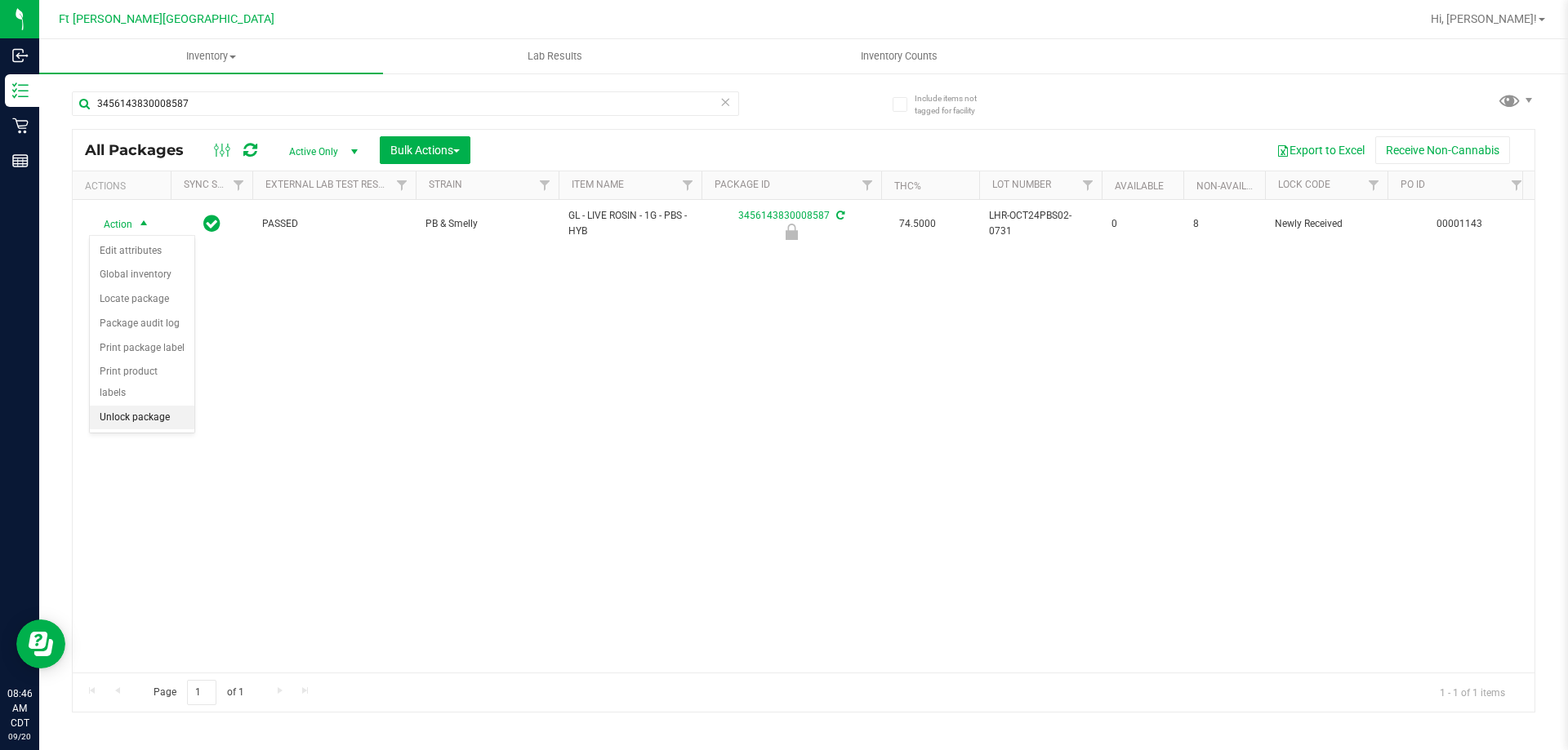
click at [138, 405] on li "Unlock package" at bounding box center [141, 417] width 105 height 25
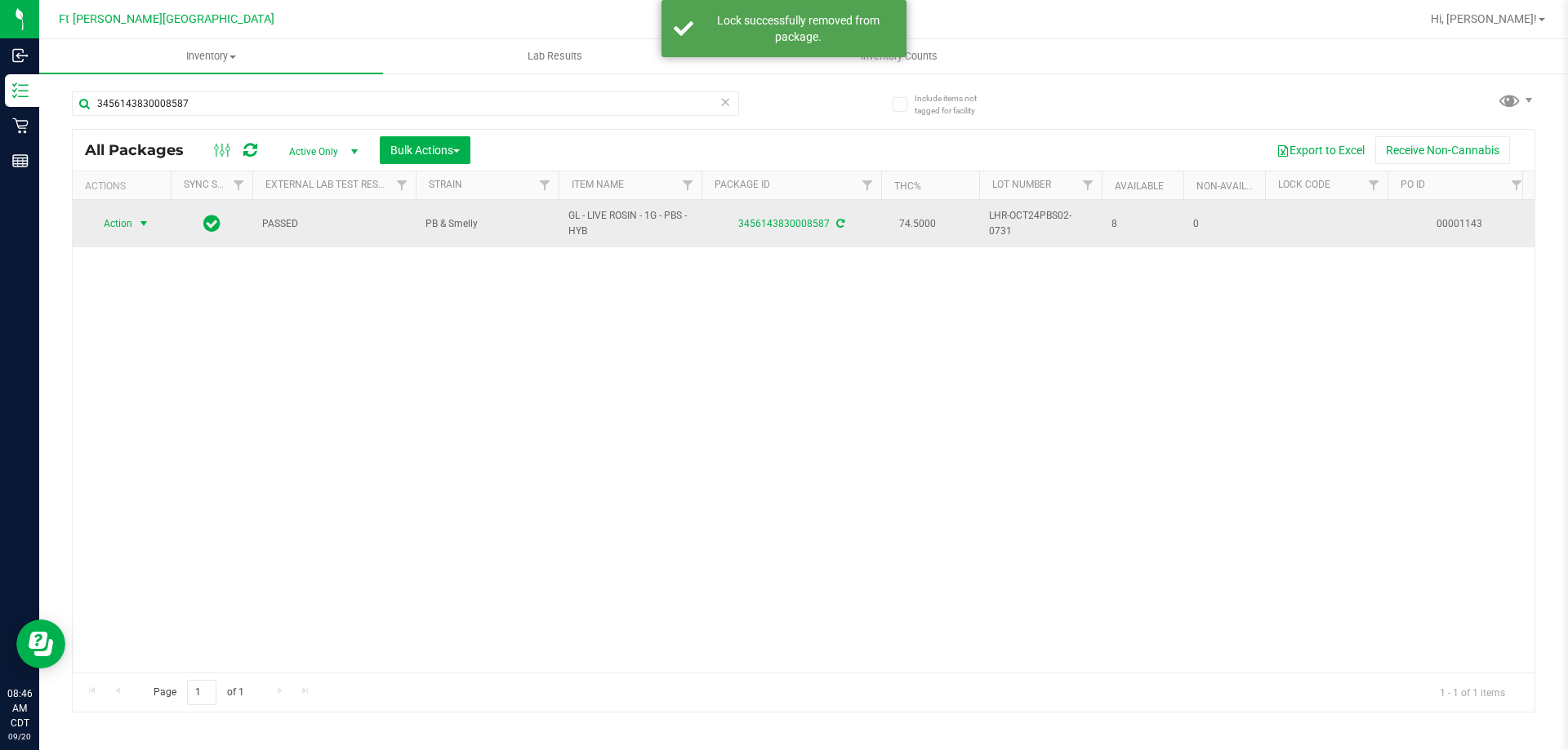
click at [121, 224] on span "Action" at bounding box center [111, 223] width 44 height 23
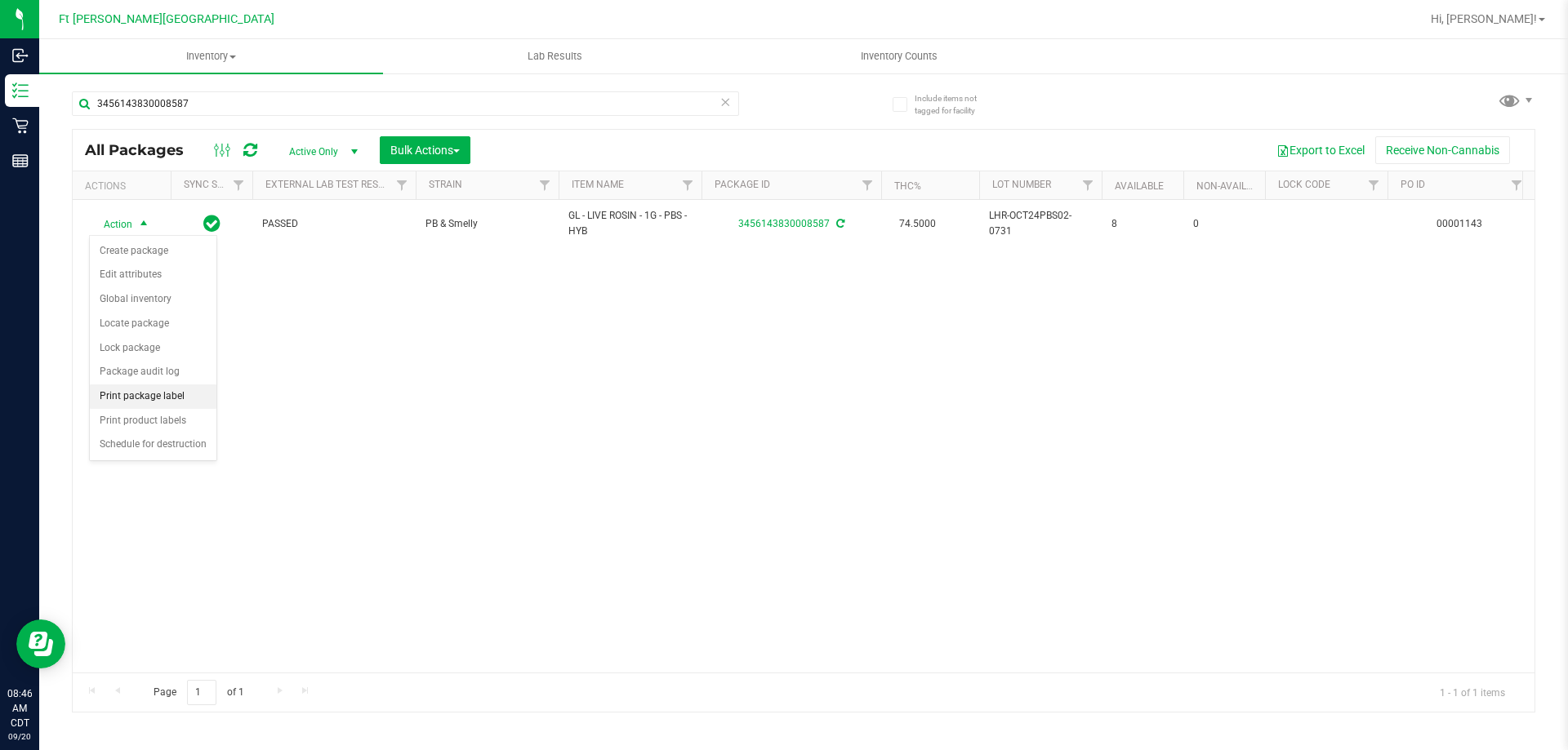
click at [135, 405] on li "Print package label" at bounding box center [152, 396] width 127 height 25
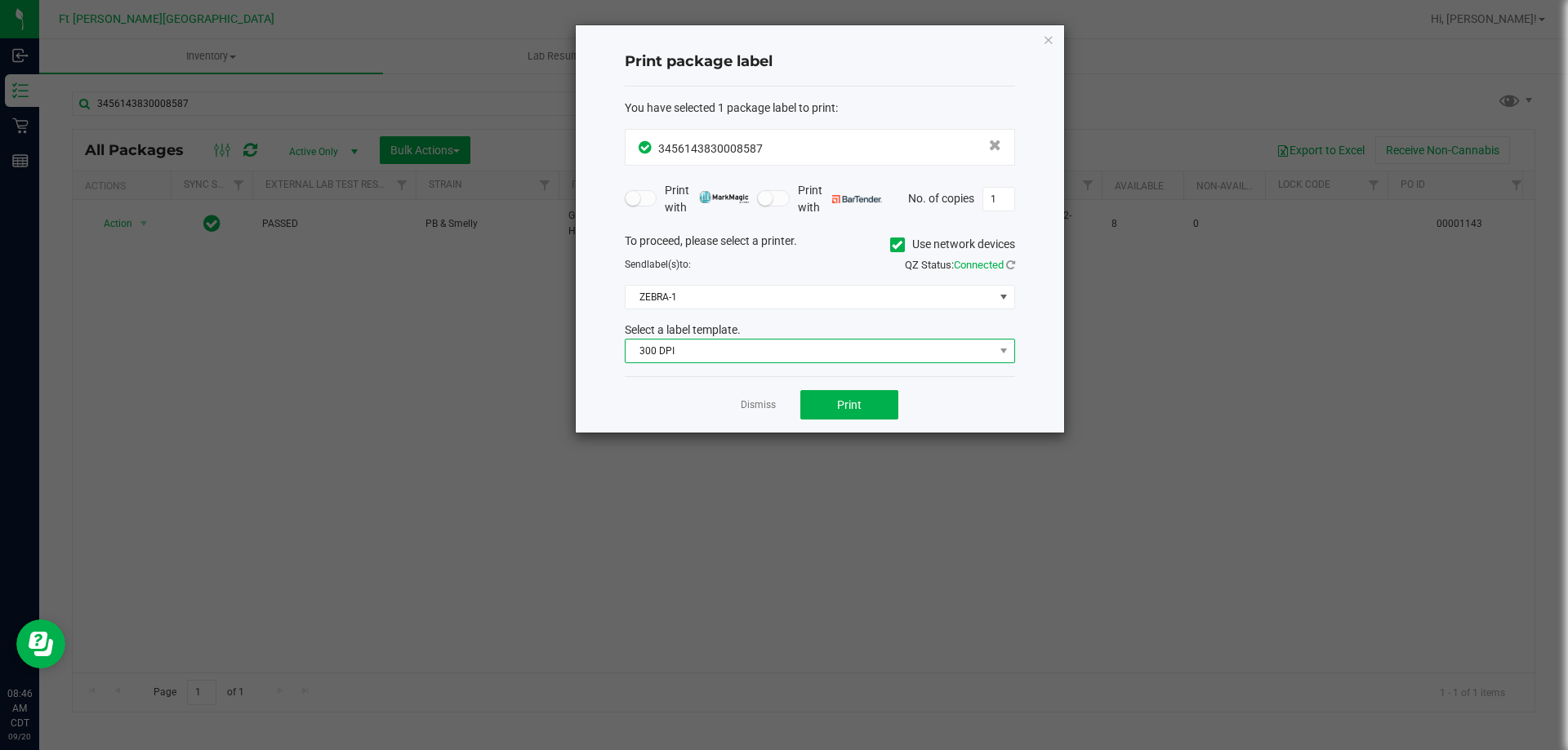
click at [793, 351] on span "300 DPI" at bounding box center [810, 351] width 369 height 23
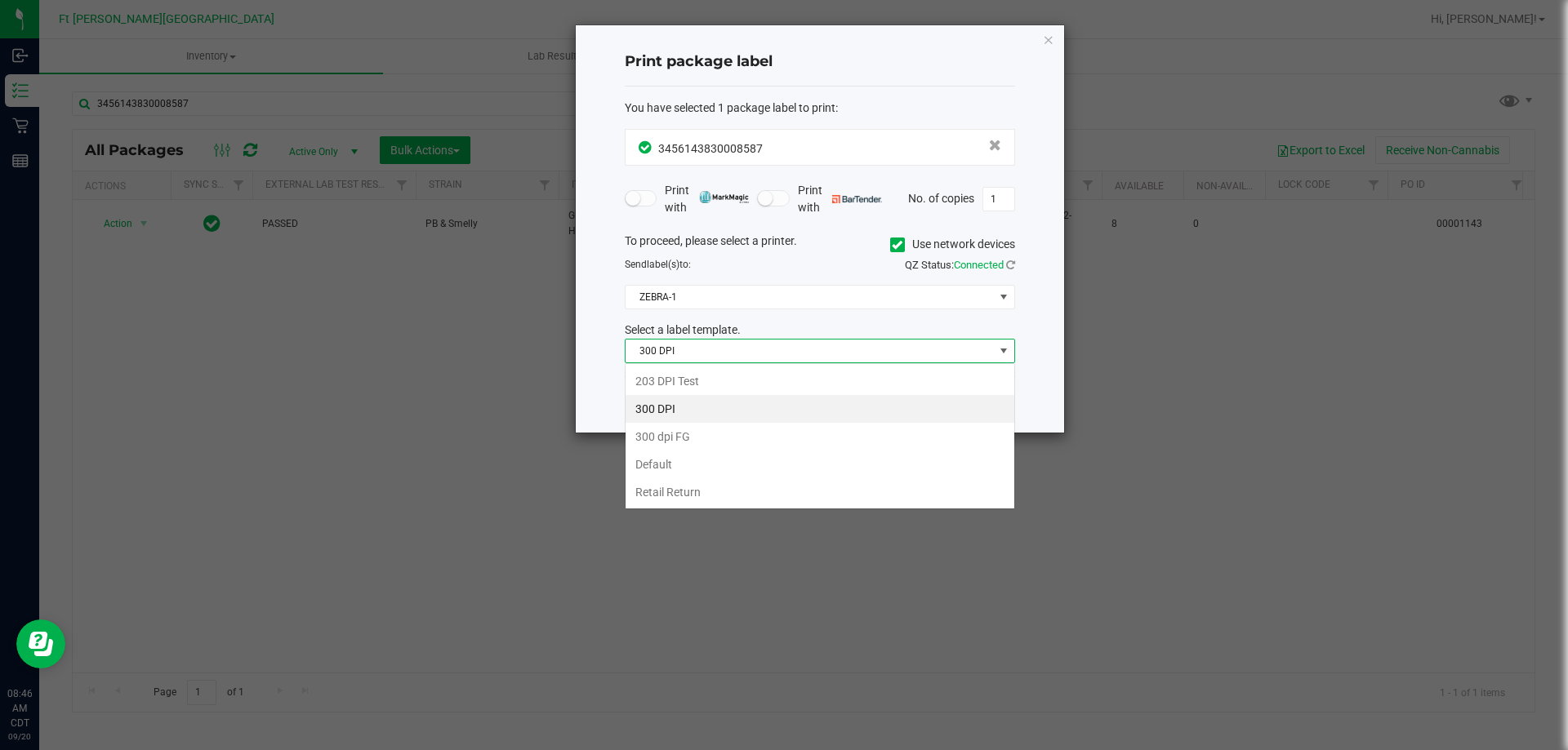
scroll to position [25, 391]
click at [753, 376] on li "203 DPI Test" at bounding box center [820, 381] width 389 height 28
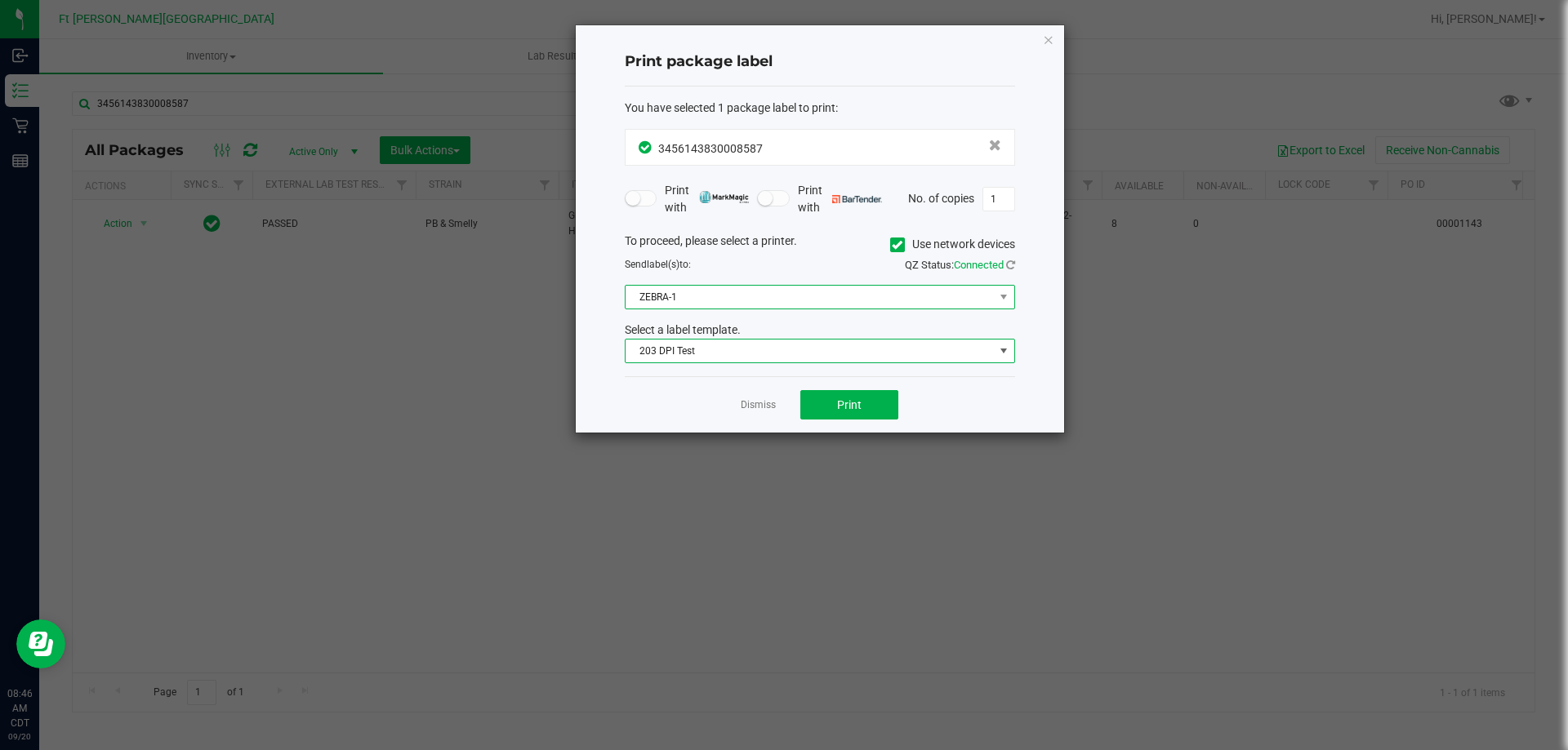
click at [747, 293] on span "ZEBRA-1" at bounding box center [810, 297] width 369 height 23
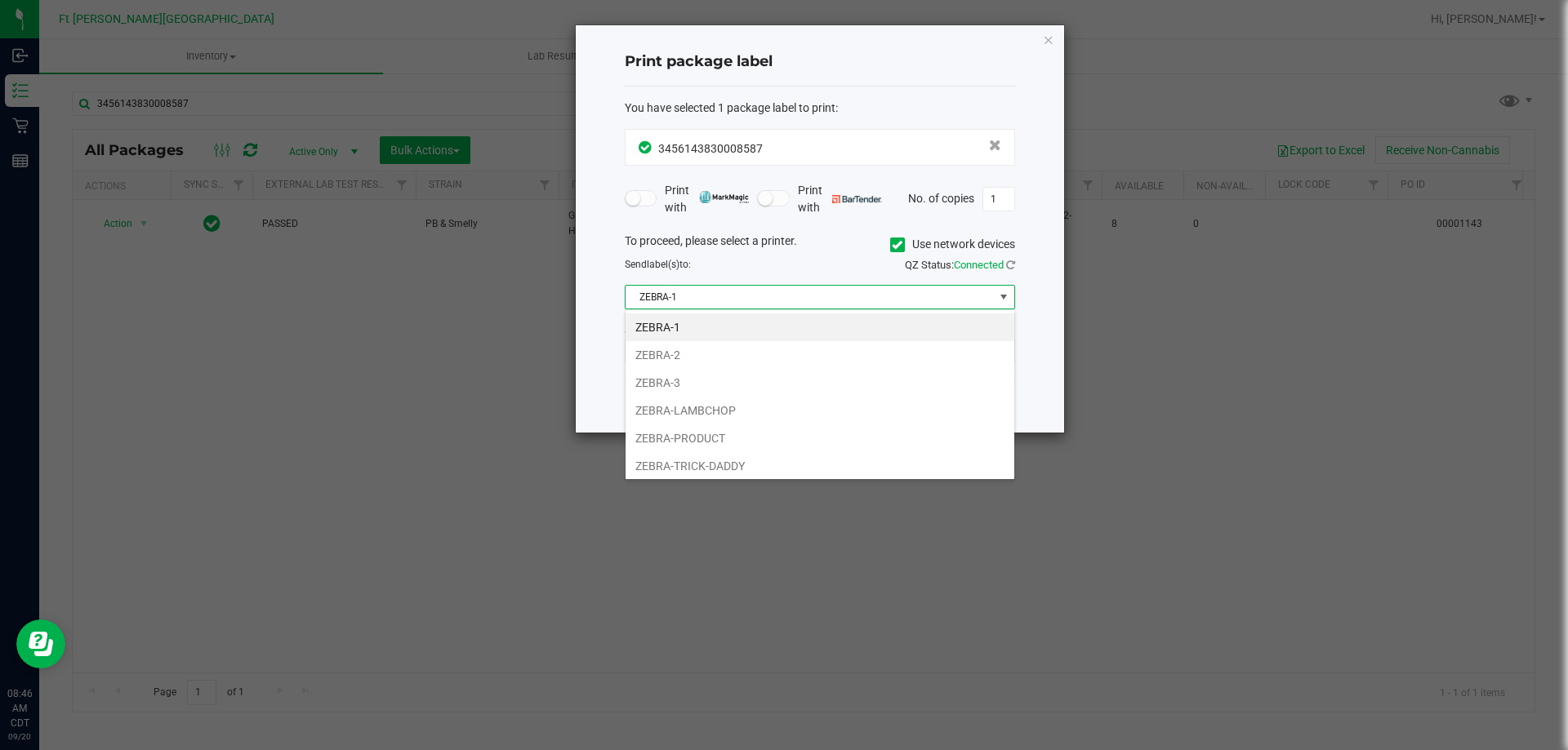
click at [726, 327] on li "ZEBRA-1" at bounding box center [820, 328] width 389 height 28
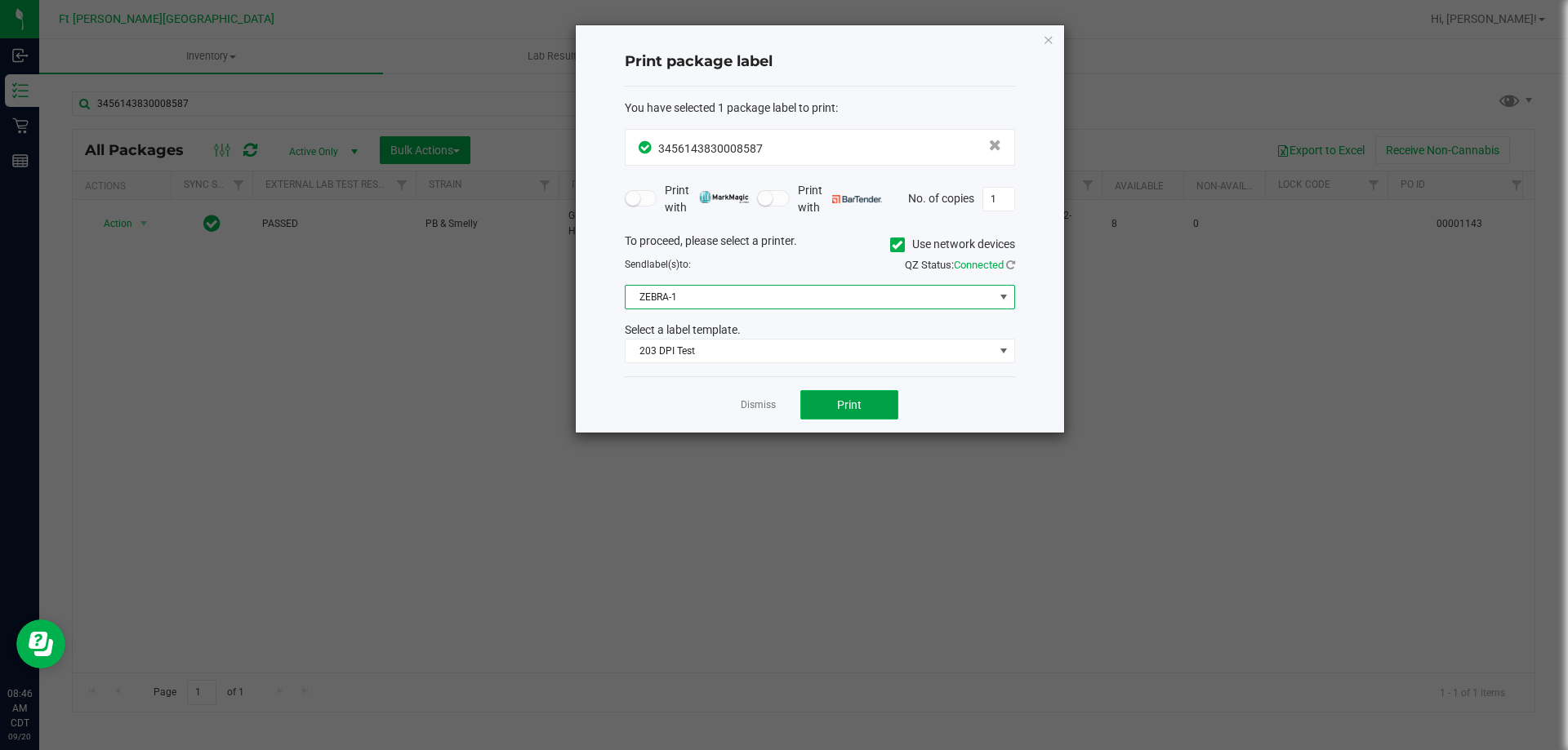
click at [854, 413] on button "Print" at bounding box center [849, 405] width 98 height 30
click at [753, 409] on link "Dismiss" at bounding box center [758, 405] width 35 height 14
